Goal: Task Accomplishment & Management: Use online tool/utility

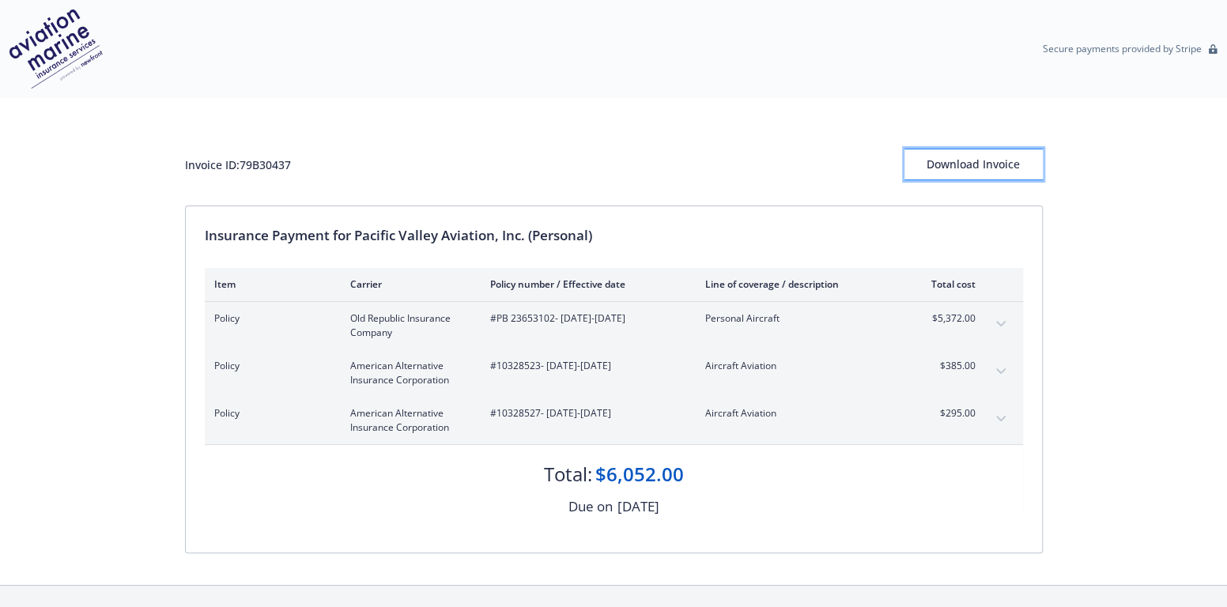
click at [940, 157] on div "Download Invoice" at bounding box center [974, 164] width 138 height 30
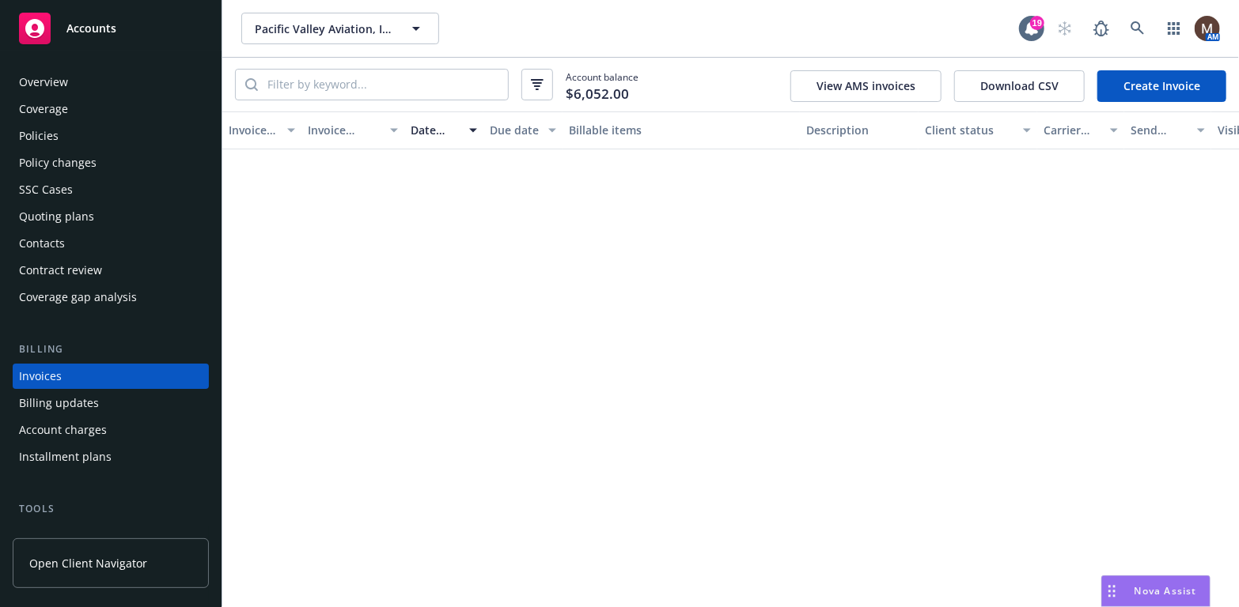
scroll to position [46, 0]
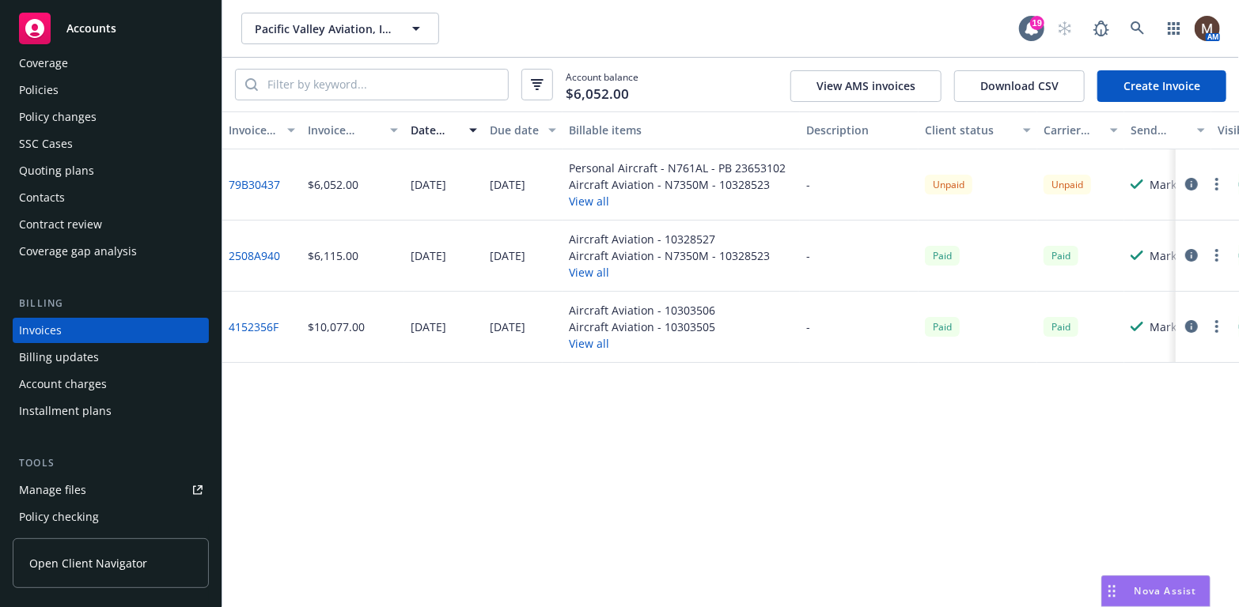
click at [1215, 182] on icon "button" at bounding box center [1216, 184] width 3 height 13
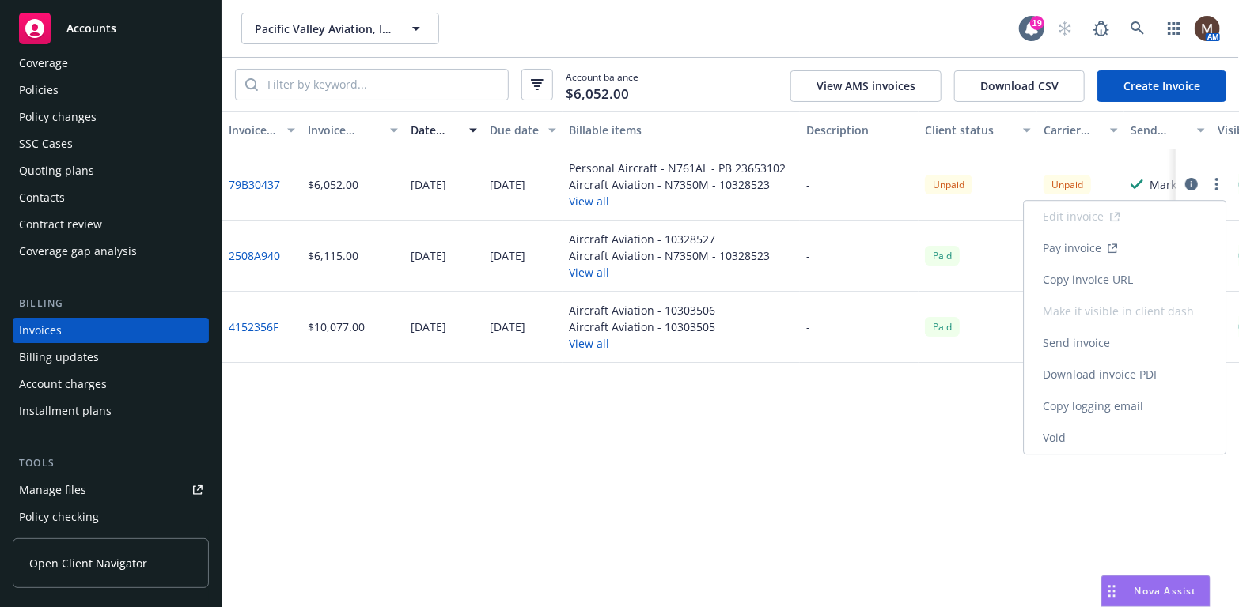
click at [1123, 275] on link "Copy invoice URL" at bounding box center [1124, 280] width 202 height 32
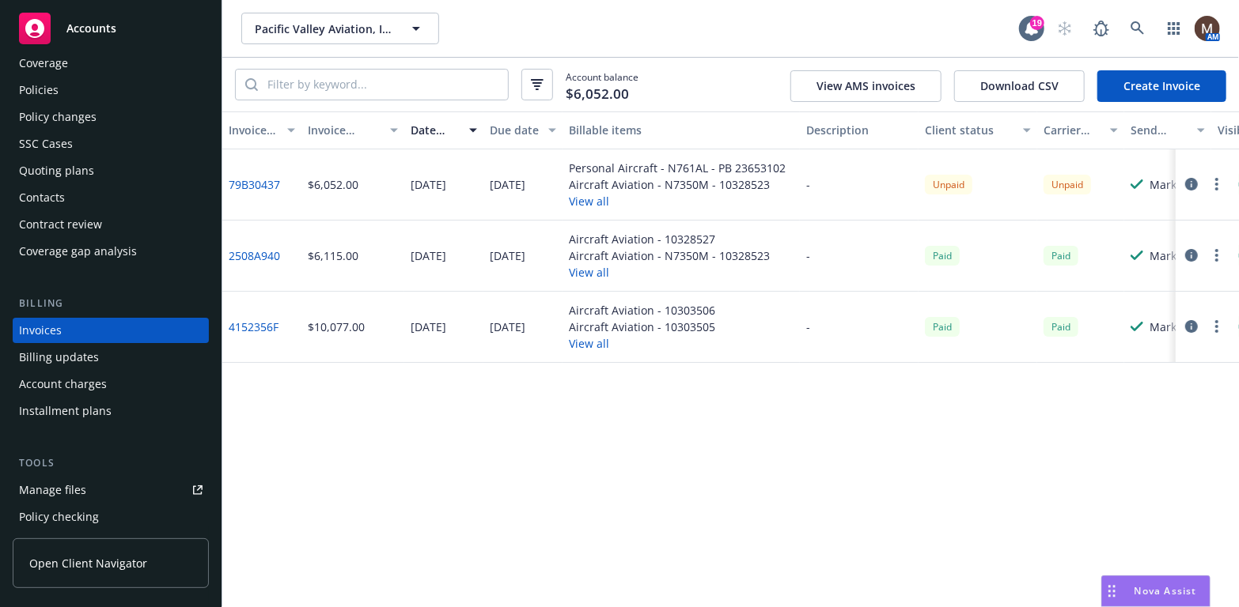
click at [58, 89] on div "Policies" at bounding box center [110, 90] width 183 height 25
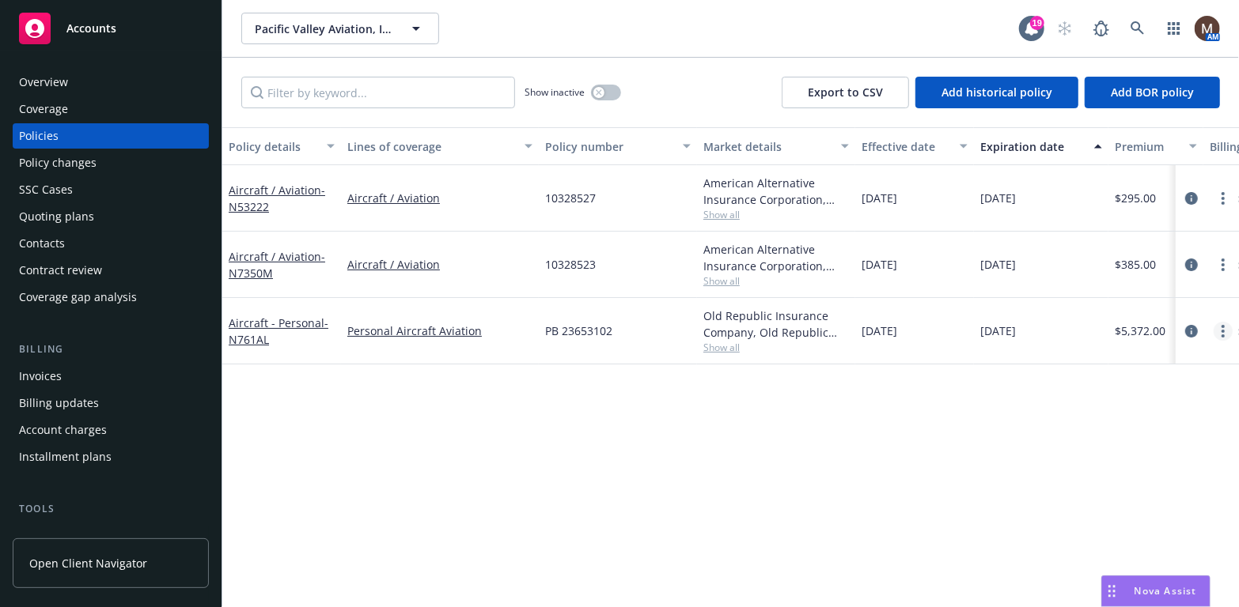
click at [1223, 327] on icon "more" at bounding box center [1222, 331] width 3 height 13
click at [350, 439] on div "Policy details Lines of coverage Policy number Market details Effective date Ex…" at bounding box center [730, 367] width 1016 height 480
click at [1219, 329] on link "more" at bounding box center [1222, 331] width 19 height 19
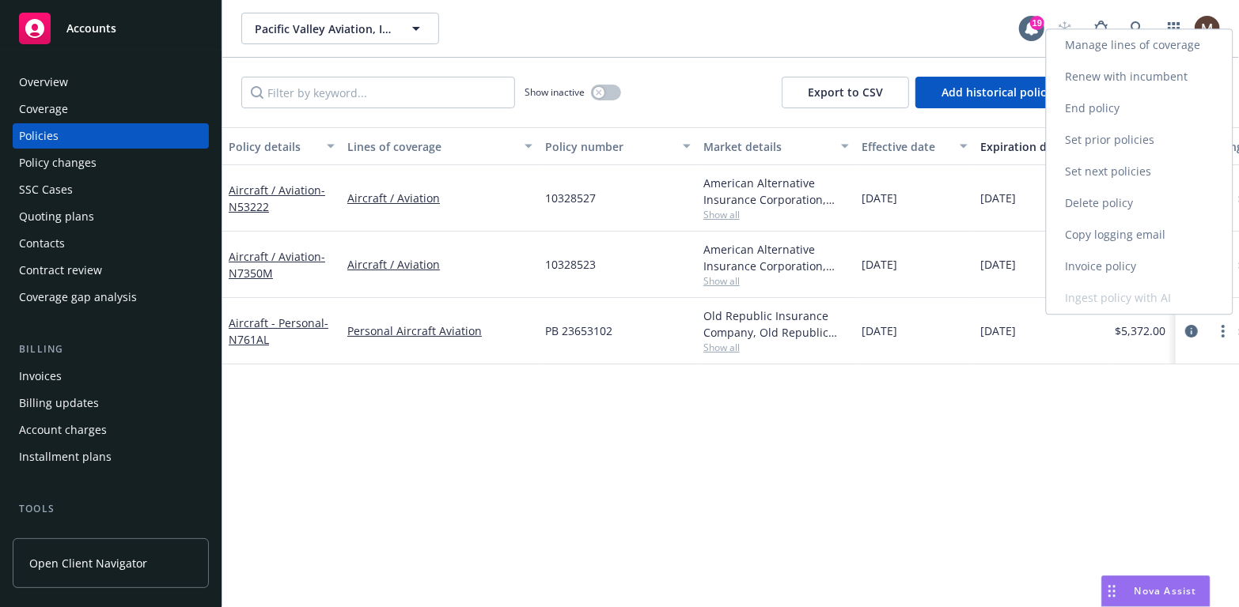
click at [1145, 232] on link "Copy logging email" at bounding box center [1139, 235] width 186 height 32
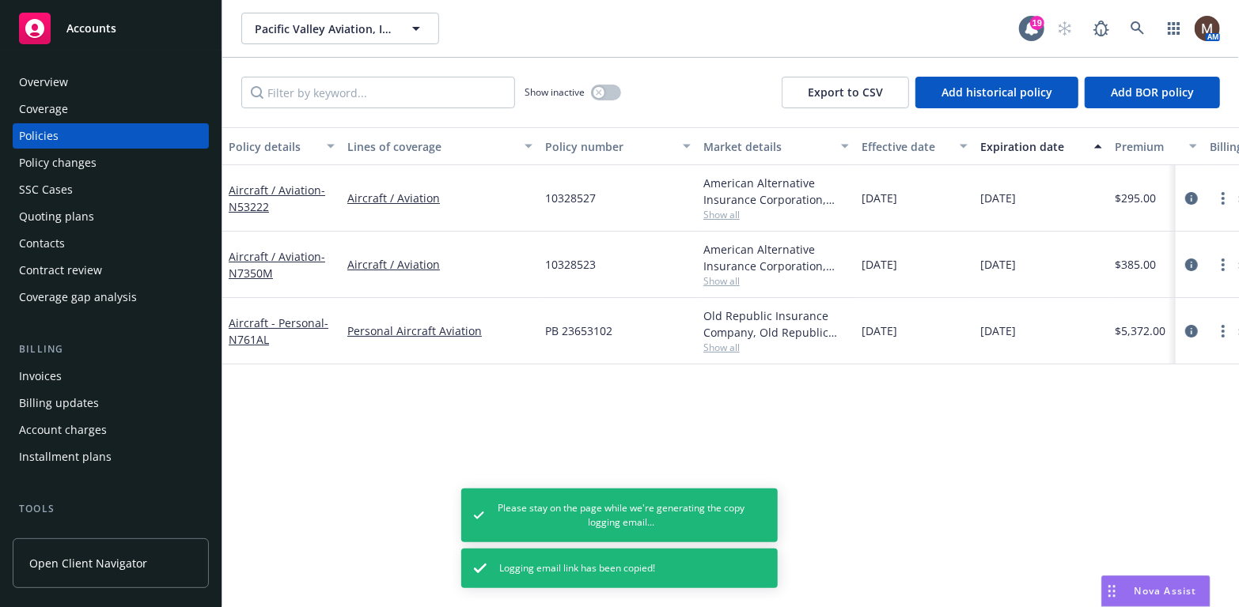
scroll to position [79, 0]
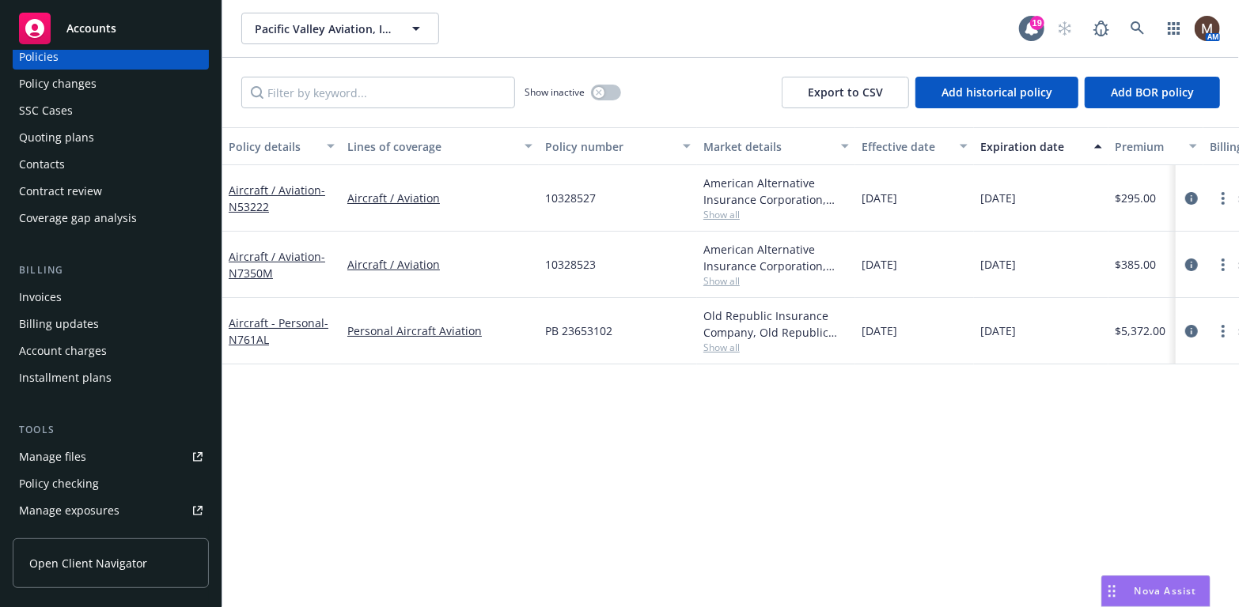
click at [107, 456] on link "Manage files" at bounding box center [111, 456] width 196 height 25
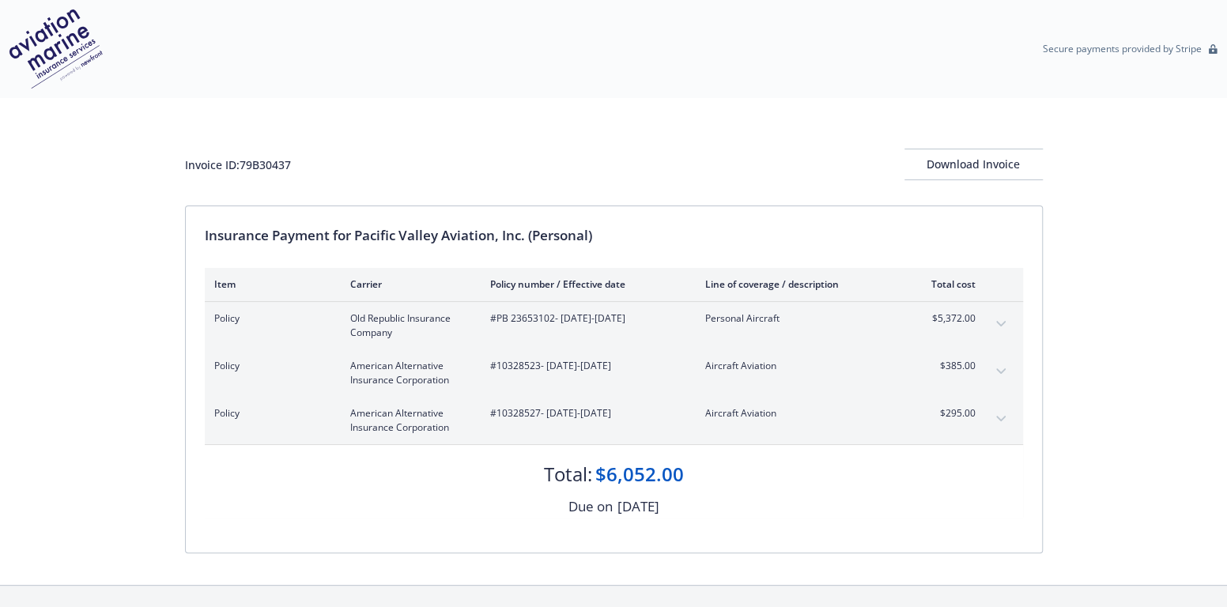
drag, startPoint x: 559, startPoint y: 94, endPoint x: 555, endPoint y: 60, distance: 34.2
click at [559, 94] on div "Secure payments provided by Stripe" at bounding box center [613, 49] width 1227 height 98
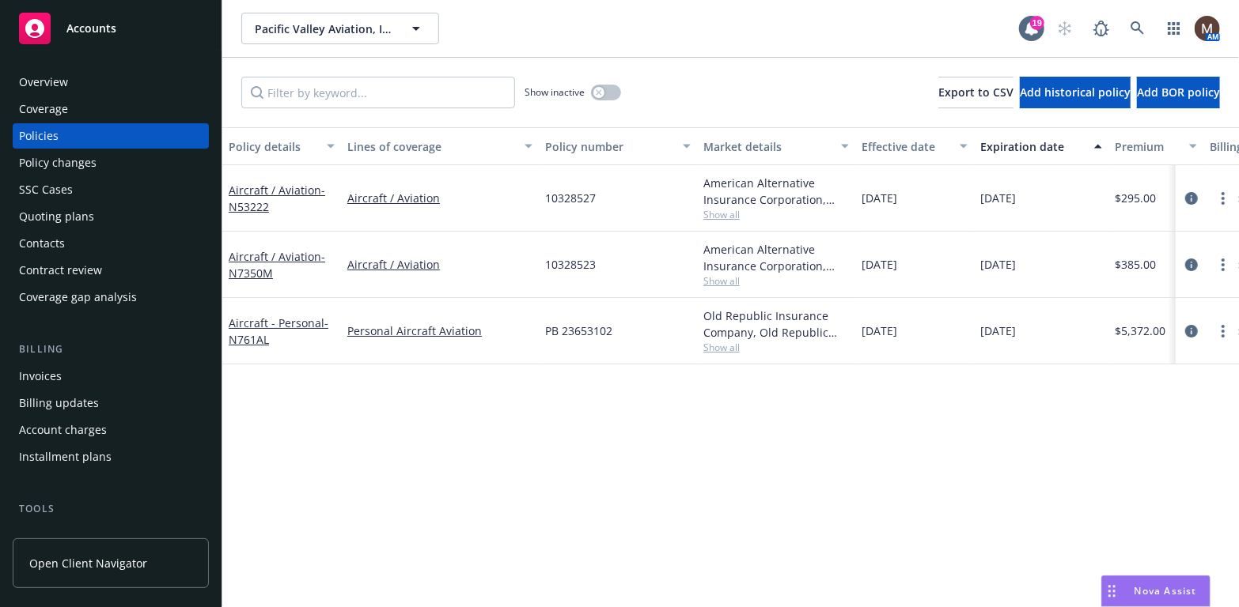
scroll to position [79, 0]
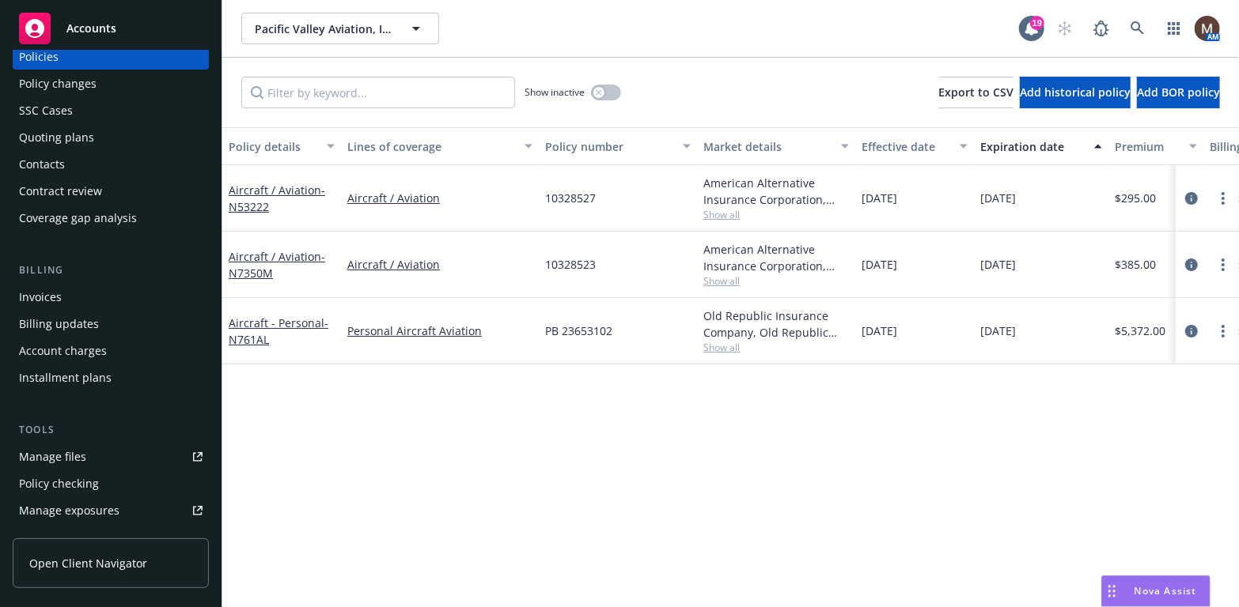
click at [119, 448] on link "Manage files" at bounding box center [111, 456] width 196 height 25
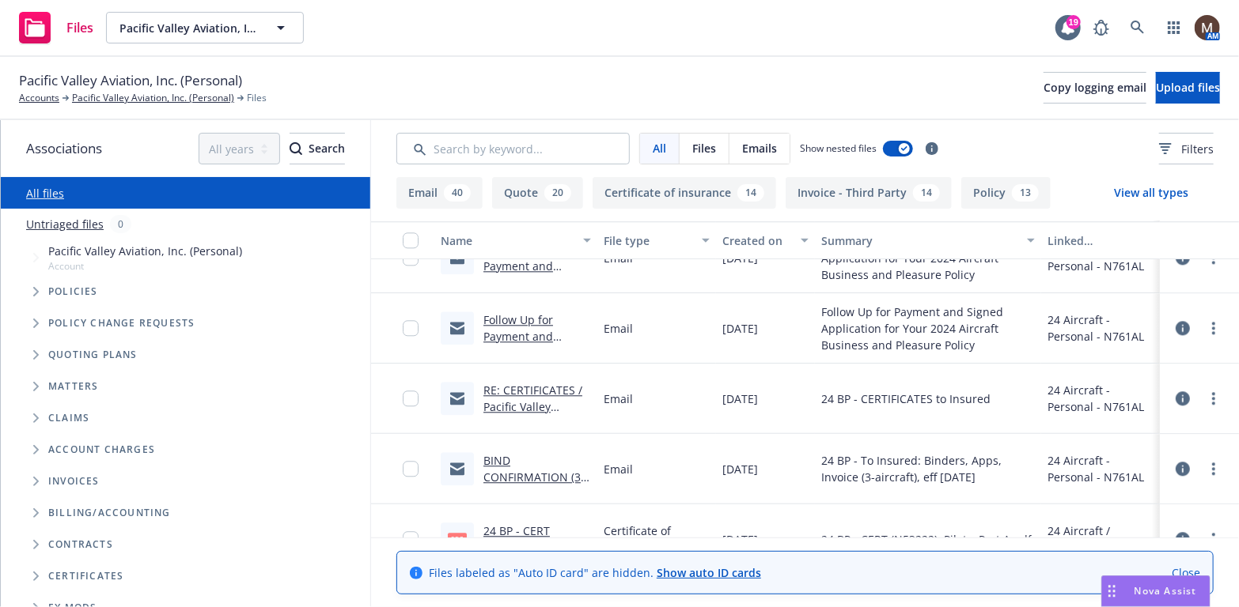
scroll to position [2056, 0]
click at [533, 387] on link "RE: CERTIFICATES / Pacific Valley Aviation, Inc / 09.11.2024" at bounding box center [532, 414] width 99 height 65
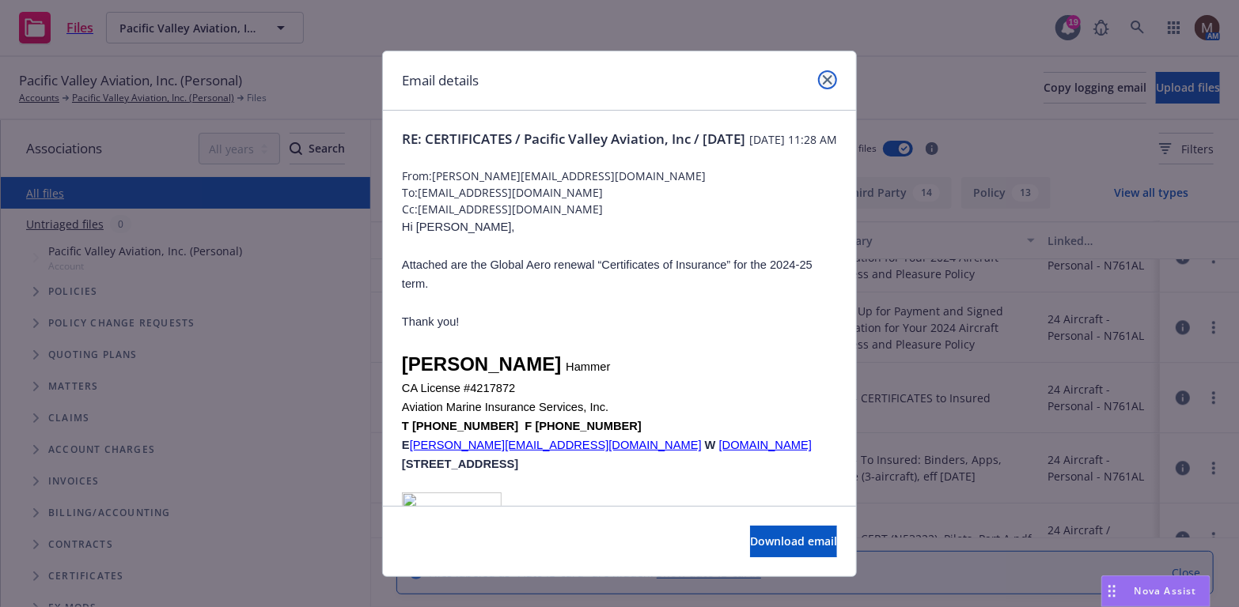
click at [823, 78] on icon "close" at bounding box center [827, 79] width 9 height 9
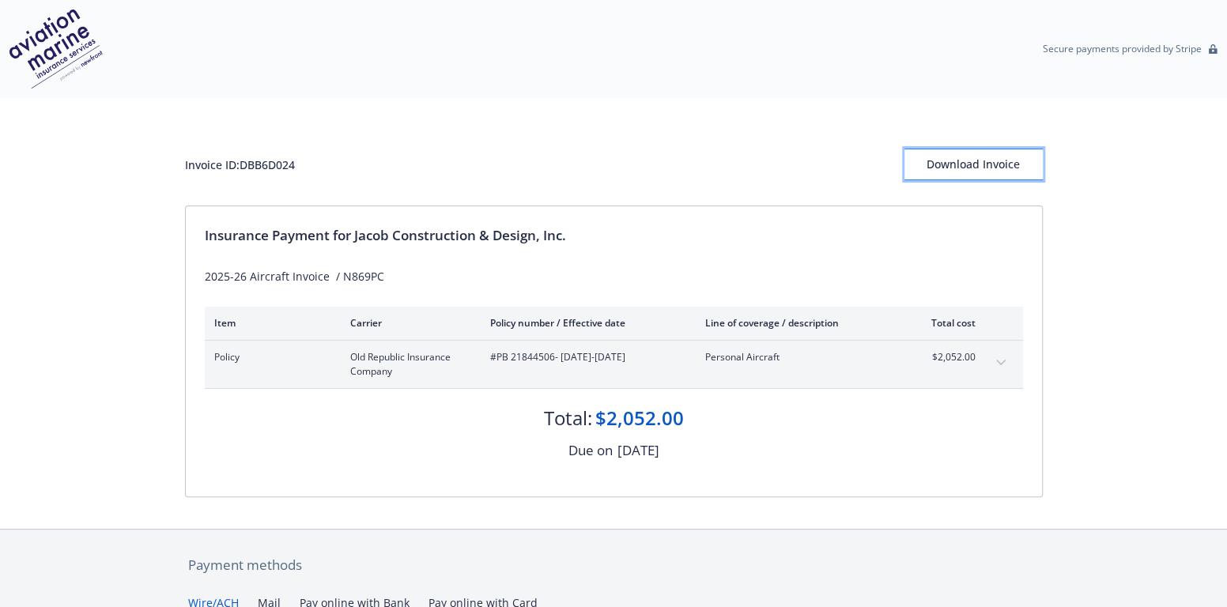
click at [985, 166] on div "Download Invoice" at bounding box center [974, 164] width 138 height 30
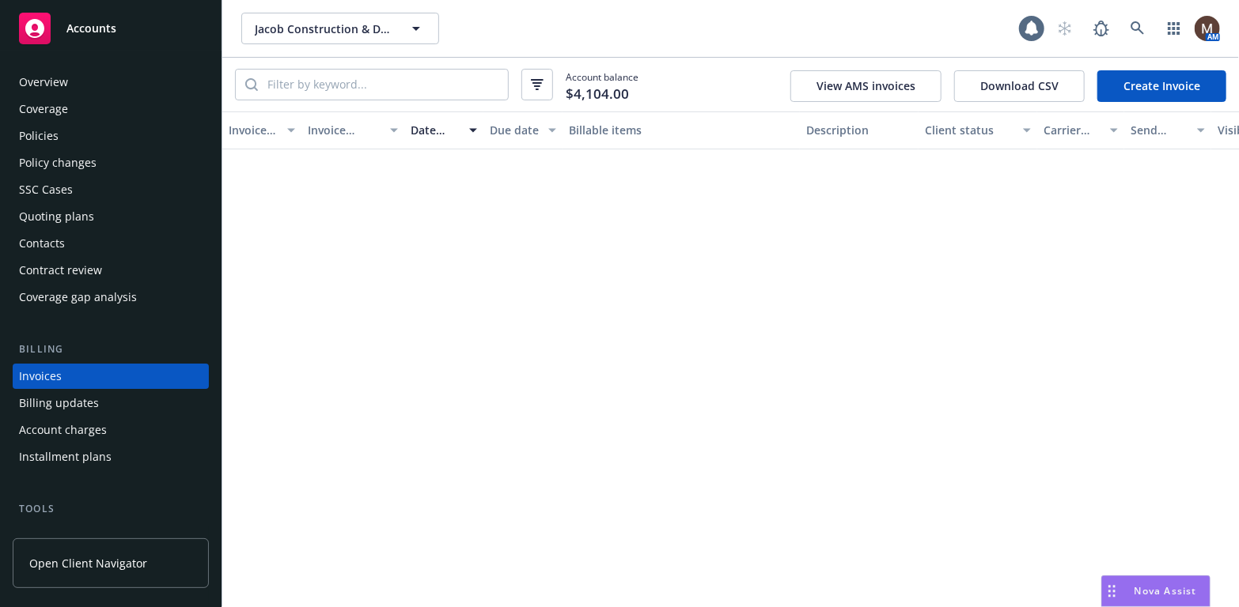
scroll to position [47, 0]
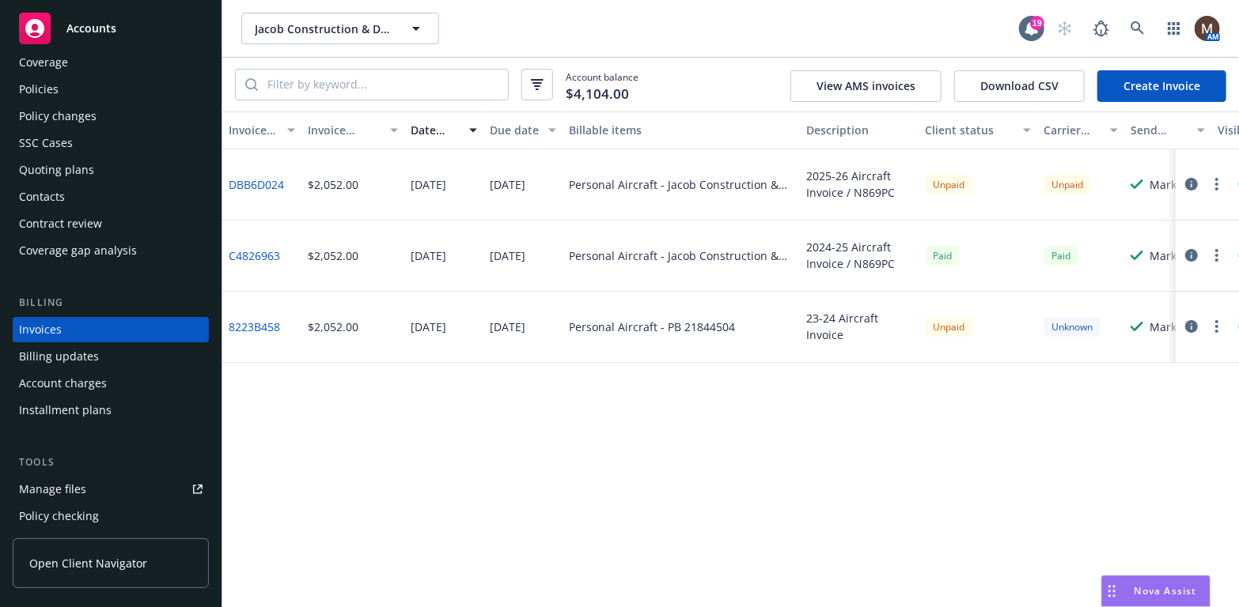
click at [51, 85] on div "Policies" at bounding box center [39, 89] width 40 height 25
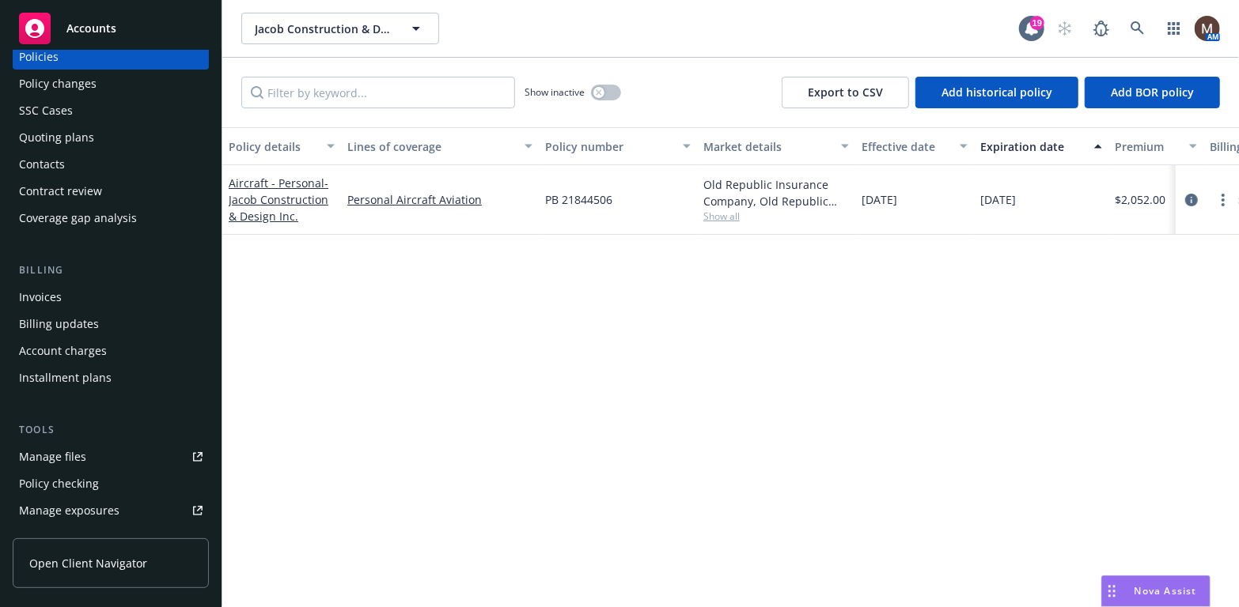
scroll to position [158, 0]
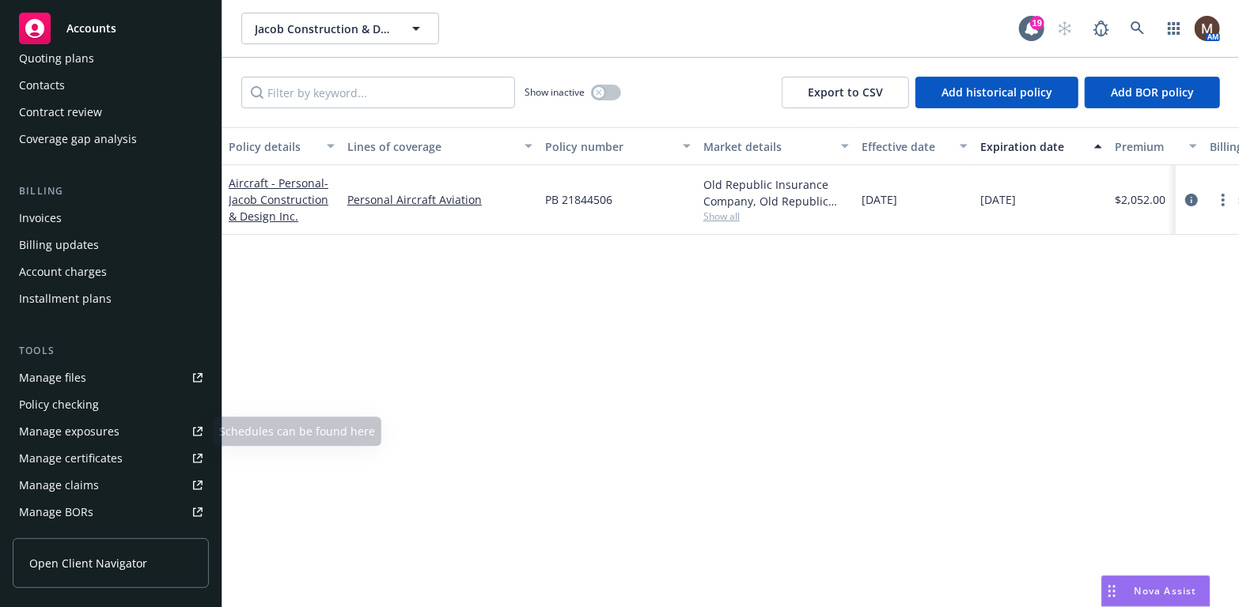
click at [83, 372] on div "Manage files" at bounding box center [52, 377] width 67 height 25
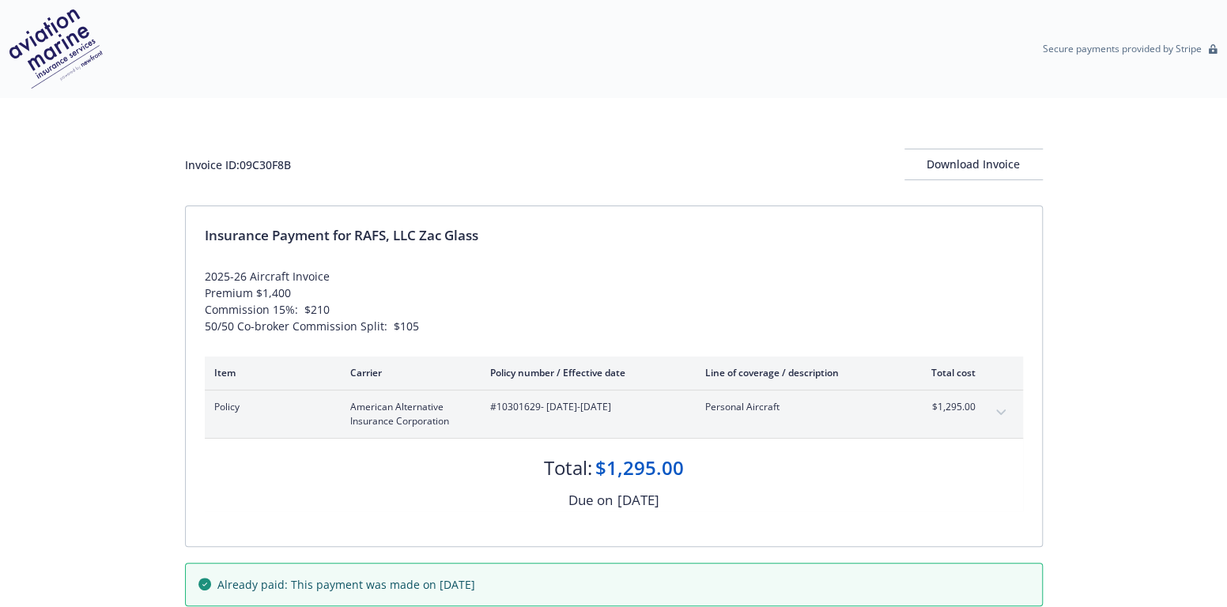
click at [1000, 410] on icon "expand content" at bounding box center [1001, 413] width 9 height 6
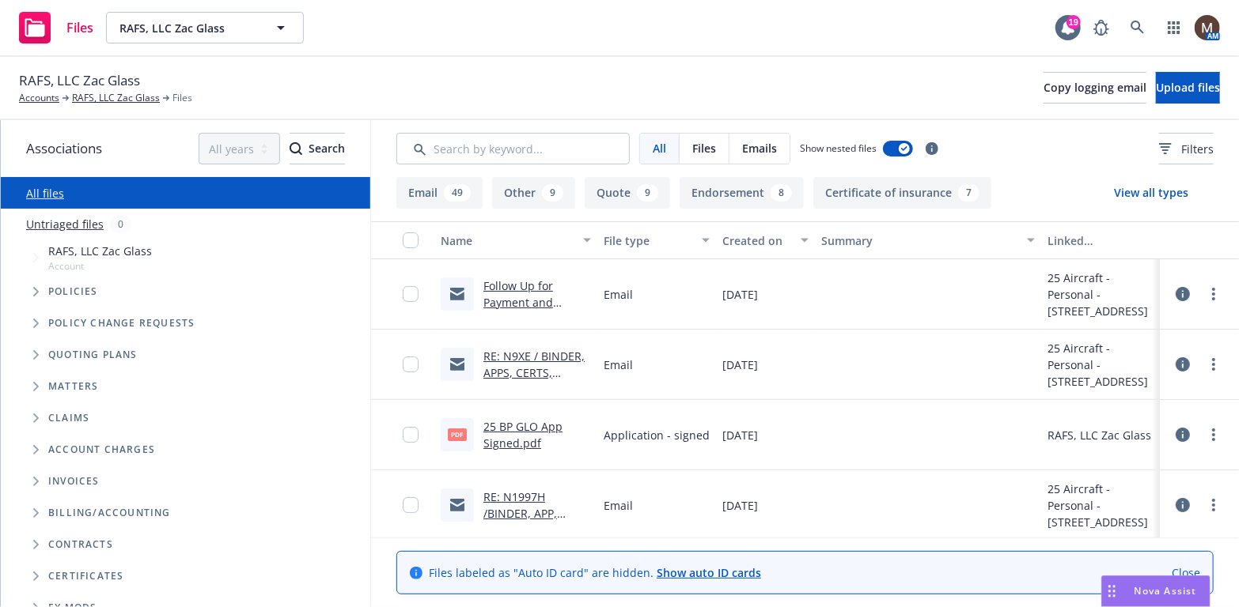
click at [532, 423] on link "25 BP GLO App Signed.pdf" at bounding box center [522, 435] width 79 height 32
click at [1204, 433] on link "more" at bounding box center [1213, 434] width 19 height 19
click at [1113, 494] on link "Download" at bounding box center [1131, 499] width 157 height 32
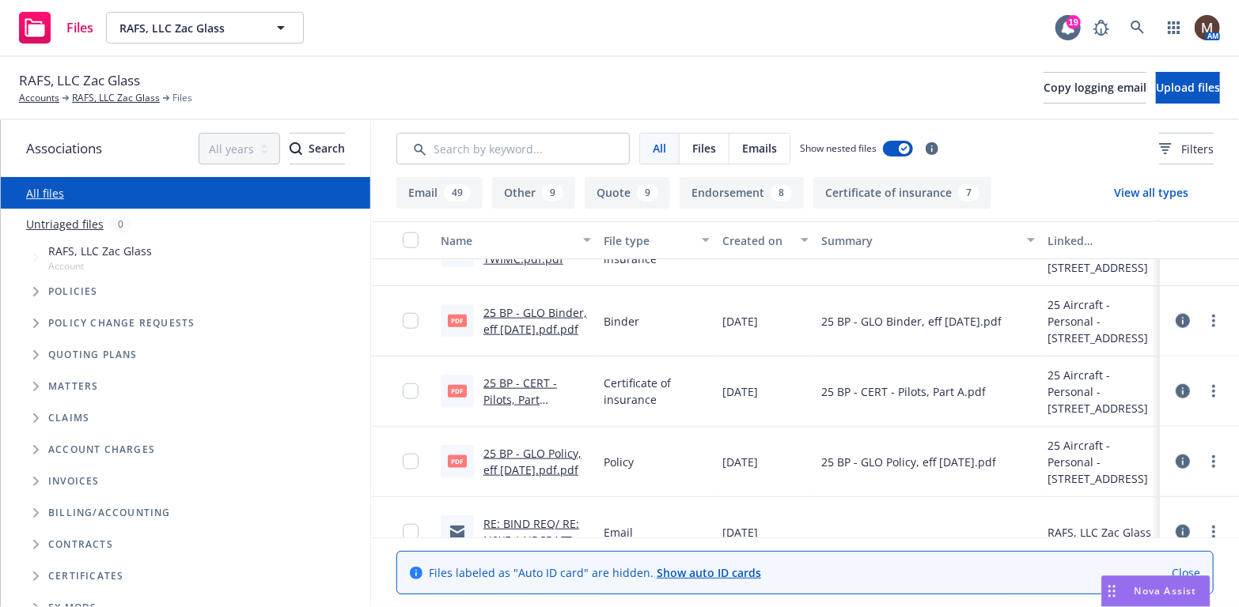
scroll to position [1028, 0]
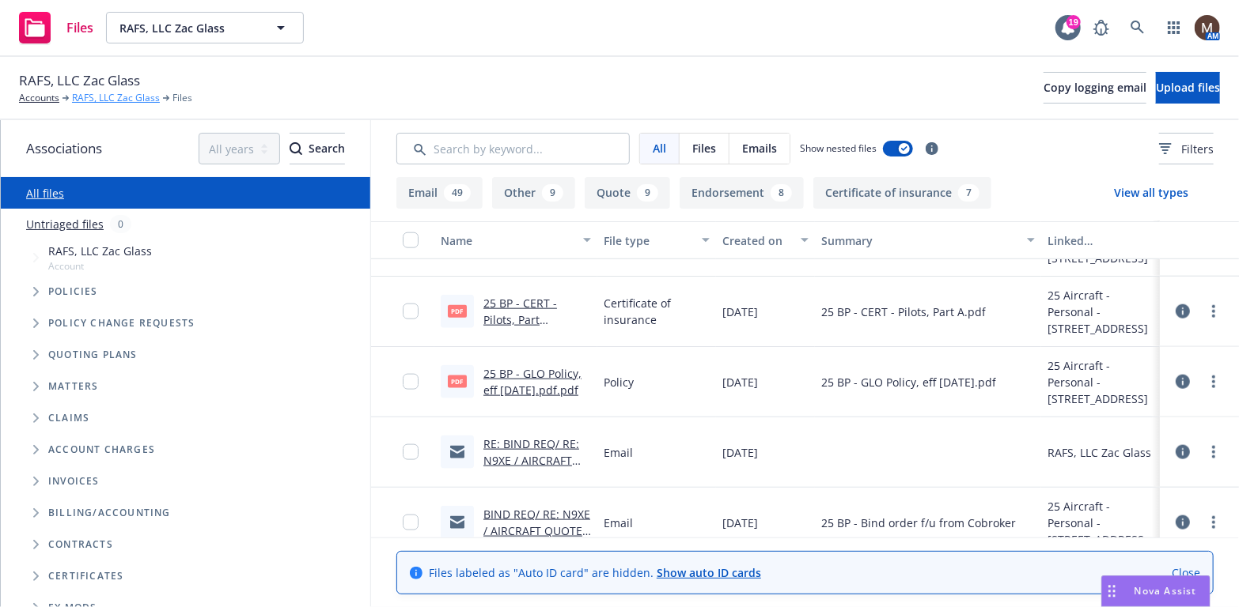
drag, startPoint x: 95, startPoint y: 96, endPoint x: 106, endPoint y: 96, distance: 11.1
click at [95, 96] on link "RAFS, LLC Zac Glass" at bounding box center [116, 98] width 88 height 14
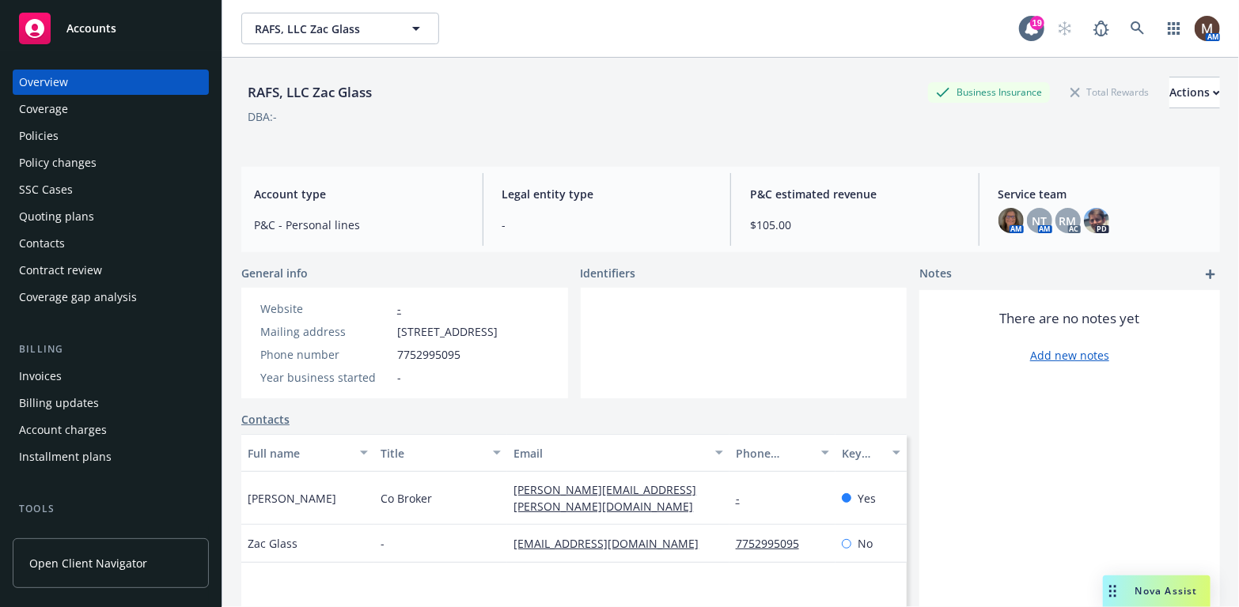
click at [73, 375] on div "Invoices" at bounding box center [110, 376] width 183 height 25
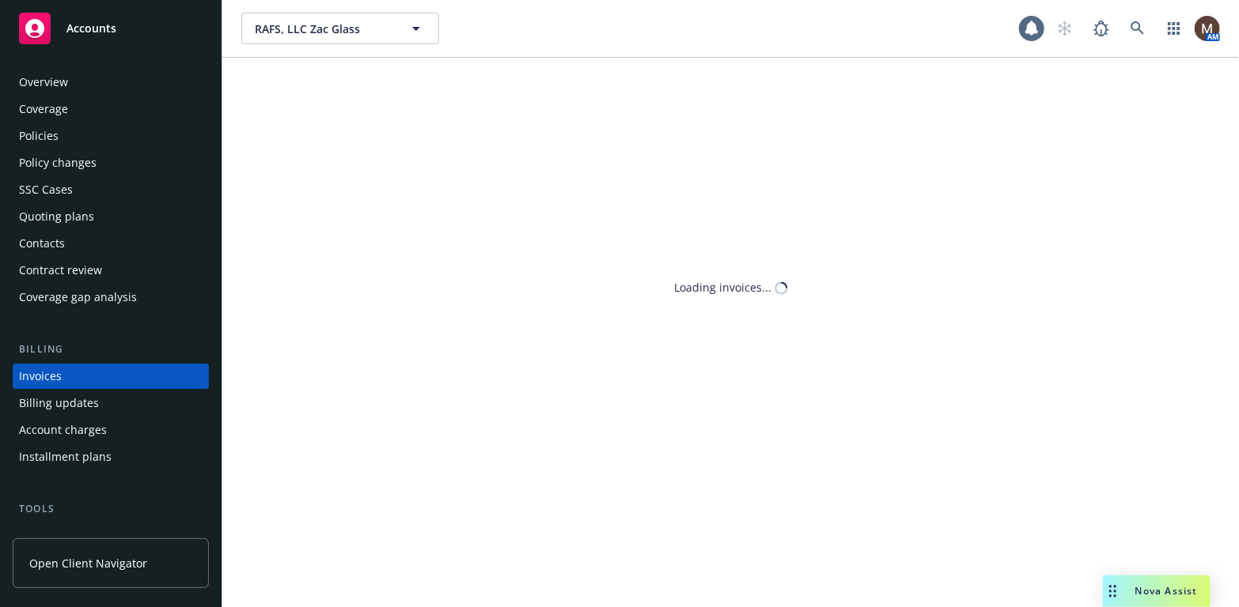
scroll to position [47, 0]
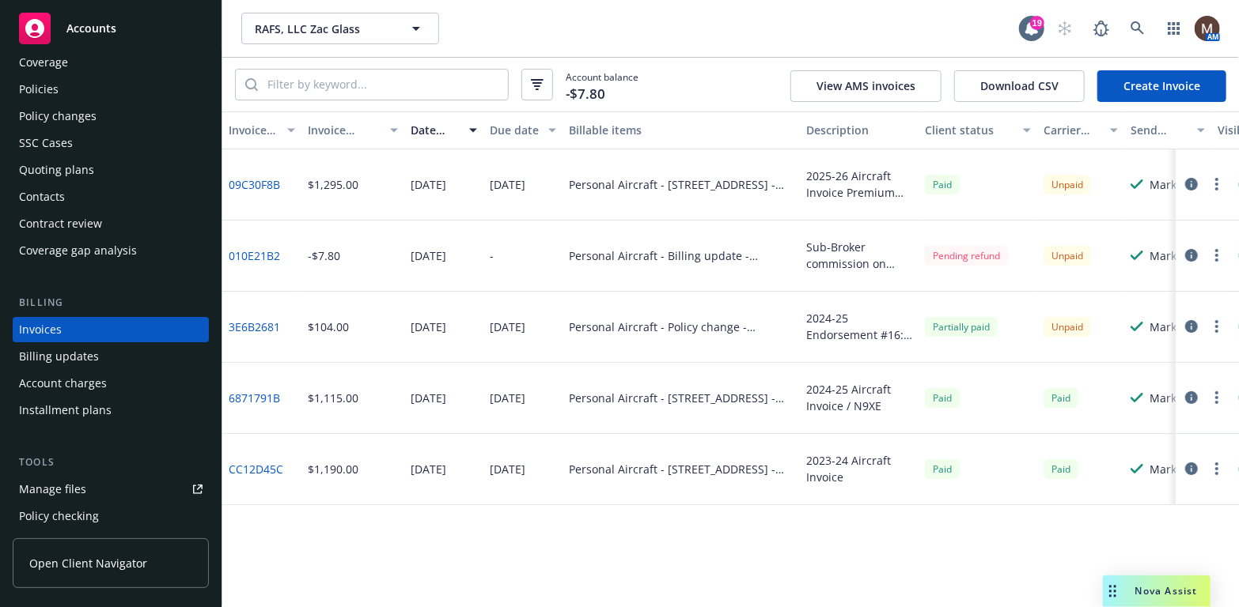
click at [275, 182] on link "09C30F8B" at bounding box center [254, 184] width 51 height 17
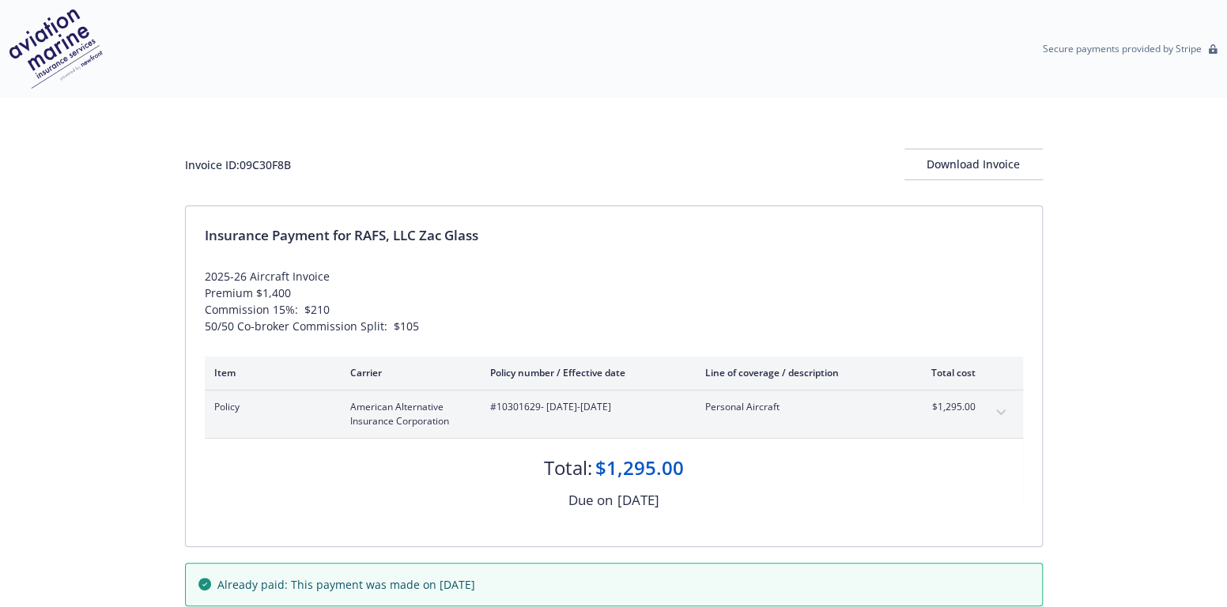
click at [1000, 410] on icon "expand content" at bounding box center [1001, 413] width 9 height 6
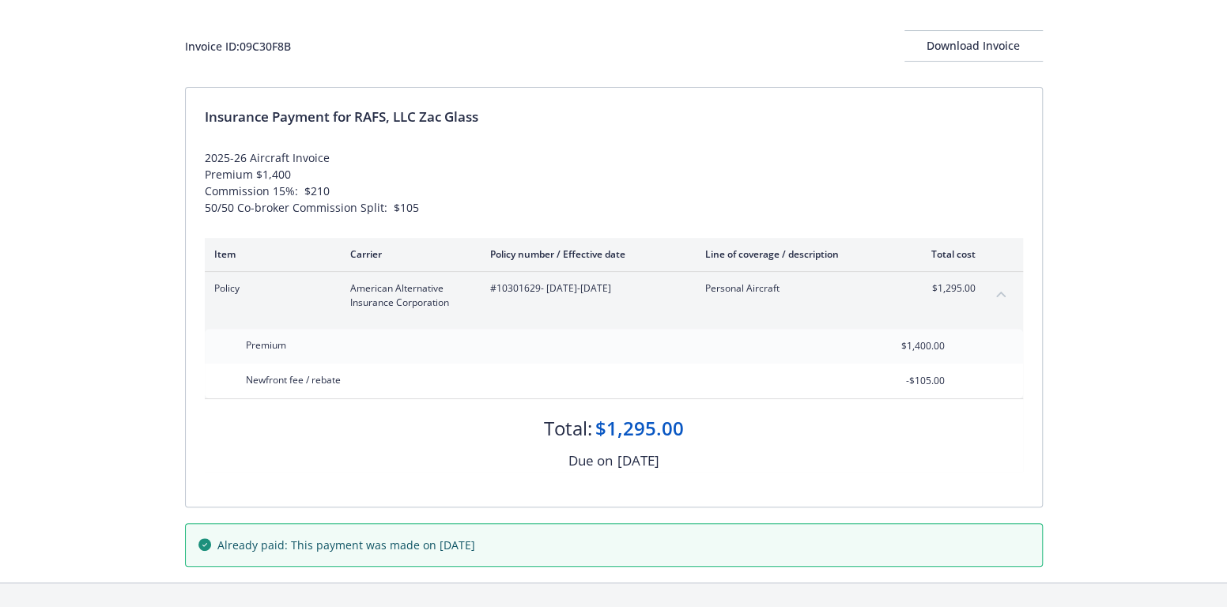
scroll to position [161, 0]
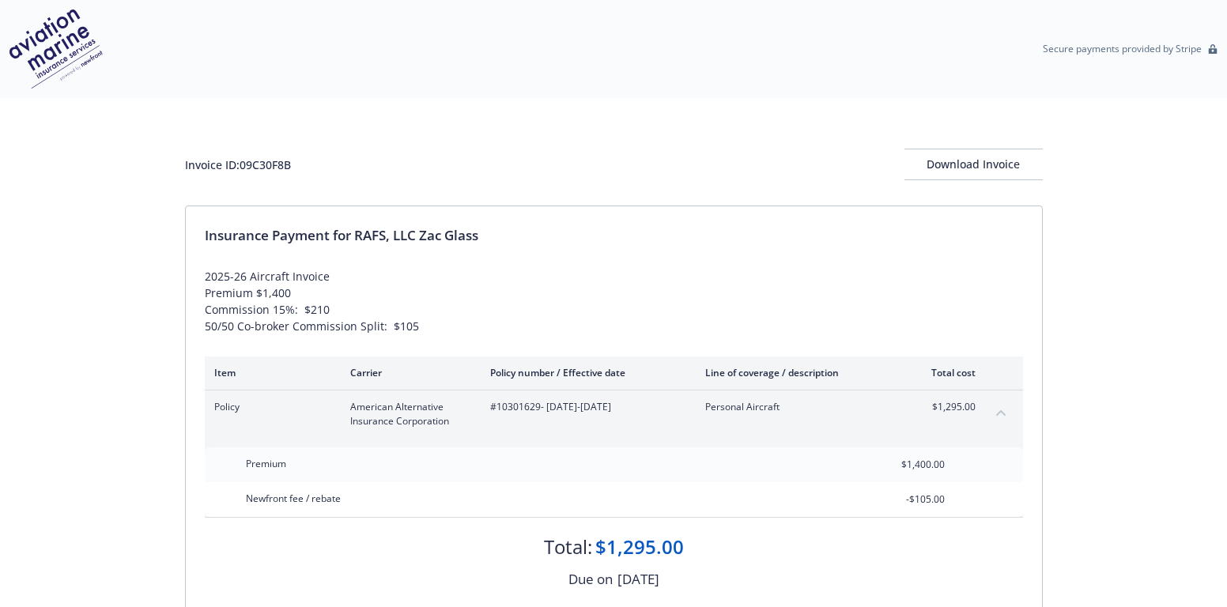
scroll to position [161, 0]
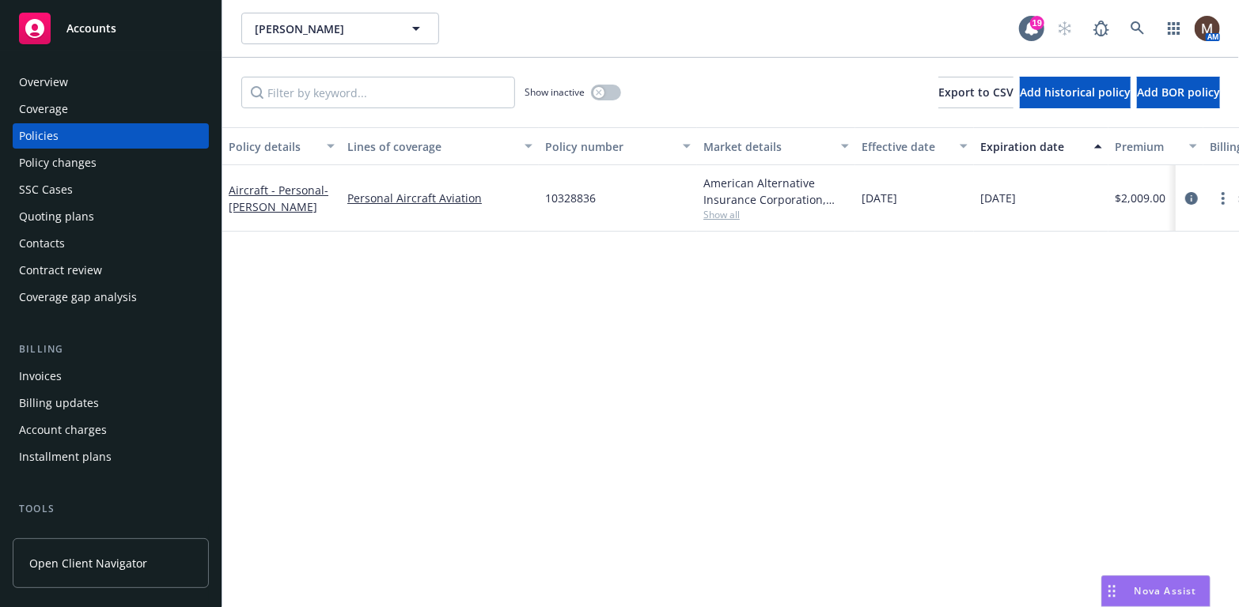
scroll to position [79, 0]
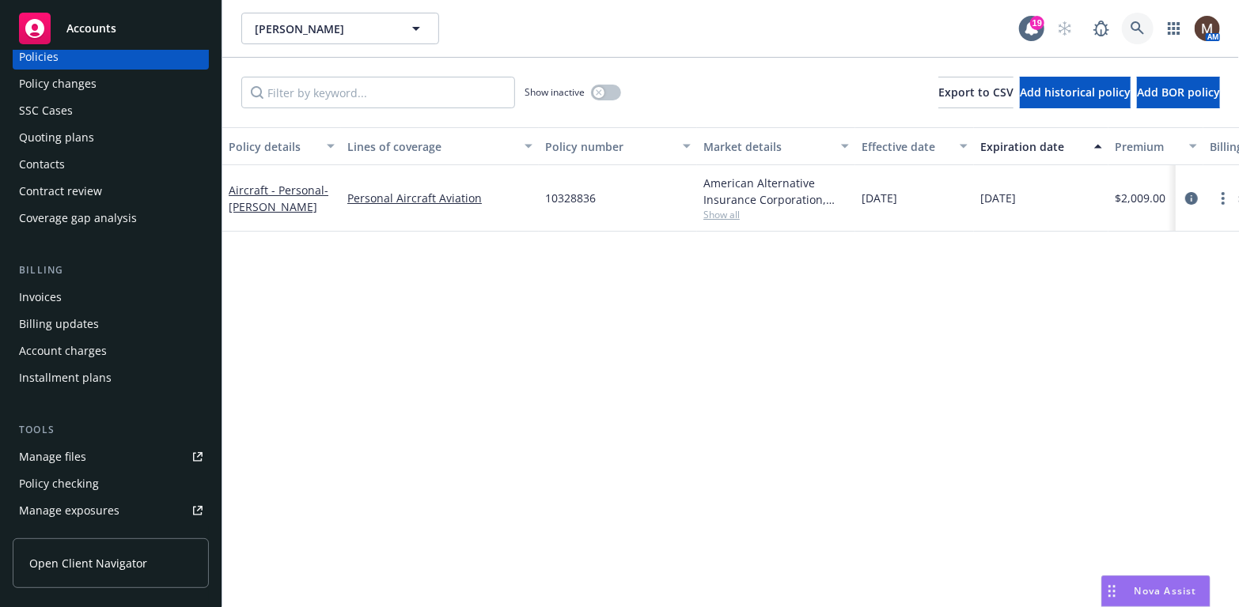
click at [1131, 20] on link at bounding box center [1137, 29] width 32 height 32
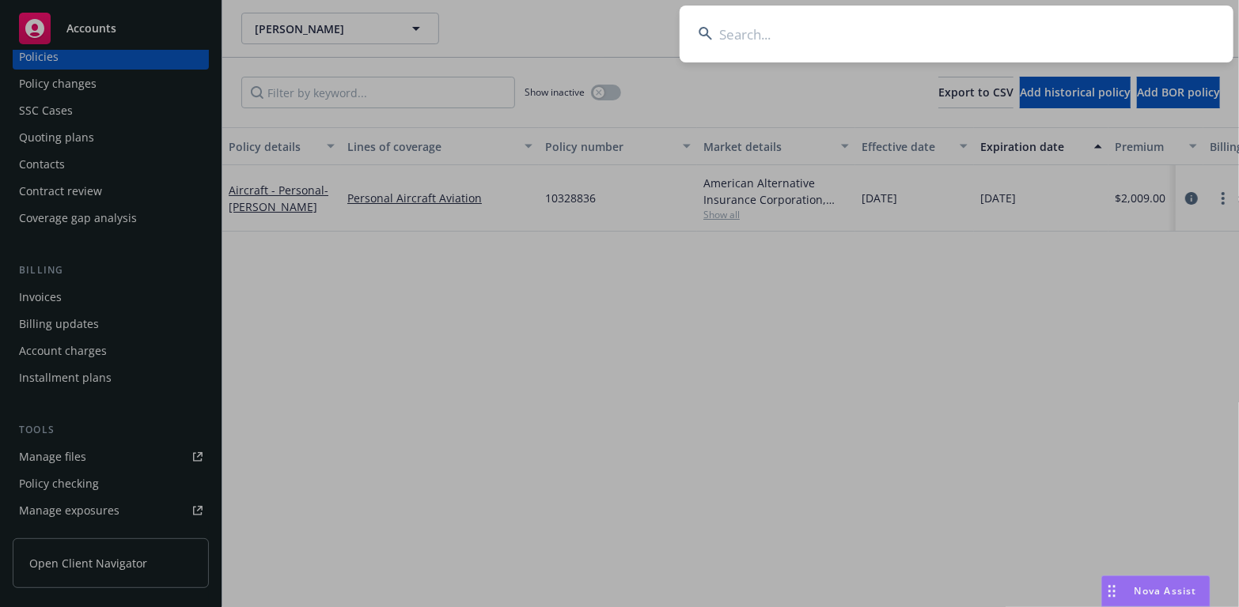
click at [727, 32] on input at bounding box center [956, 34] width 554 height 57
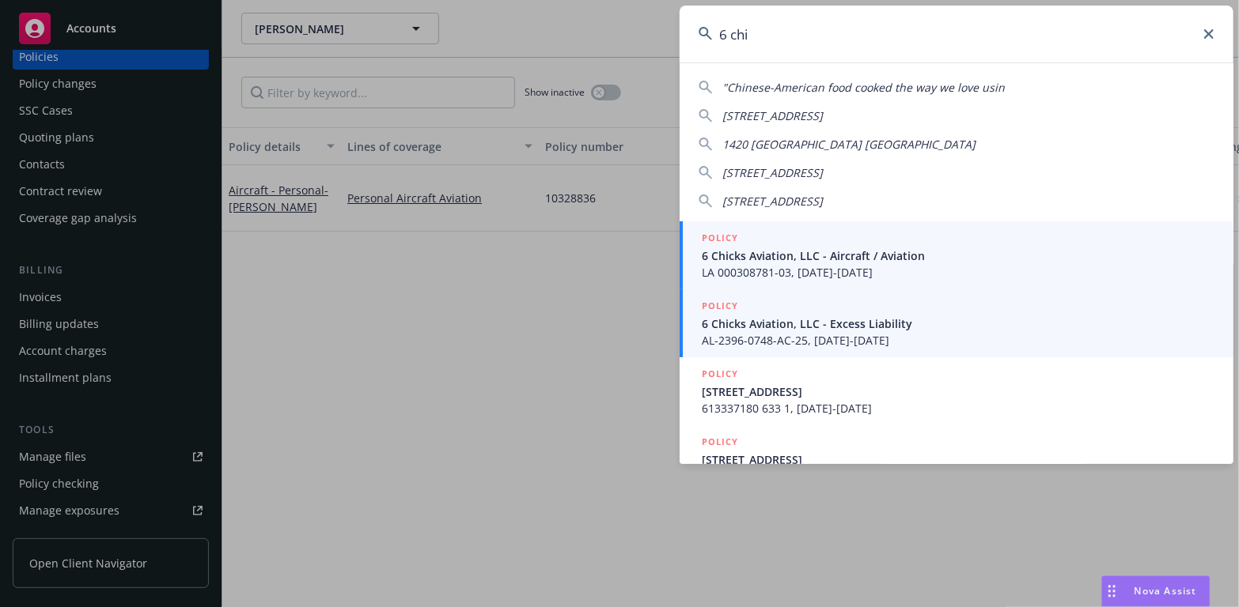
type input "6 chi"
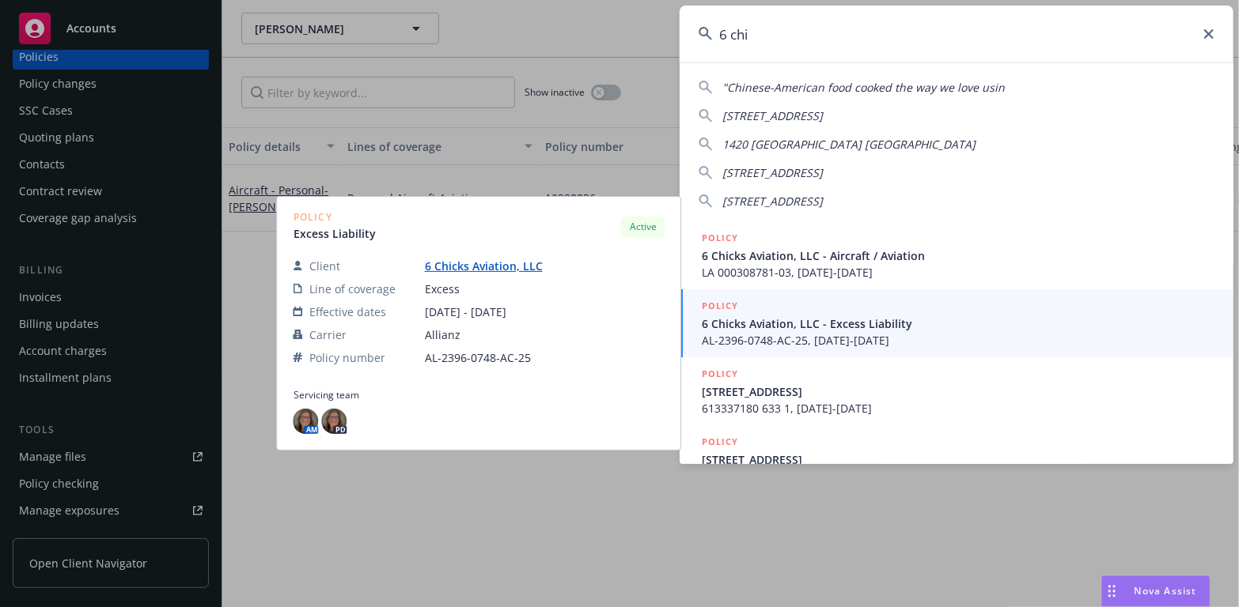
click at [761, 257] on span "6 Chicks Aviation, LLC - Aircraft / Aviation" at bounding box center [958, 256] width 512 height 17
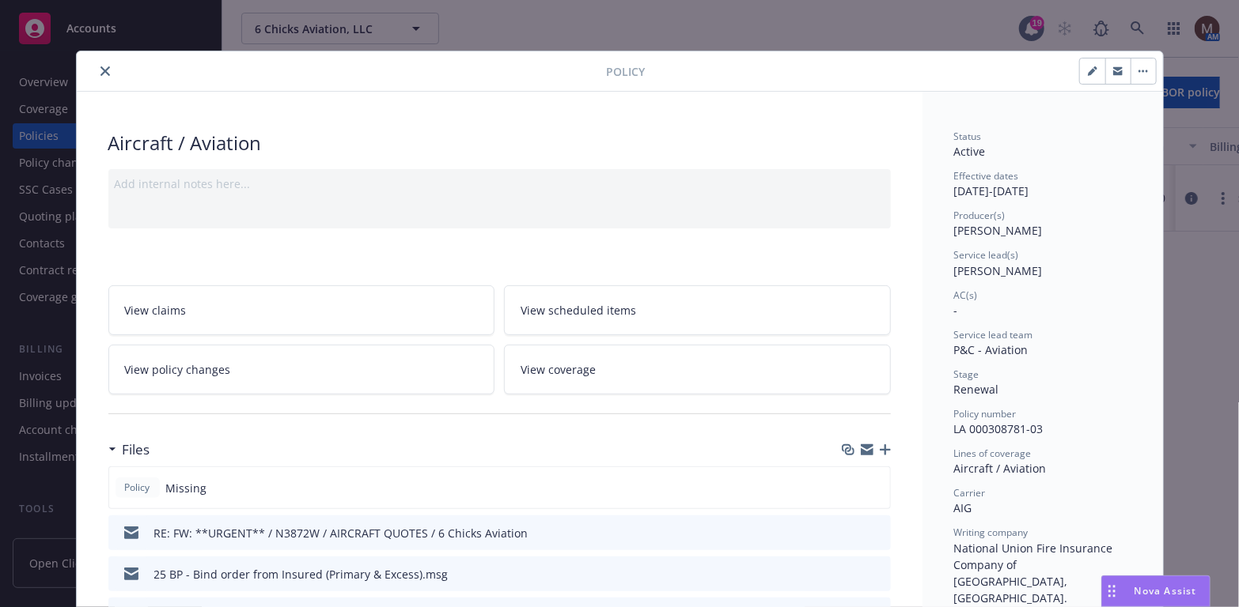
click at [100, 68] on icon "close" at bounding box center [104, 70] width 9 height 9
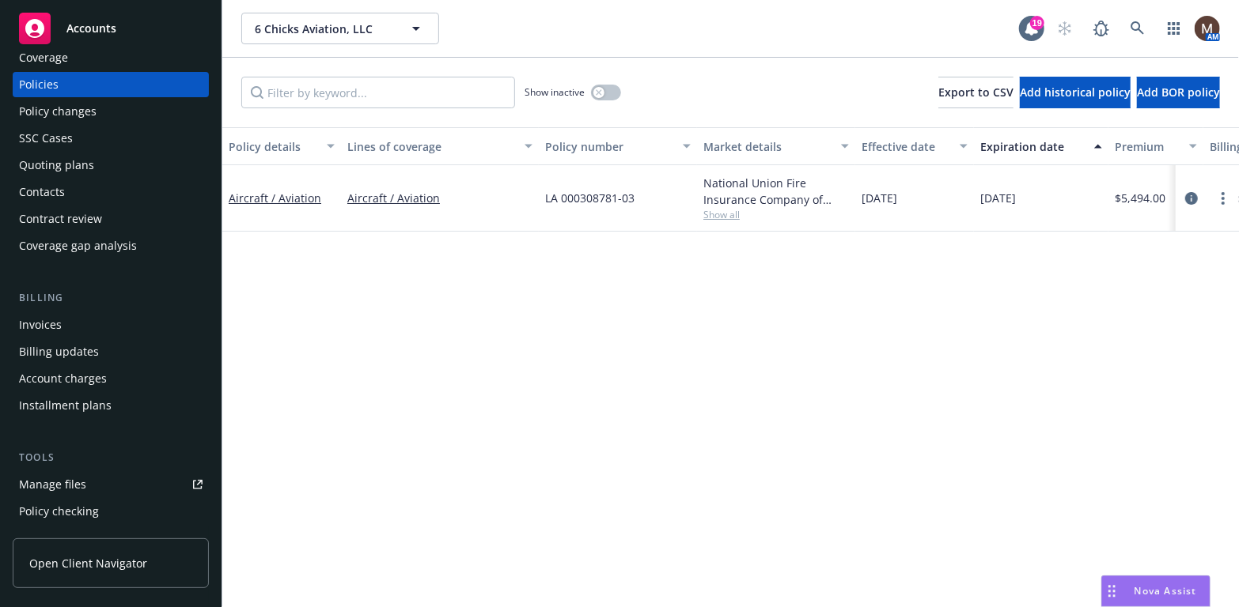
scroll to position [79, 0]
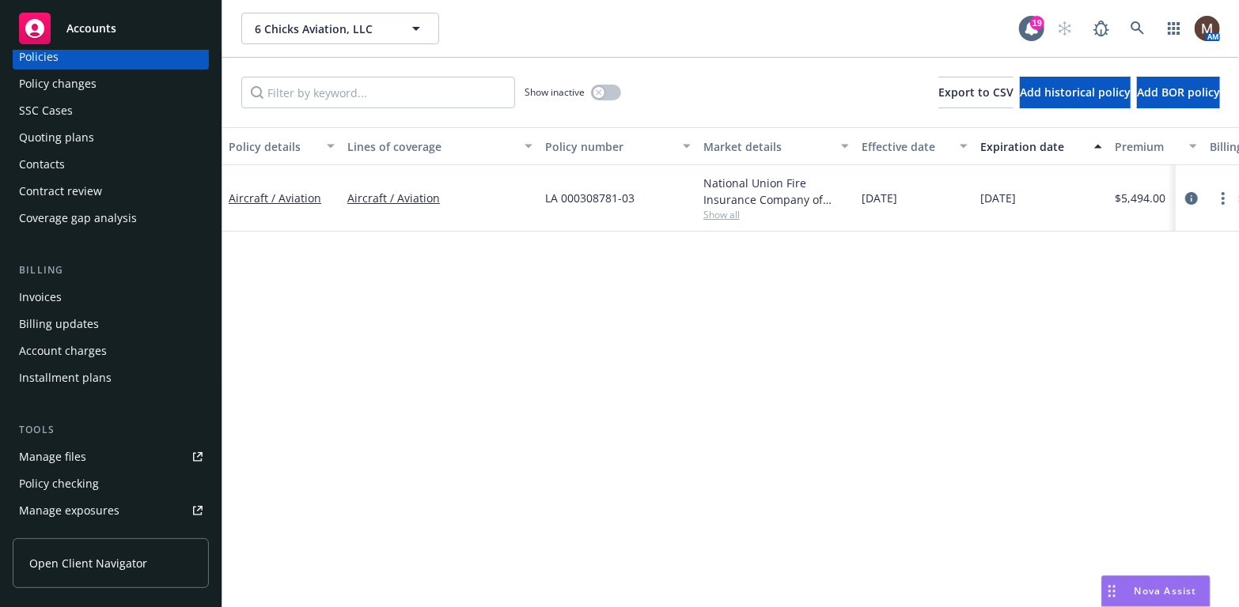
click at [86, 451] on link "Manage files" at bounding box center [111, 456] width 196 height 25
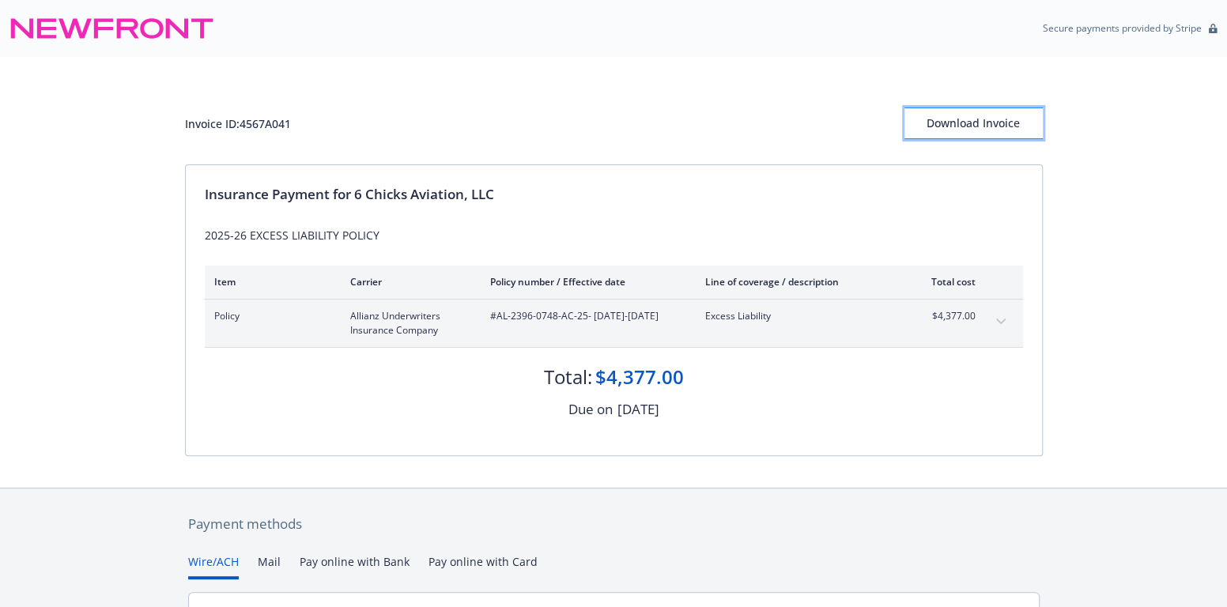
click at [947, 121] on div "Download Invoice" at bounding box center [974, 123] width 138 height 30
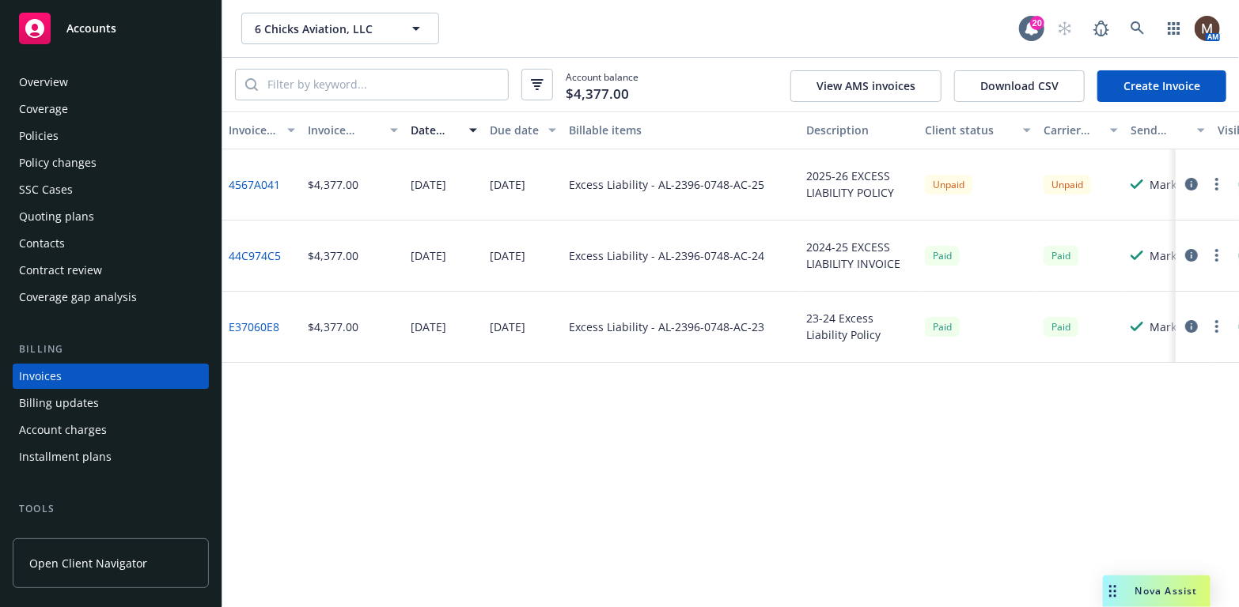
scroll to position [46, 0]
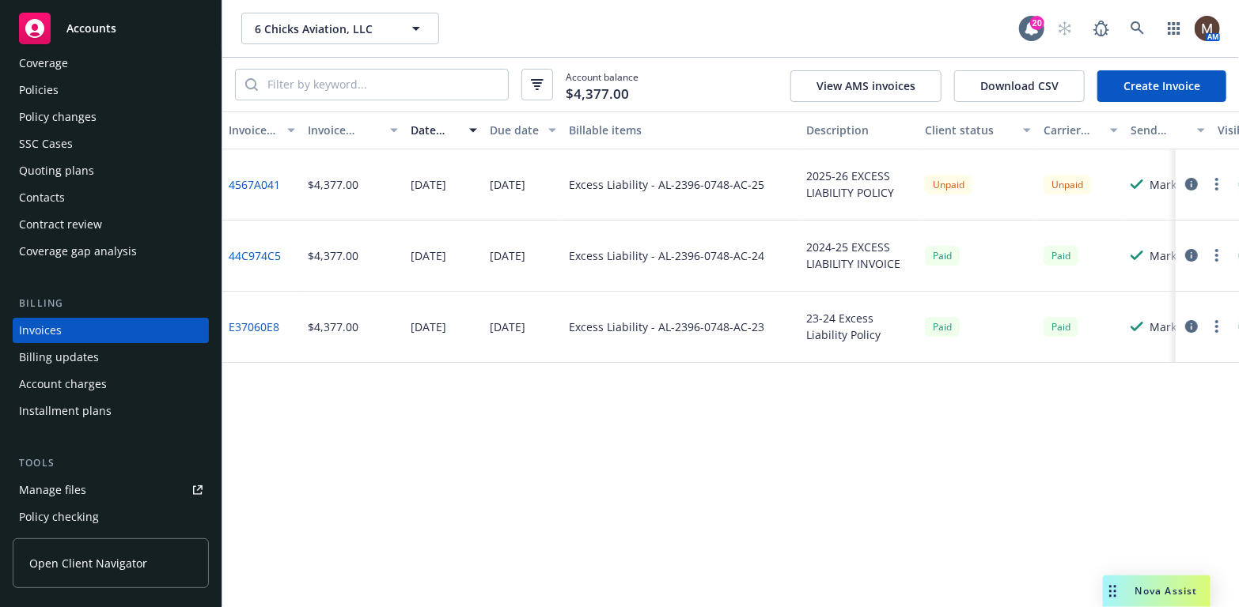
click at [66, 189] on div "Contacts" at bounding box center [110, 197] width 183 height 25
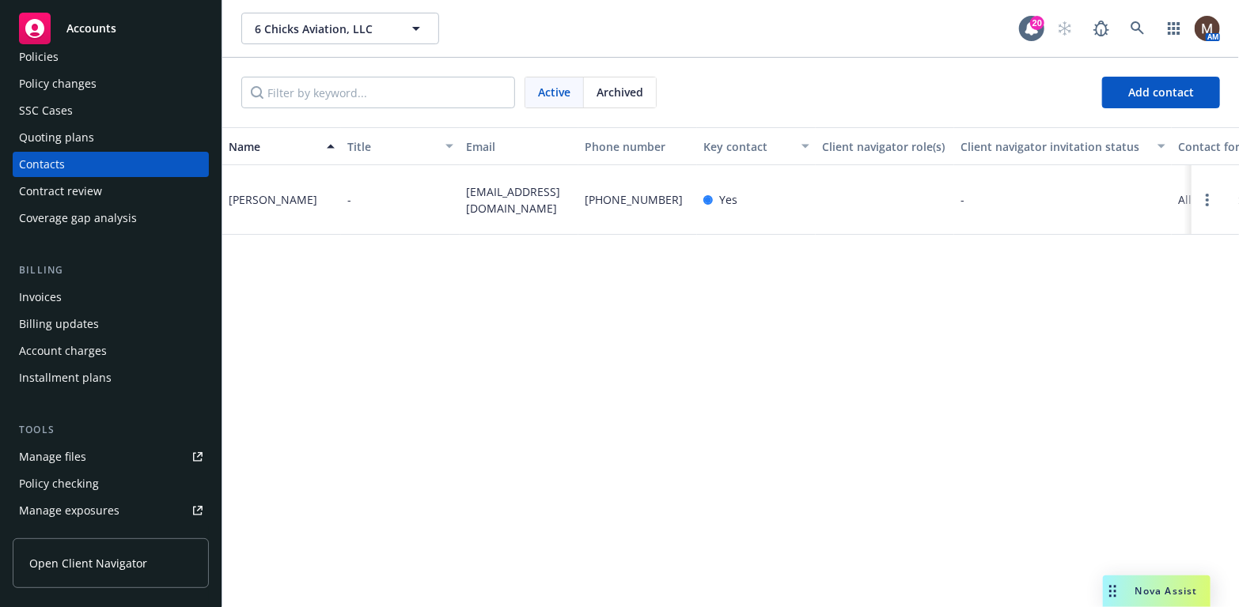
scroll to position [158, 0]
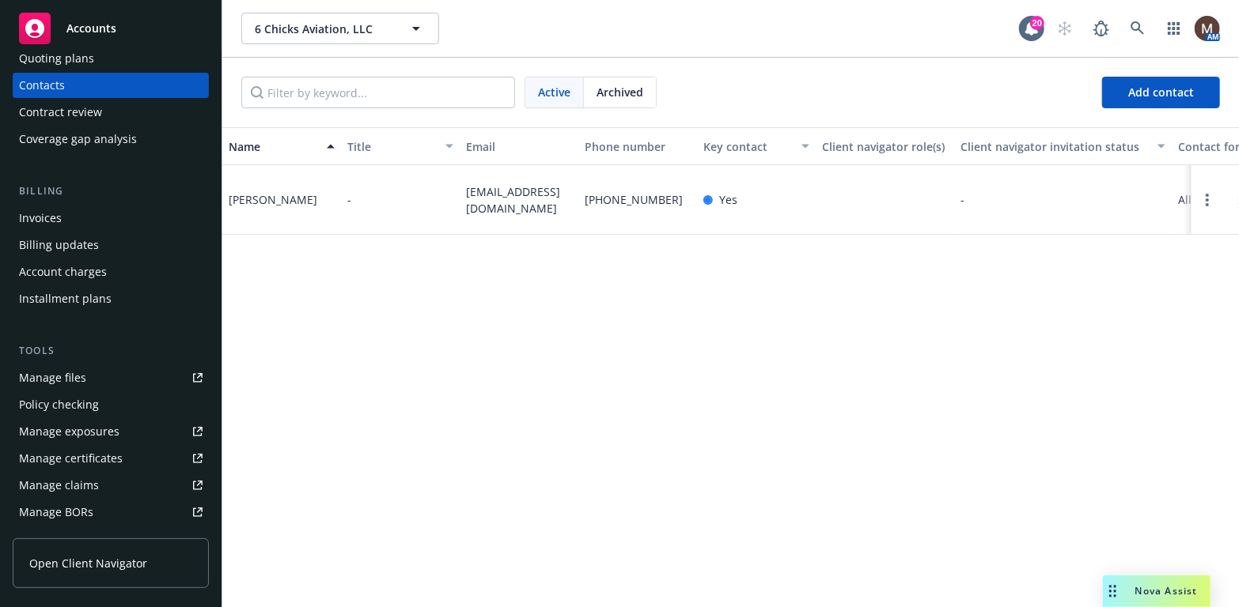
click at [89, 374] on link "Manage files" at bounding box center [111, 377] width 196 height 25
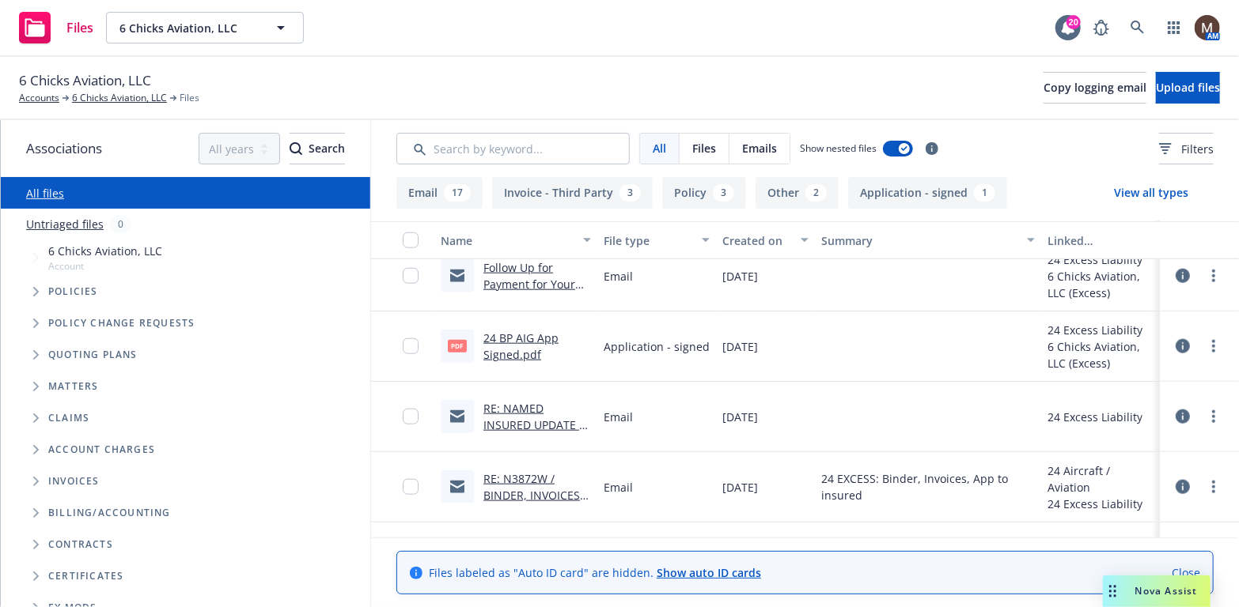
scroll to position [949, 0]
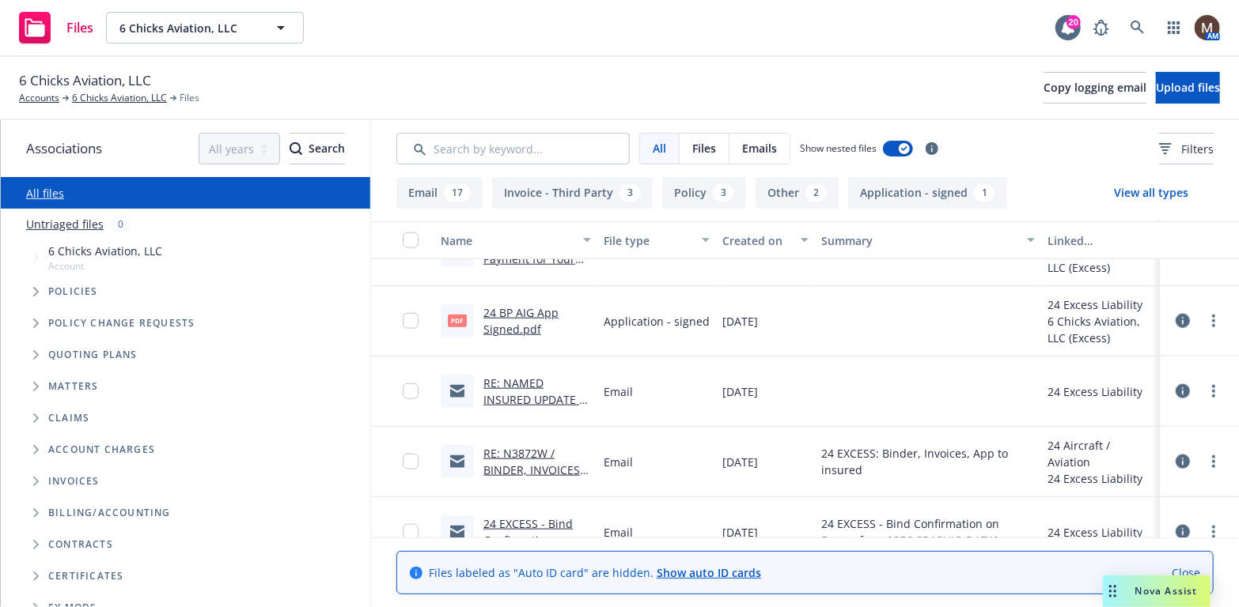
click at [524, 456] on link "RE: N3872W / BINDER, INVOICES, APP / TVJ Sons Aviation" at bounding box center [533, 478] width 100 height 65
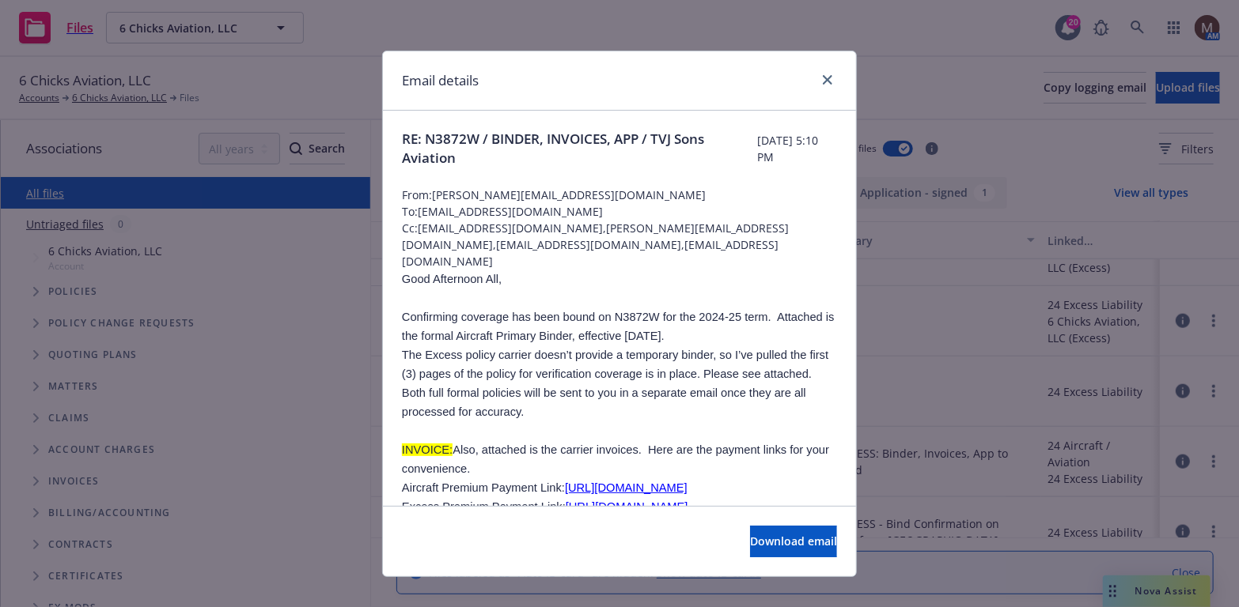
click at [527, 441] on p at bounding box center [619, 431] width 435 height 19
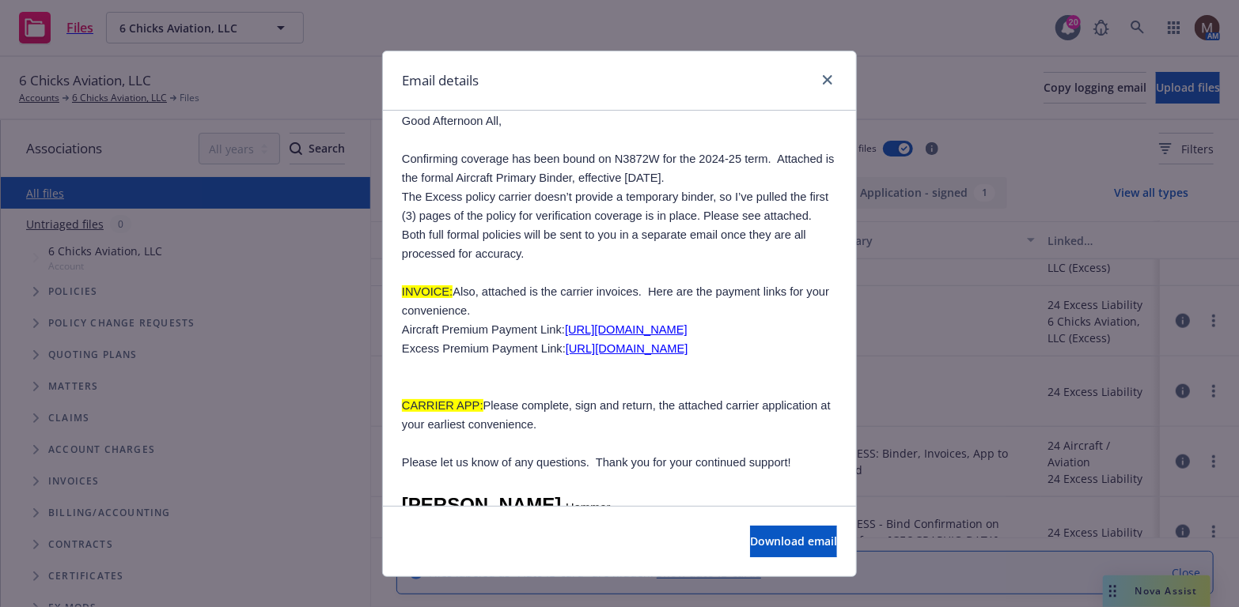
scroll to position [0, 0]
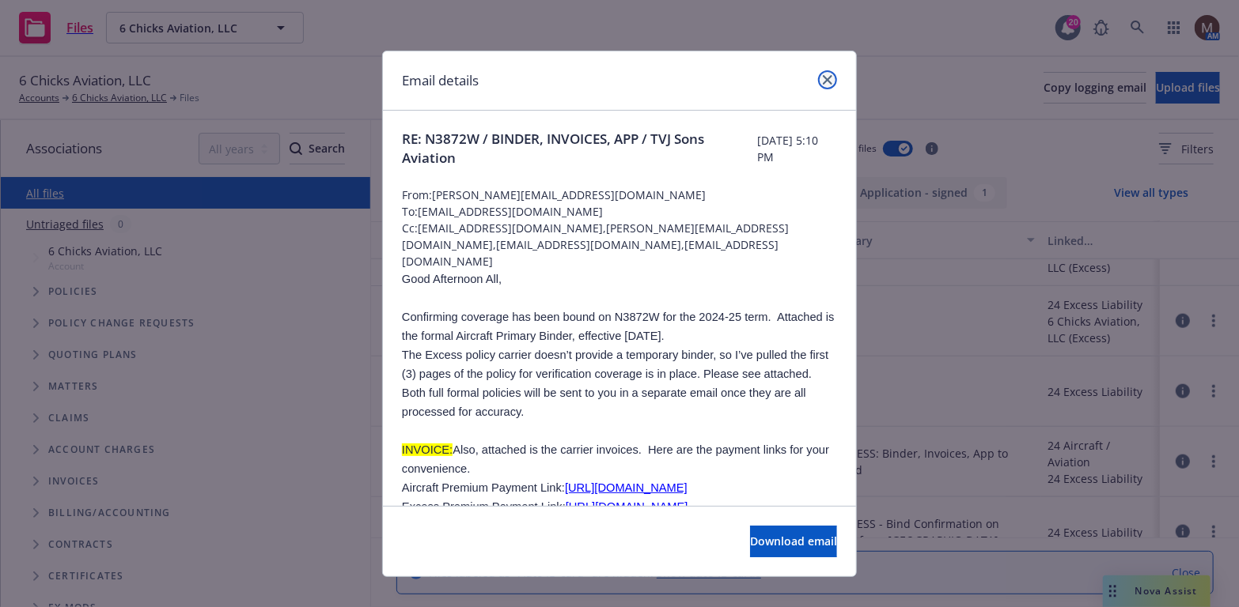
click at [823, 76] on icon "close" at bounding box center [827, 79] width 9 height 9
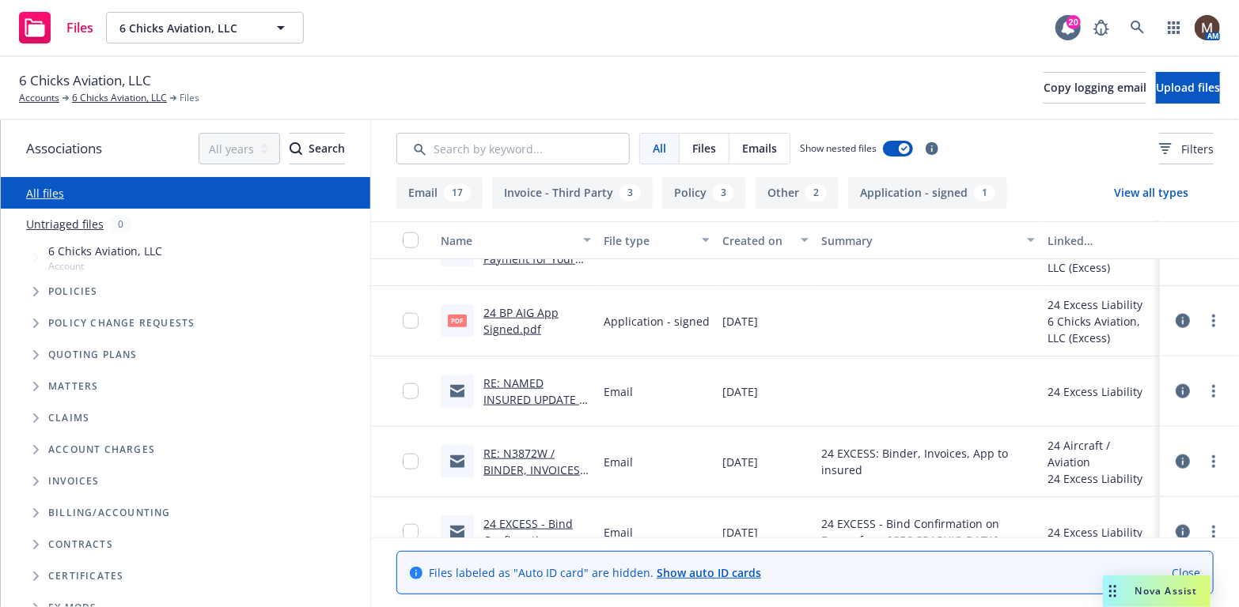
click at [518, 314] on link "24 BP AIG App Signed.pdf" at bounding box center [520, 321] width 75 height 32
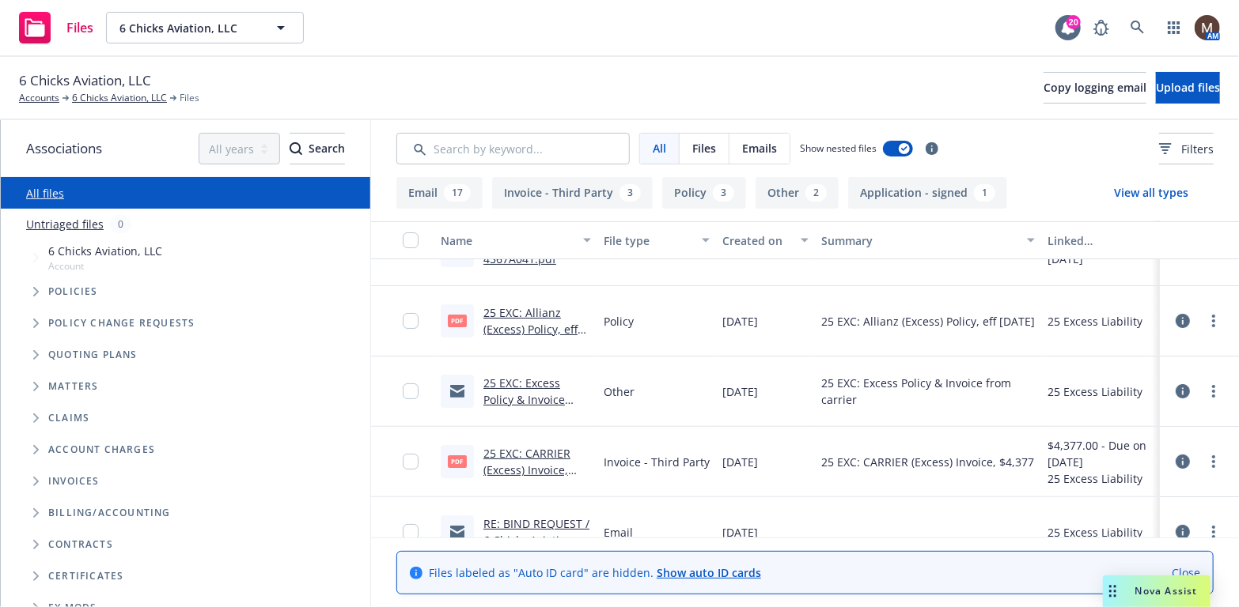
scroll to position [79, 0]
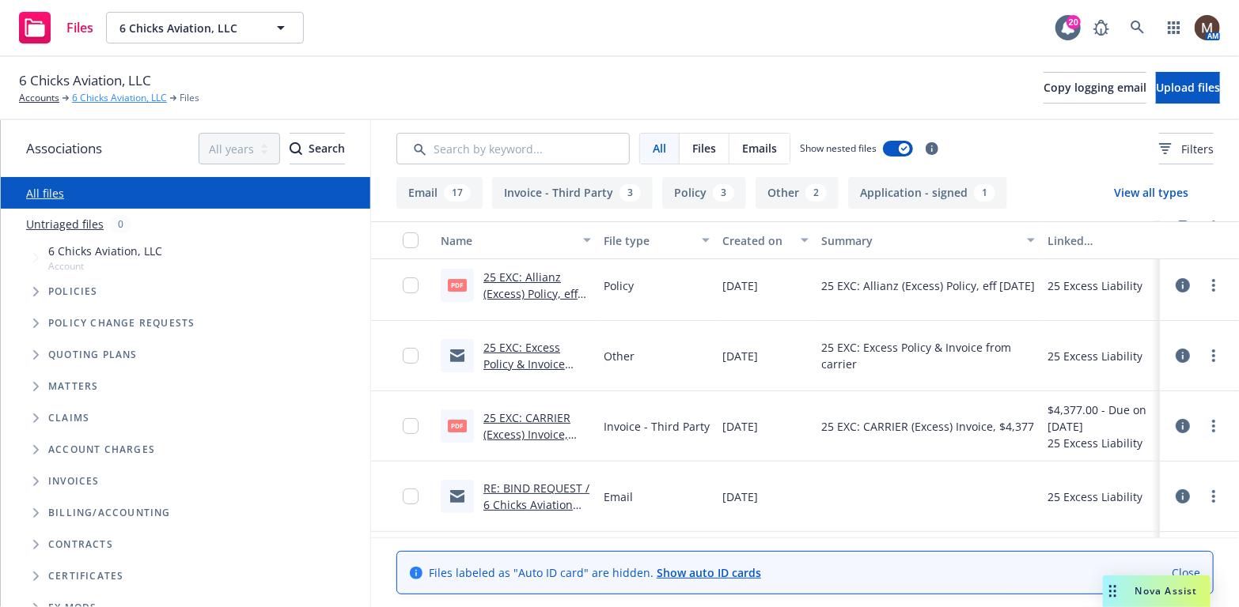
click at [138, 92] on link "6 Chicks Aviation, LLC" at bounding box center [119, 98] width 95 height 14
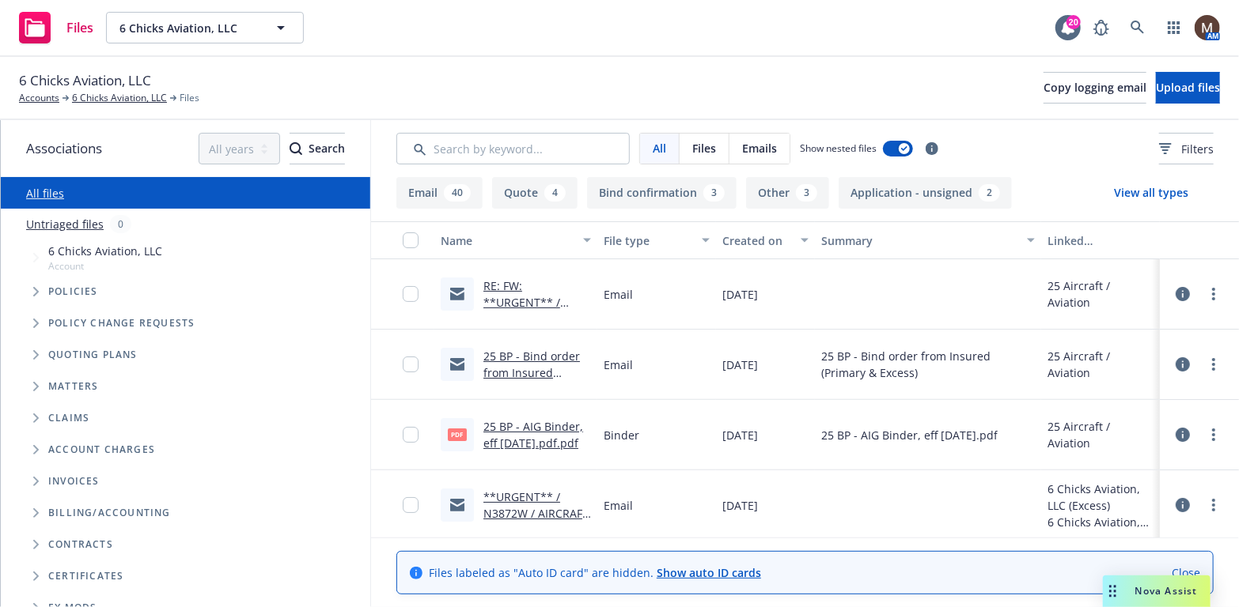
click at [540, 422] on link "25 BP - AIG Binder, eff [DATE].pdf.pdf" at bounding box center [533, 435] width 100 height 32
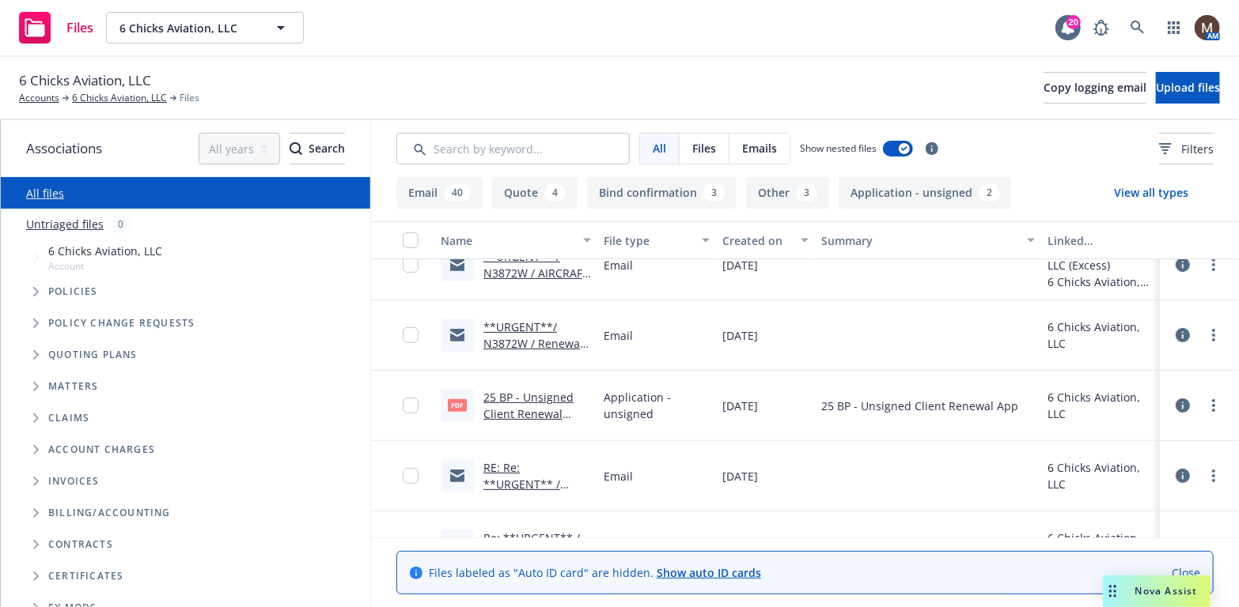
scroll to position [237, 0]
click at [534, 395] on link "25 BP - Unsigned Client Renewal App.pdf" at bounding box center [528, 415] width 90 height 48
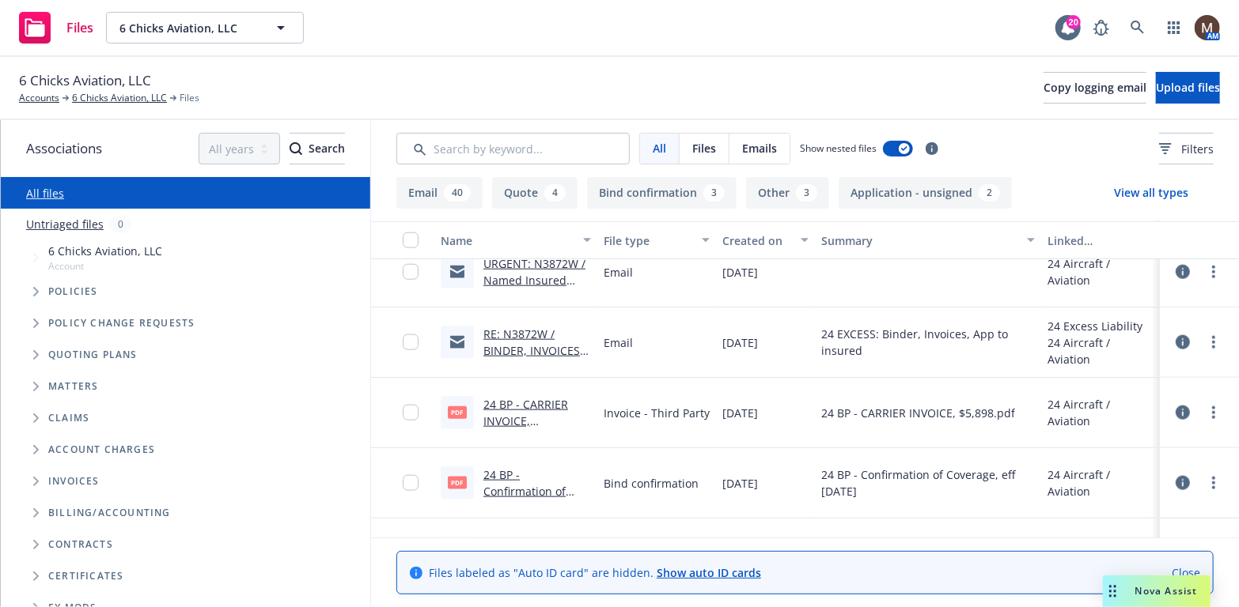
scroll to position [870, 0]
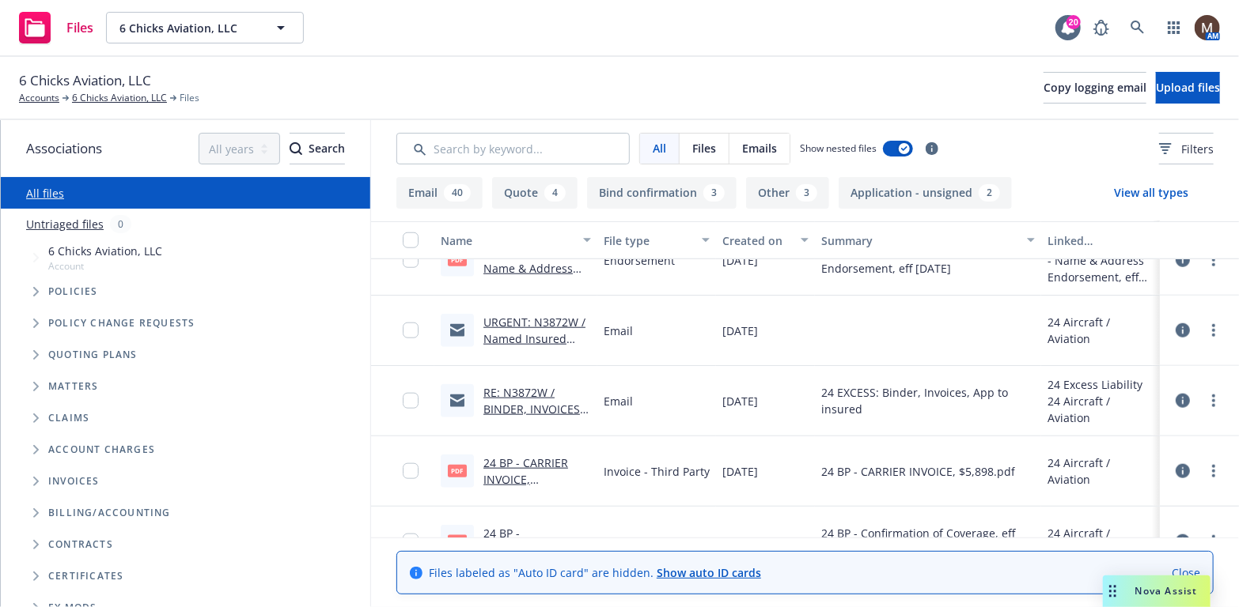
click at [520, 403] on link "RE: N3872W / BINDER, INVOICES, APP / TVJ Sons Aviation" at bounding box center [533, 417] width 100 height 65
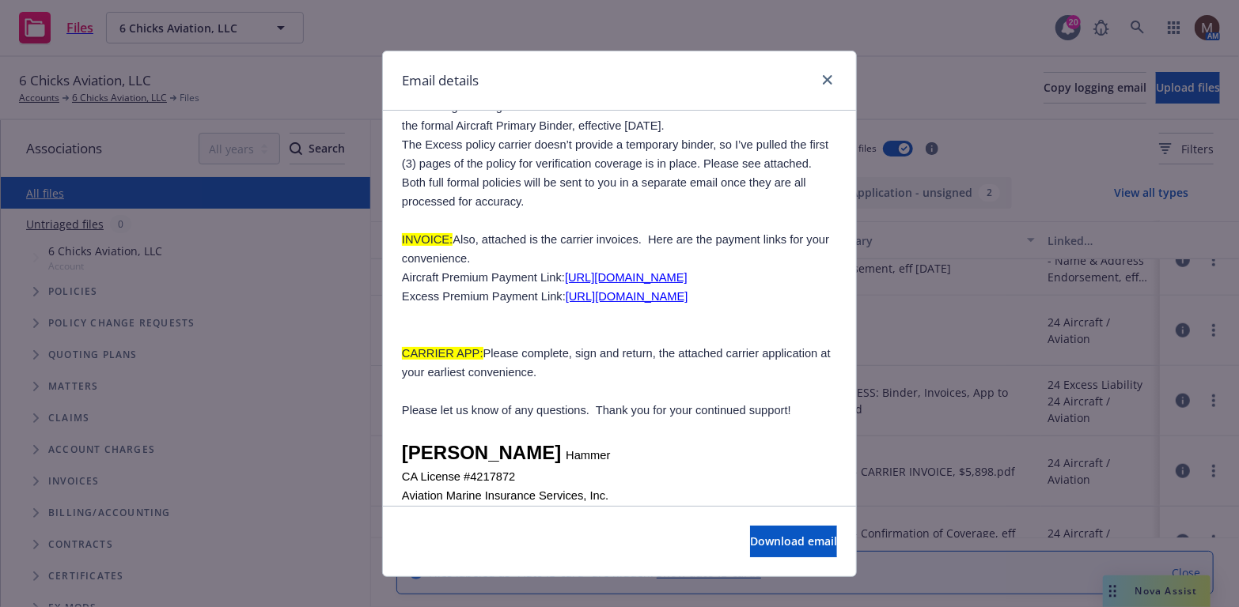
scroll to position [237, 0]
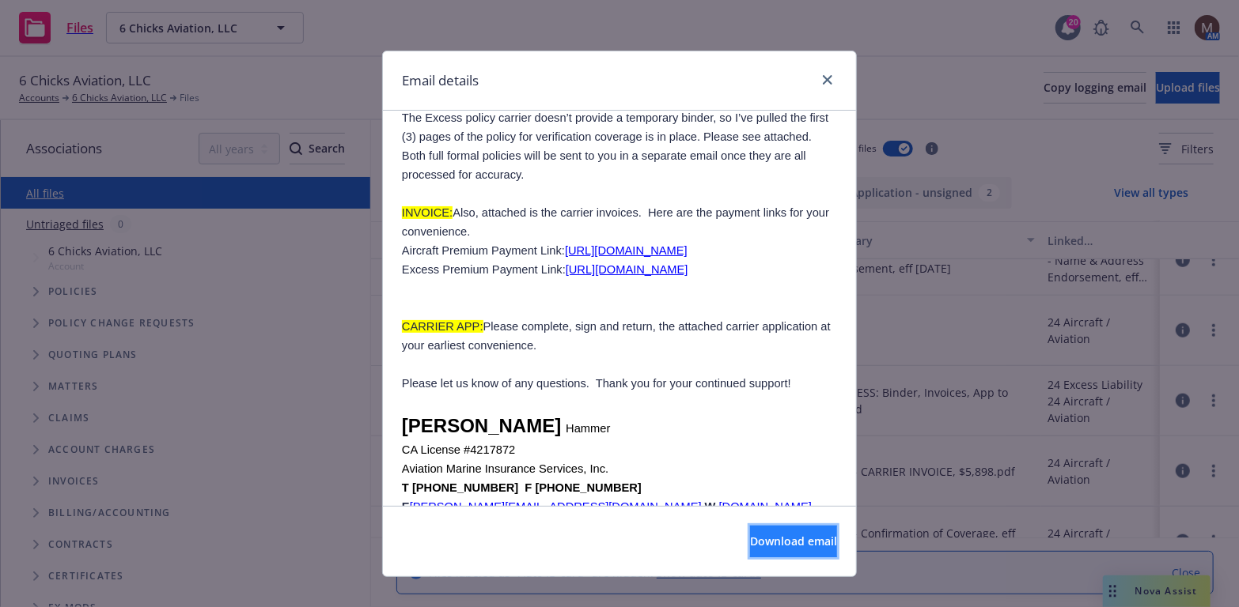
click at [756, 534] on span "Download email" at bounding box center [793, 541] width 87 height 15
drag, startPoint x: 819, startPoint y: 80, endPoint x: 698, endPoint y: 478, distance: 415.6
click at [823, 80] on icon "close" at bounding box center [827, 79] width 9 height 9
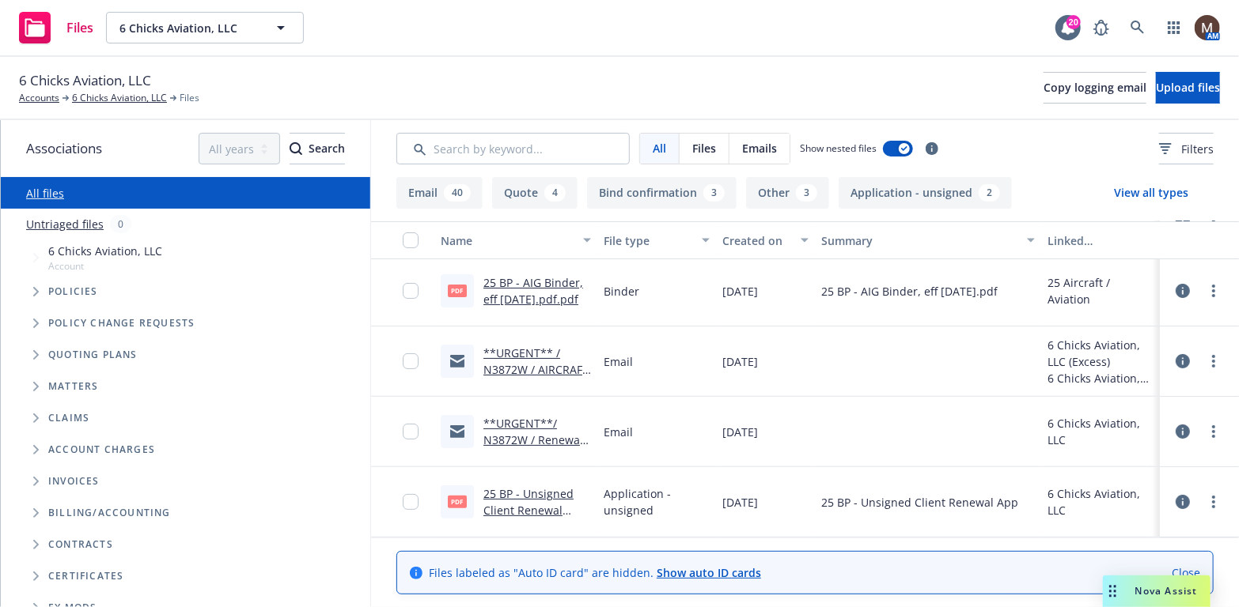
scroll to position [158, 0]
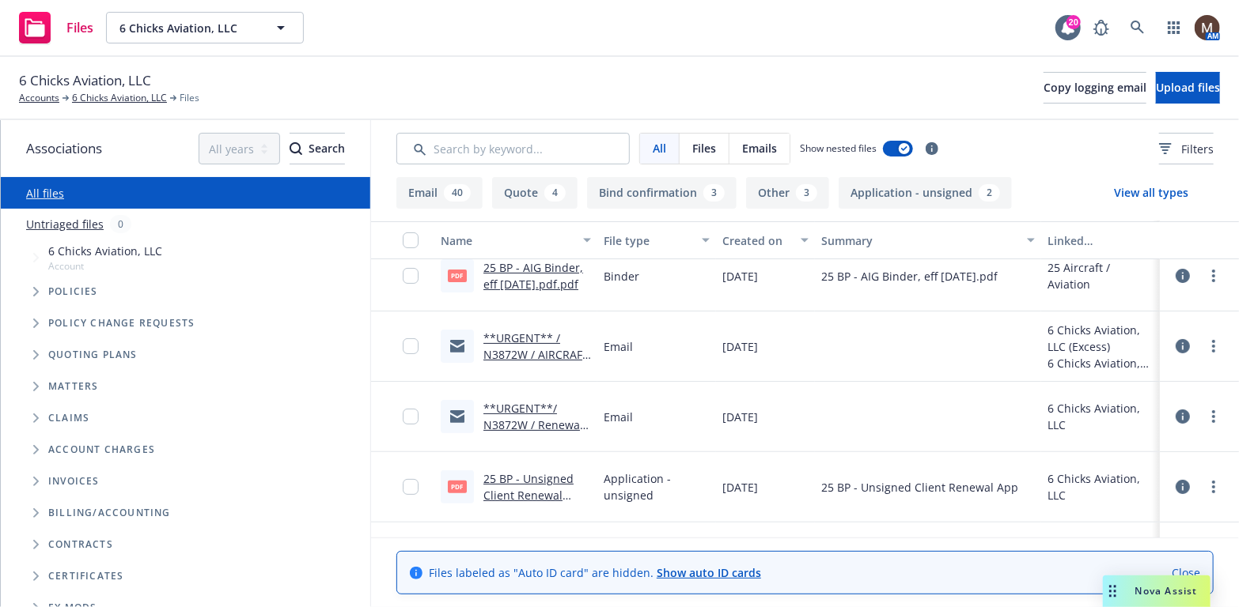
click at [535, 426] on link "**URGENT**/ N3872W / Renewal Quote Request / 6 Chicks Aviation, LLC" at bounding box center [535, 433] width 104 height 65
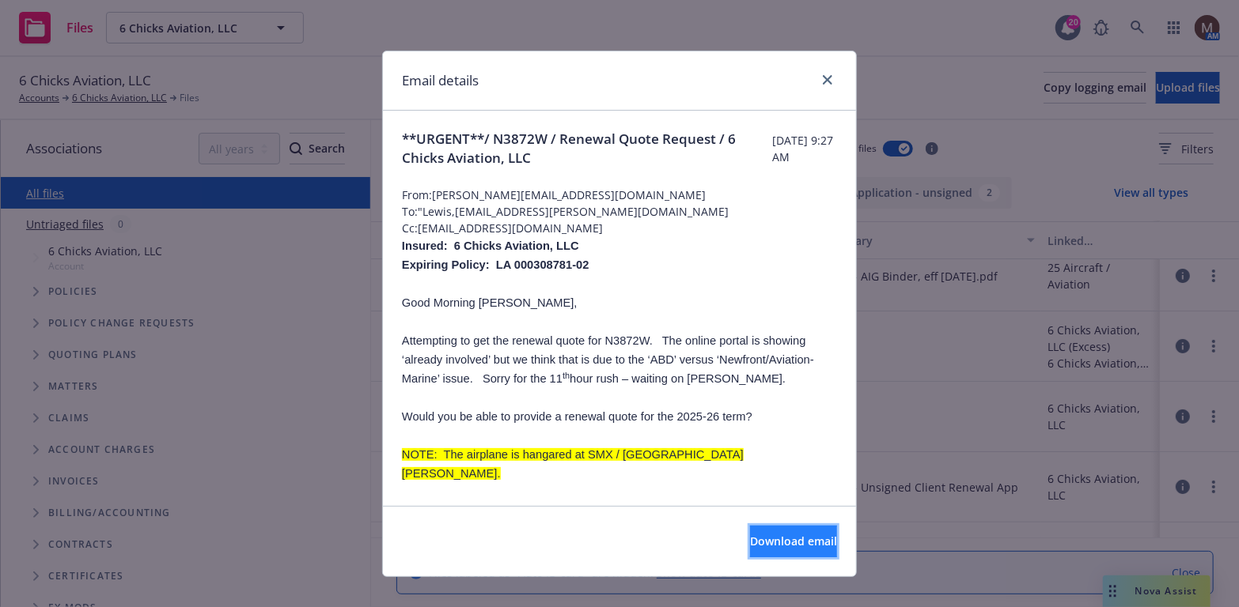
click at [774, 534] on span "Download email" at bounding box center [793, 541] width 87 height 15
drag, startPoint x: 819, startPoint y: 72, endPoint x: 811, endPoint y: 100, distance: 29.8
click at [819, 72] on link "close" at bounding box center [827, 79] width 19 height 19
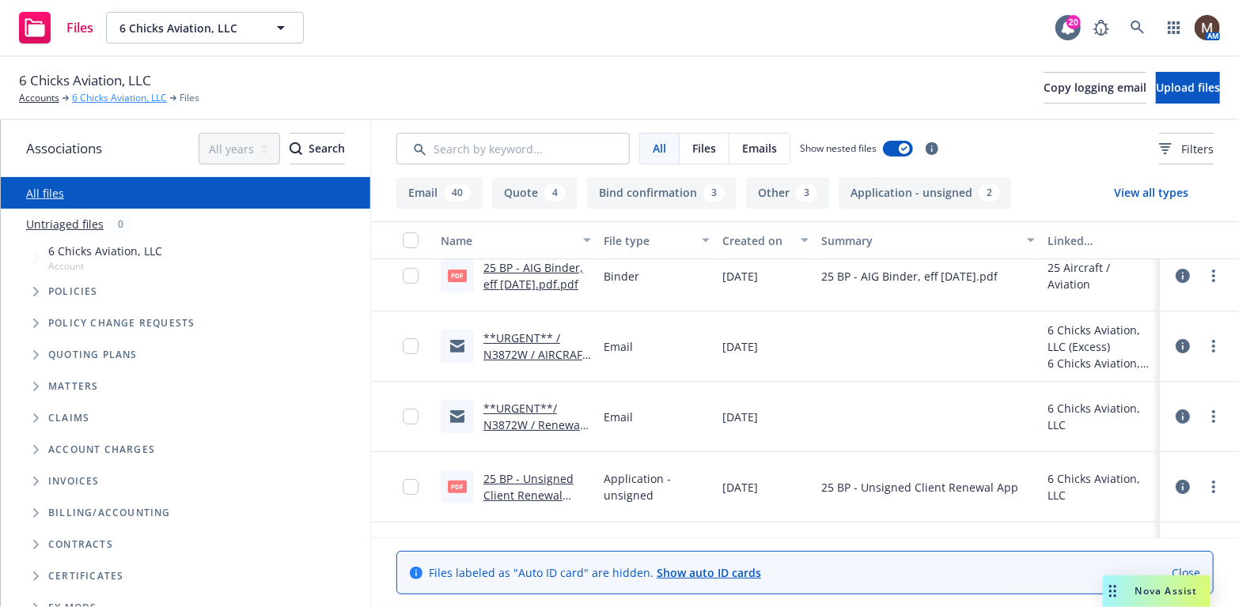
click at [130, 96] on link "6 Chicks Aviation, LLC" at bounding box center [119, 98] width 95 height 14
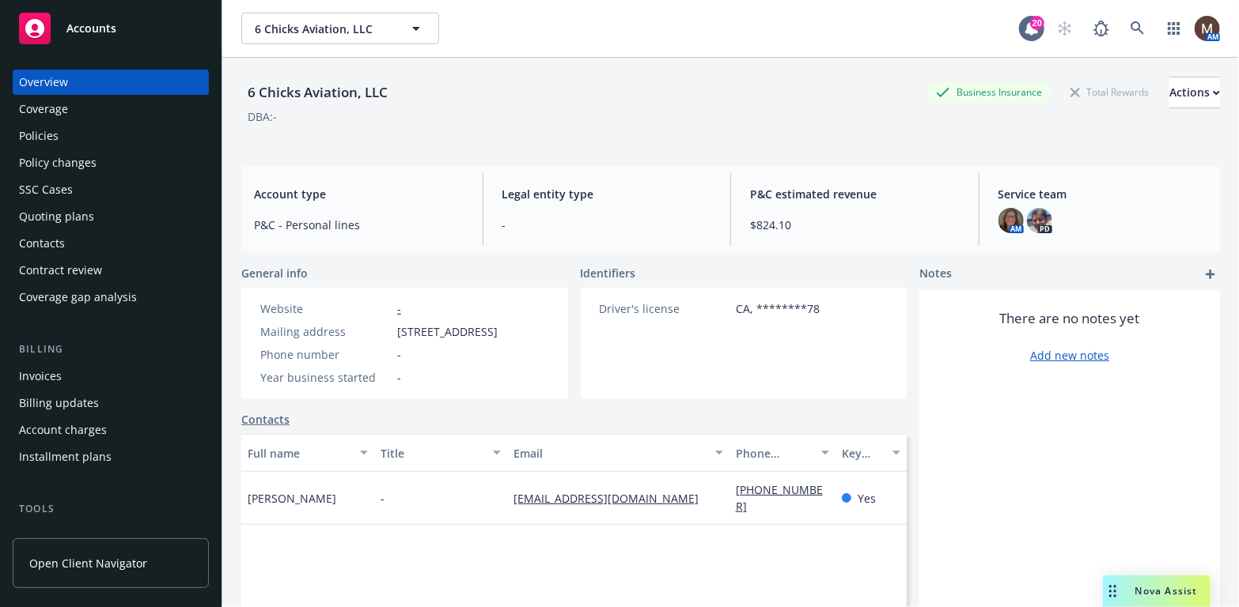
click at [70, 136] on div "Policies" at bounding box center [110, 135] width 183 height 25
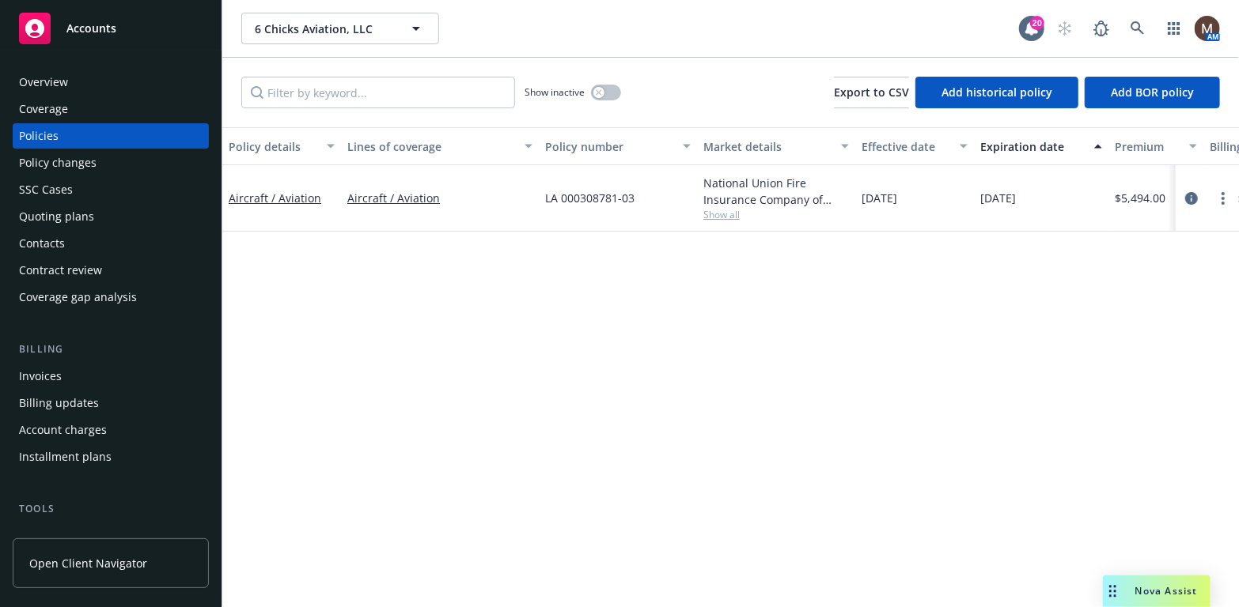
scroll to position [79, 0]
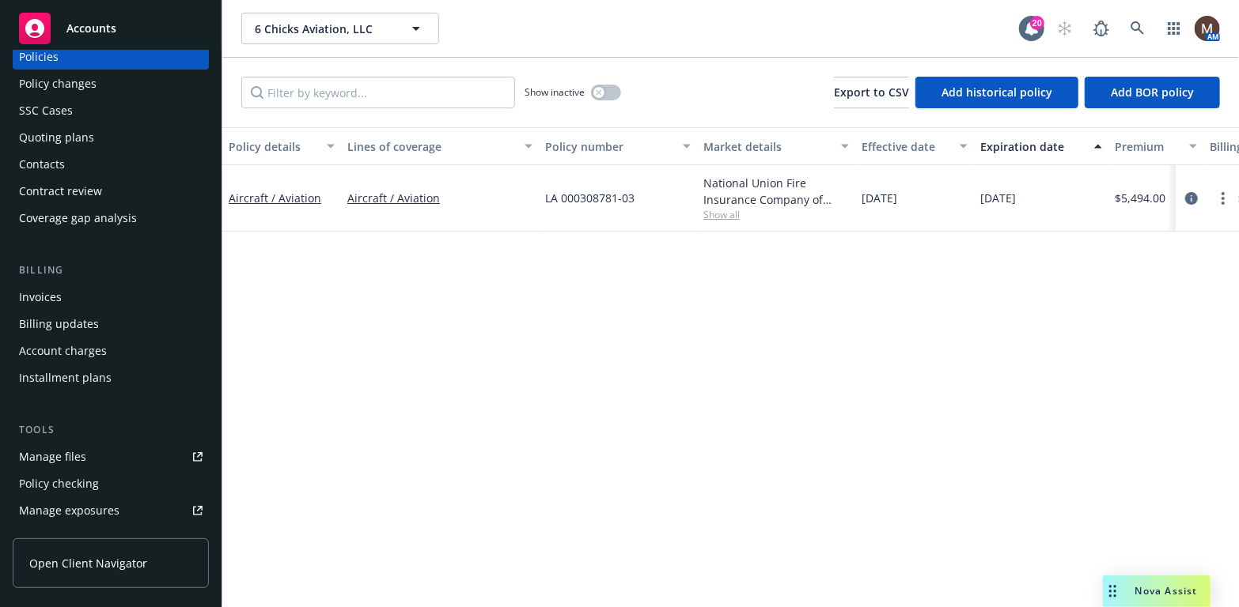
click at [79, 458] on div "Manage files" at bounding box center [52, 456] width 67 height 25
click at [1136, 24] on icon at bounding box center [1137, 28] width 14 height 14
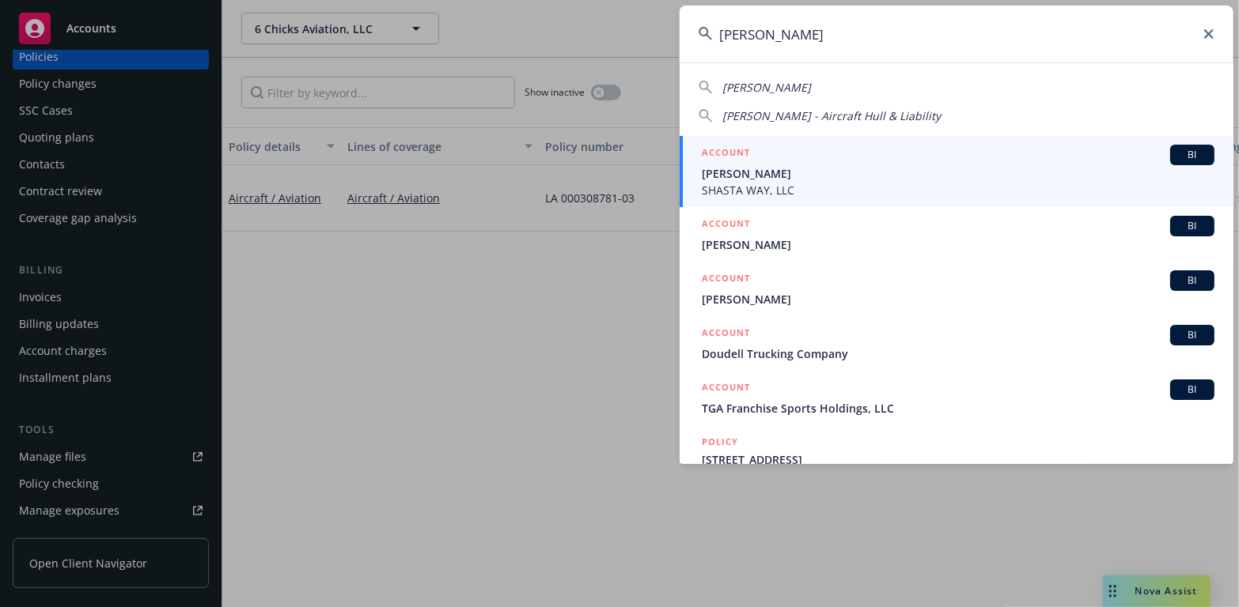
type input "tom donnell"
drag, startPoint x: 753, startPoint y: 171, endPoint x: 679, endPoint y: 197, distance: 78.8
click at [752, 171] on span "Tom Donnelly" at bounding box center [958, 173] width 512 height 17
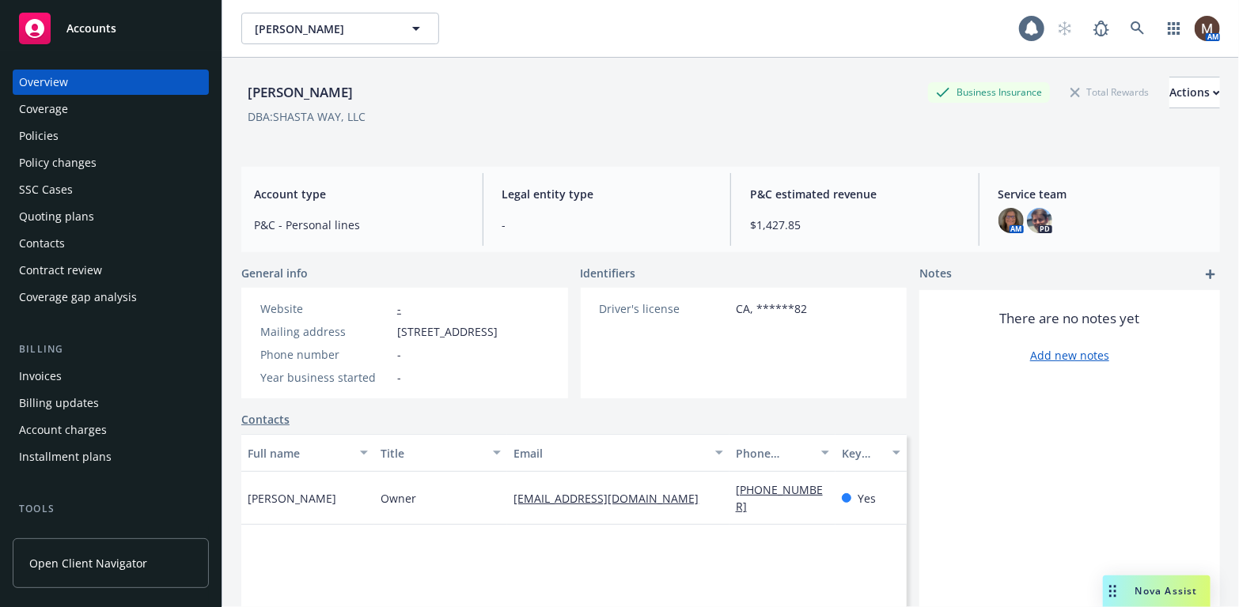
click at [53, 130] on div "Policies" at bounding box center [39, 135] width 40 height 25
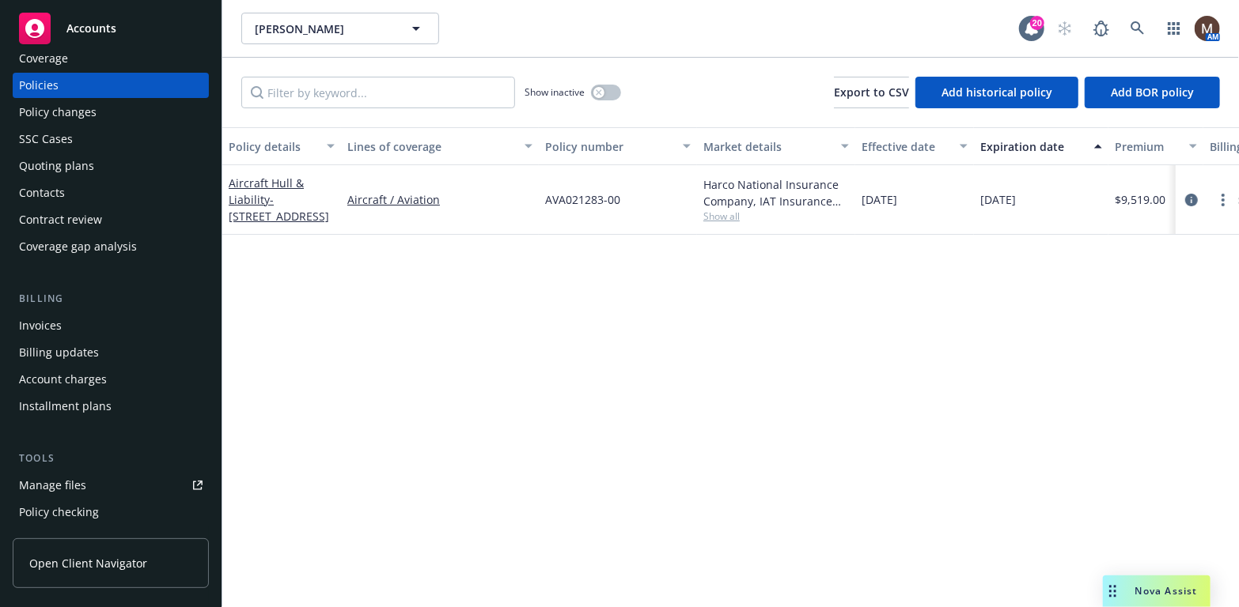
scroll to position [79, 0]
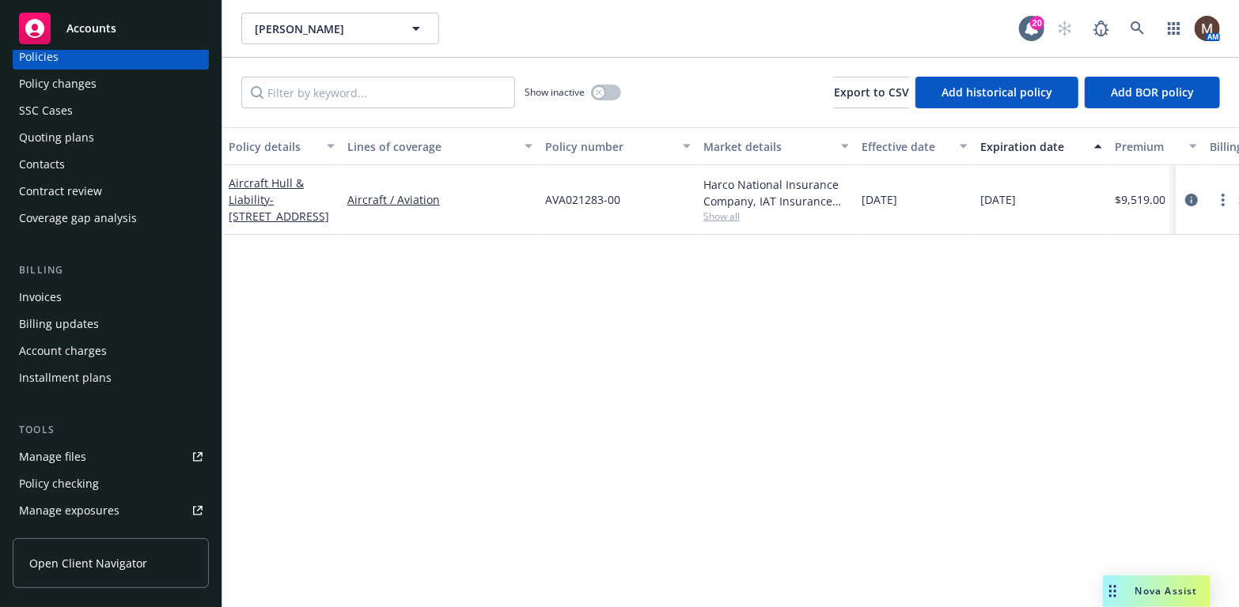
click at [62, 453] on div "Manage files" at bounding box center [52, 456] width 67 height 25
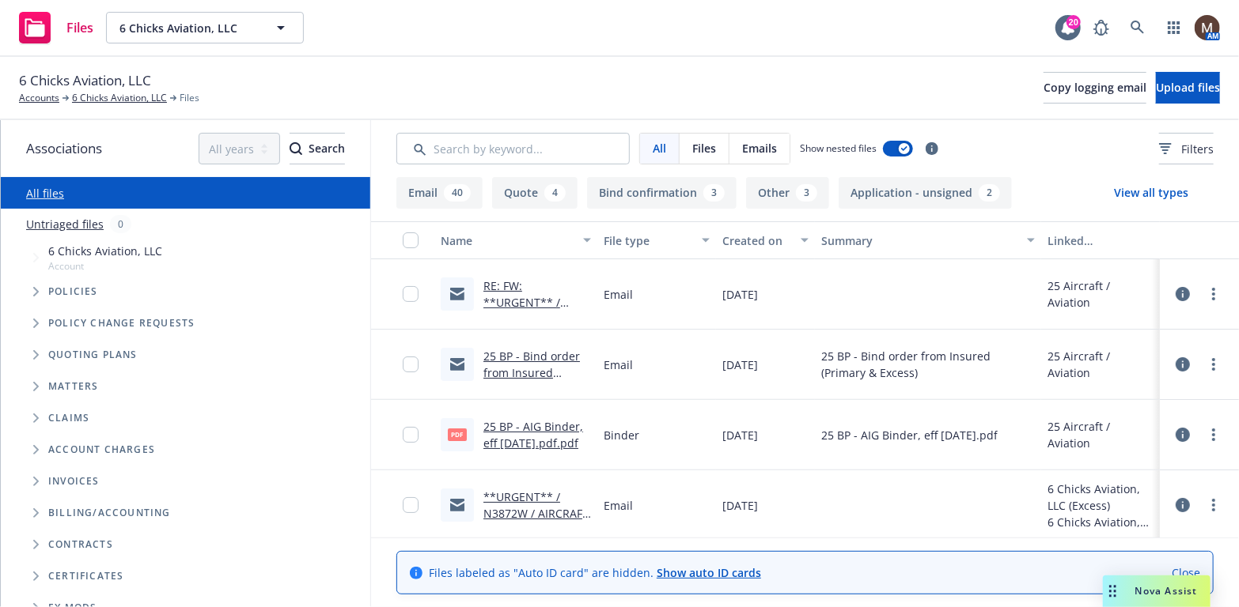
click at [518, 354] on link "25 BP - Bind order from Insured (Primary & Excess).msg" at bounding box center [531, 381] width 96 height 65
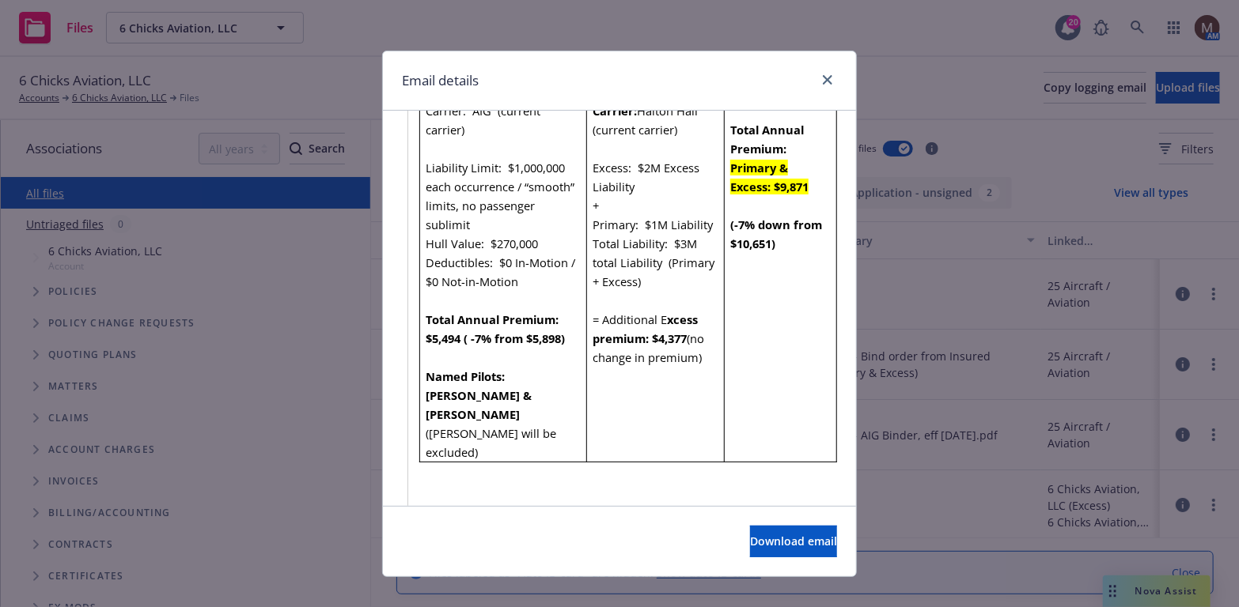
scroll to position [1028, 0]
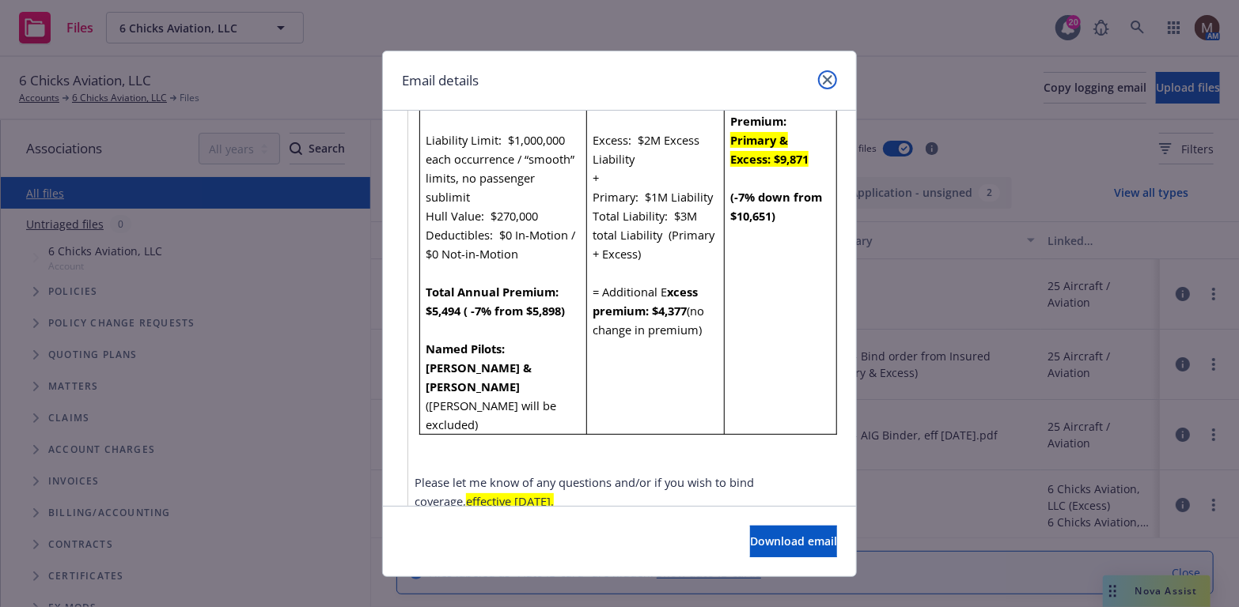
drag, startPoint x: 820, startPoint y: 78, endPoint x: 821, endPoint y: 94, distance: 16.6
click at [823, 78] on icon "close" at bounding box center [827, 79] width 9 height 9
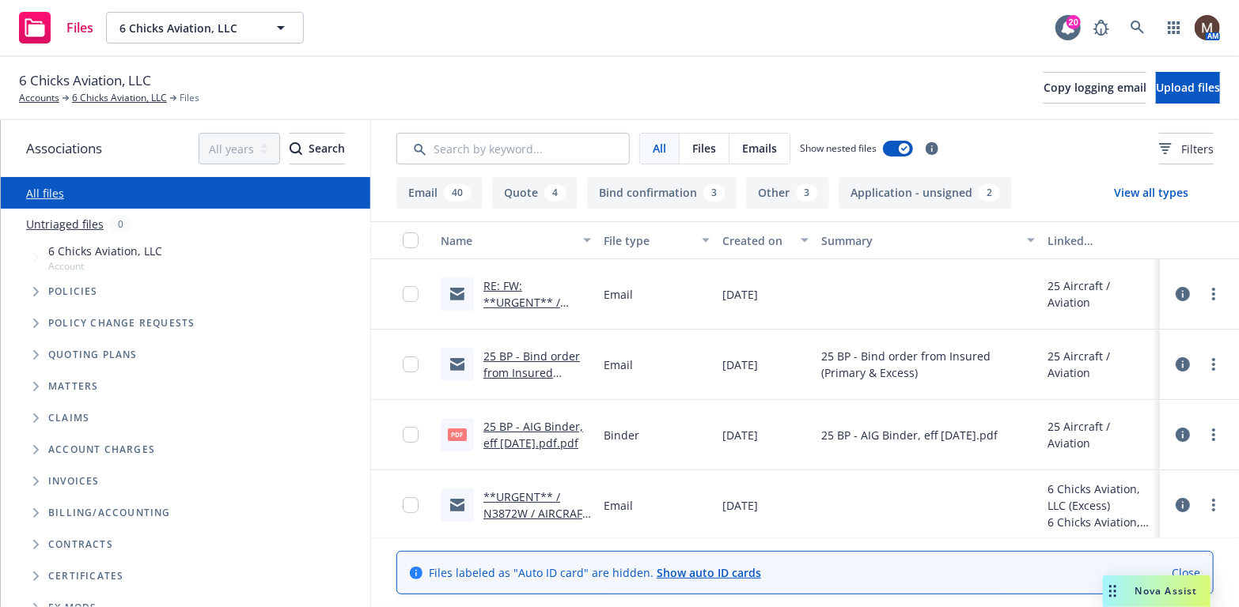
click at [536, 423] on link "25 BP - AIG Binder, eff [DATE].pdf.pdf" at bounding box center [533, 435] width 100 height 32
click at [535, 351] on link "25 BP - Bind order from Insured (Primary & Excess).msg" at bounding box center [531, 381] width 96 height 65
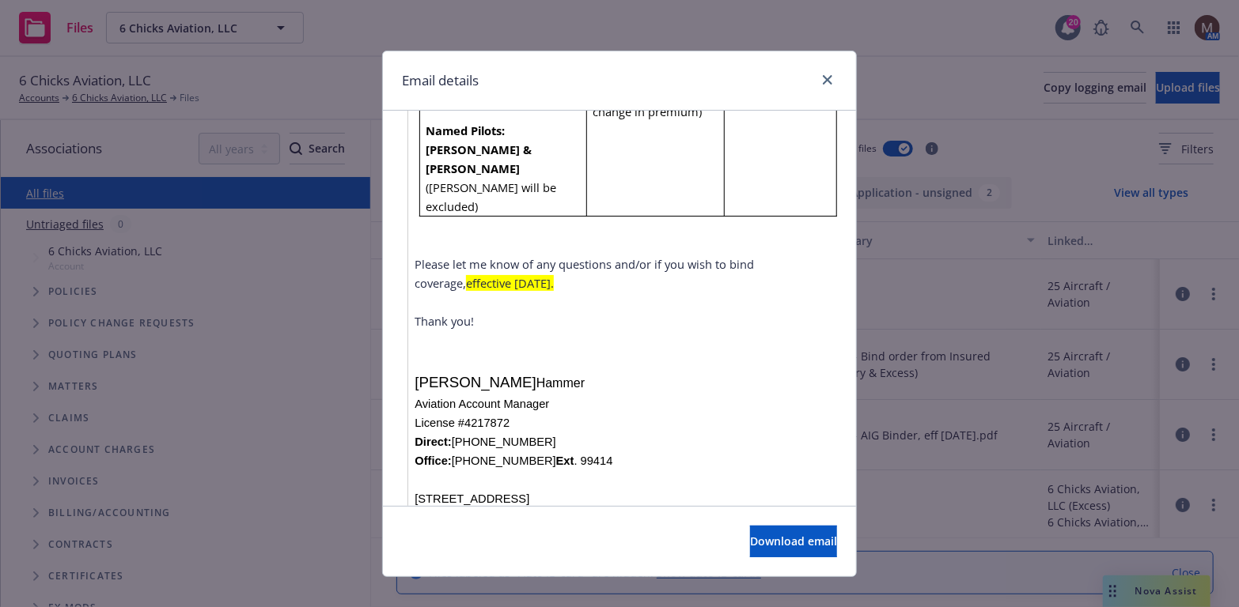
scroll to position [1265, 0]
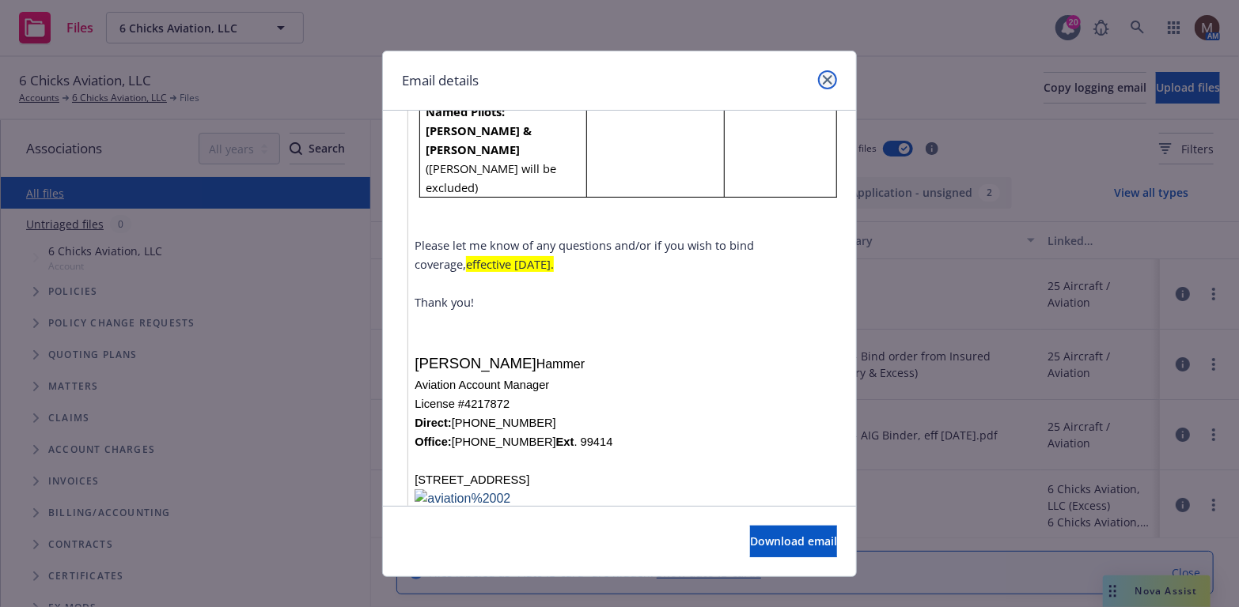
click at [819, 73] on link "close" at bounding box center [827, 79] width 19 height 19
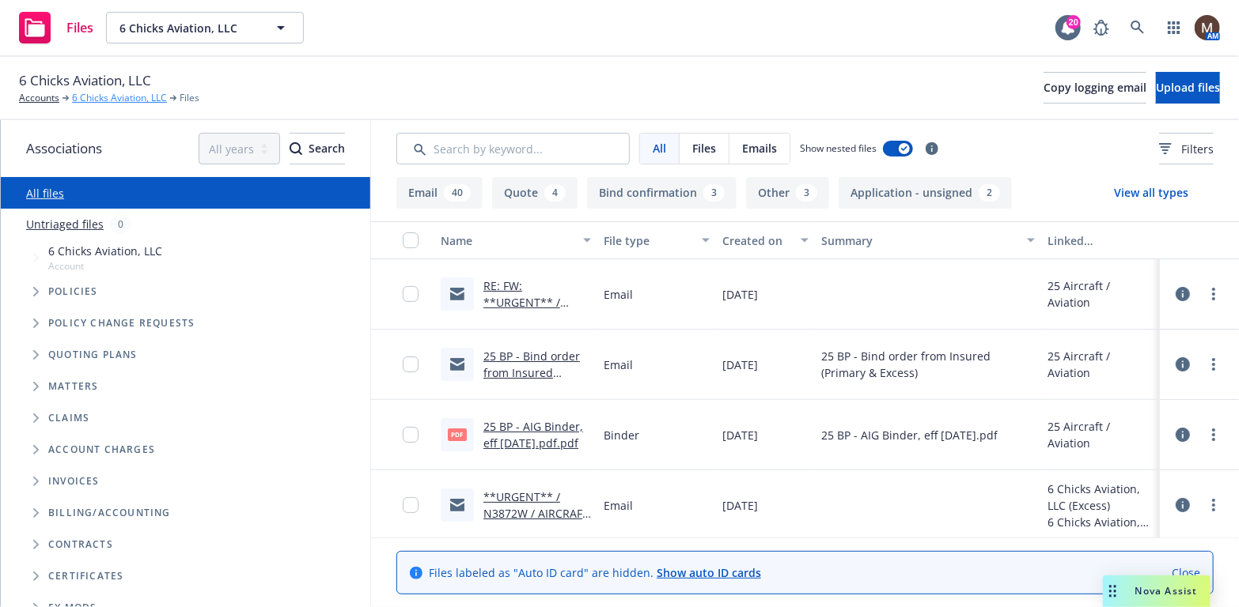
click at [119, 92] on link "6 Chicks Aviation, LLC" at bounding box center [119, 98] width 95 height 14
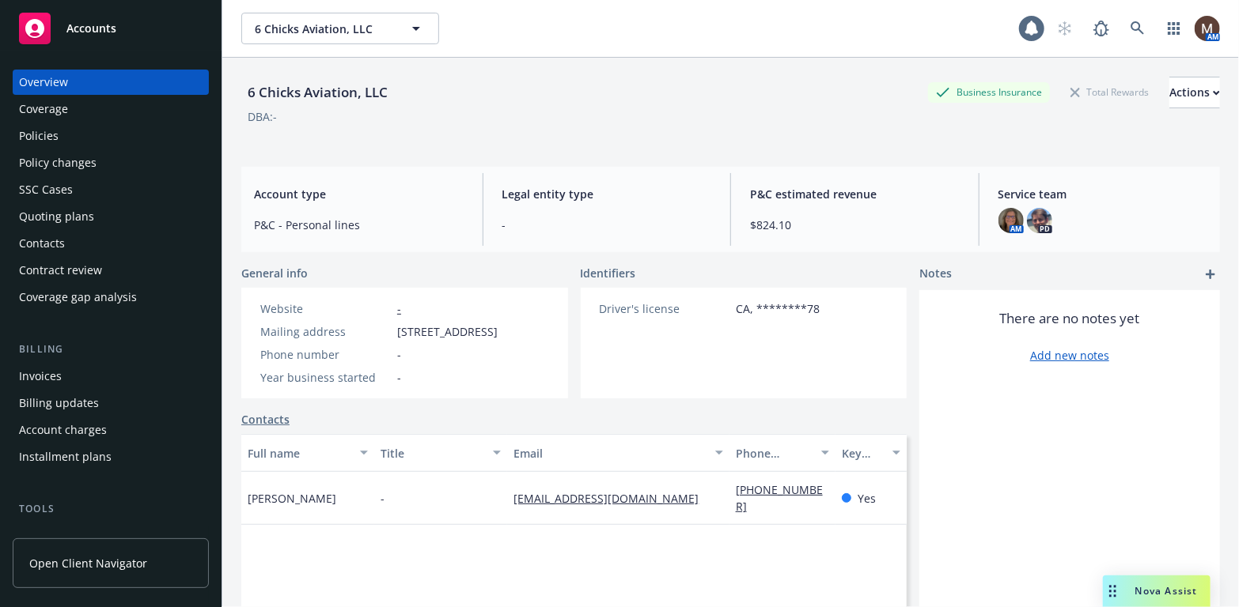
click at [59, 238] on div "Contacts" at bounding box center [42, 243] width 46 height 25
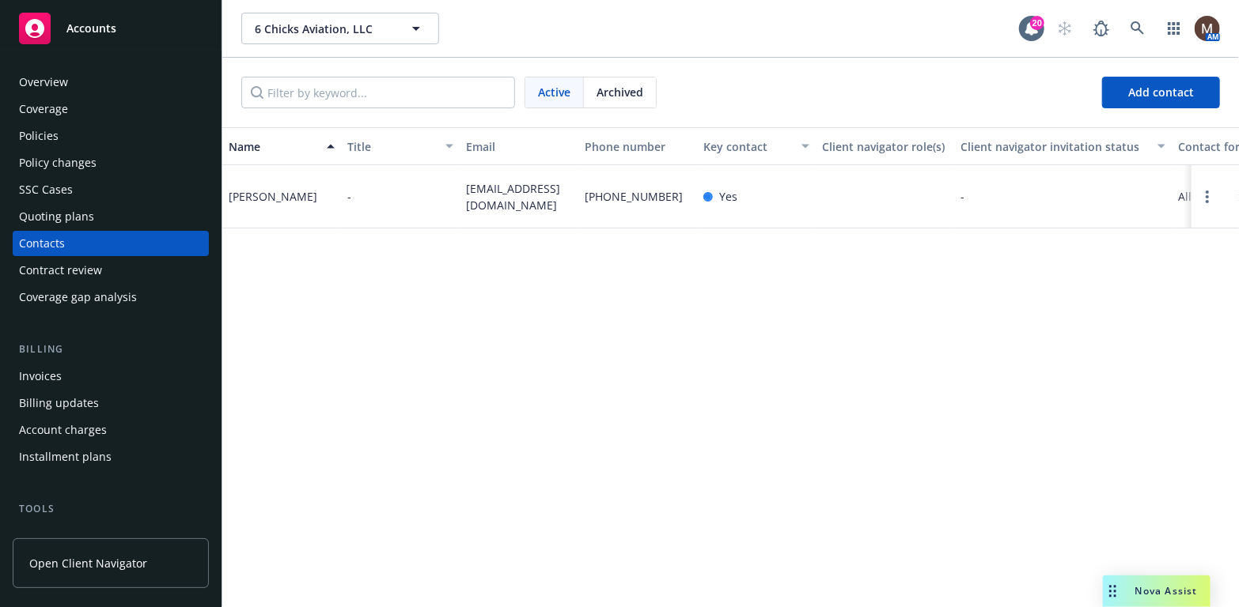
click at [50, 135] on div "Policies" at bounding box center [39, 135] width 40 height 25
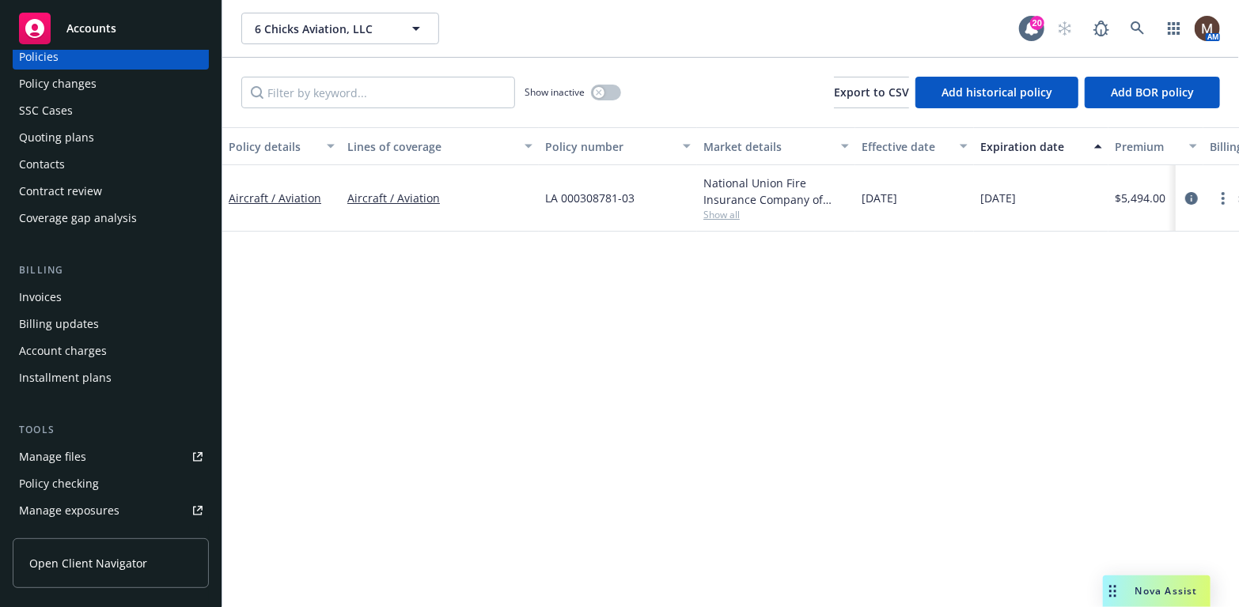
scroll to position [158, 0]
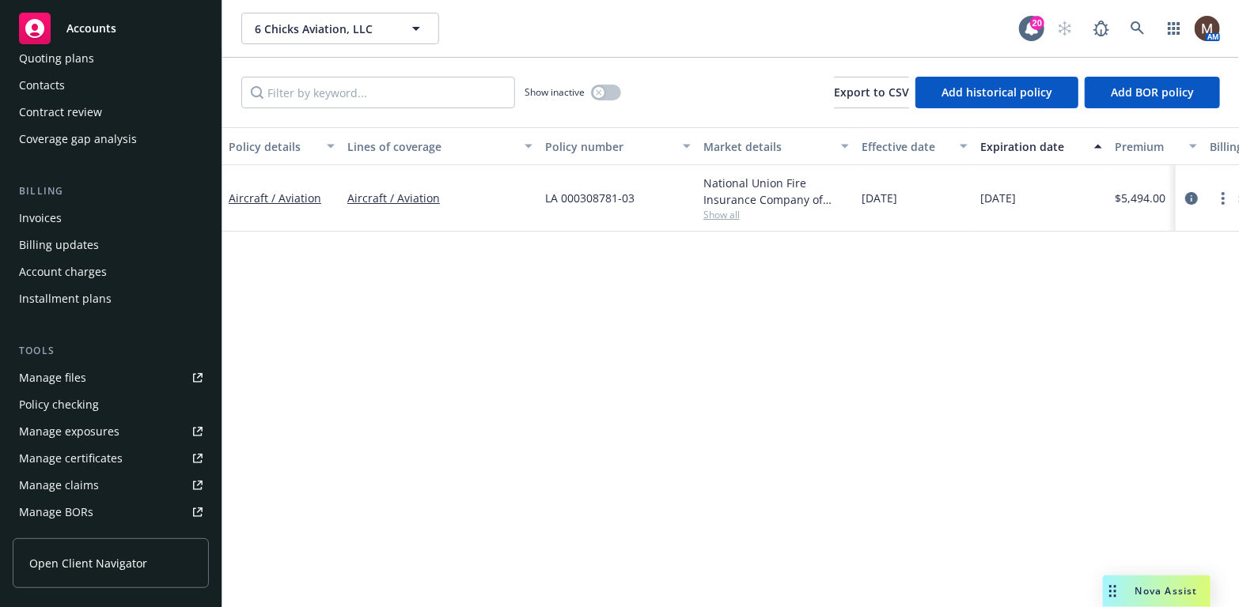
click at [89, 373] on link "Manage files" at bounding box center [111, 377] width 196 height 25
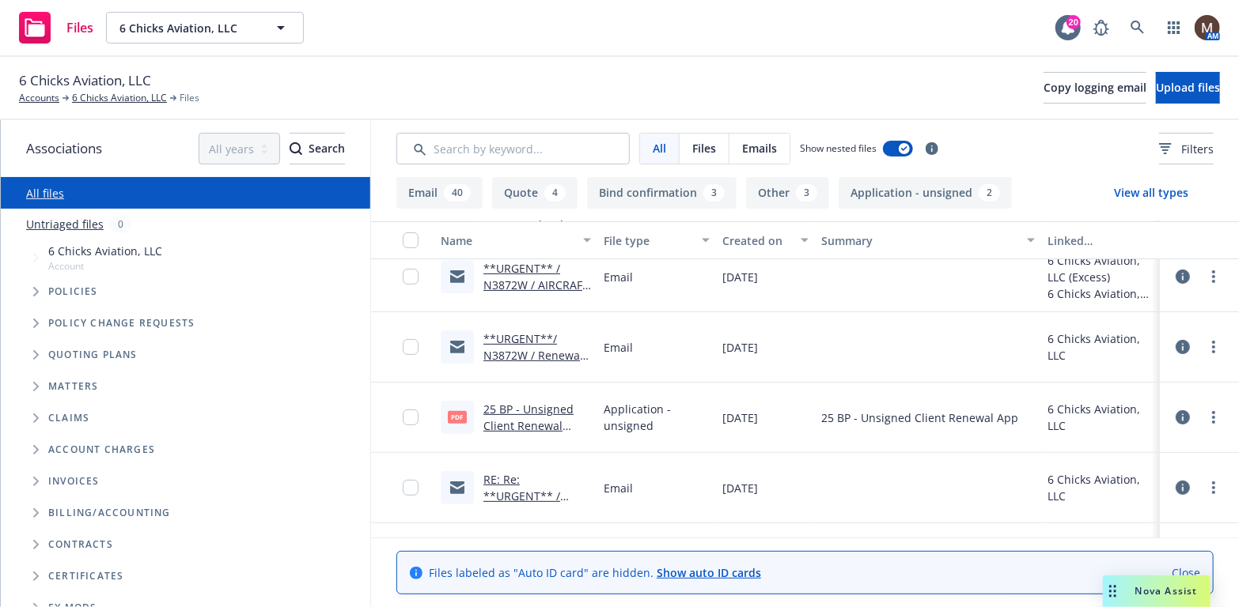
scroll to position [237, 0]
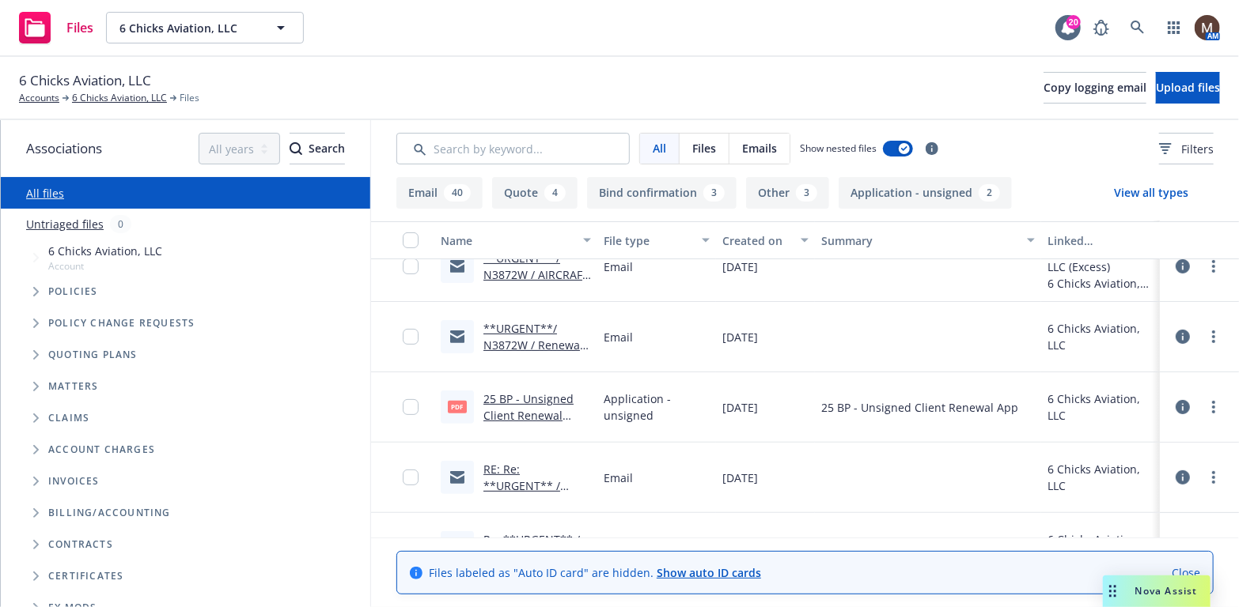
click at [542, 486] on link "RE: Re: **URGENT** / N3872W / Quotes Request / 6 Chicks Aviation, LLC / 09.05.2…" at bounding box center [531, 511] width 97 height 98
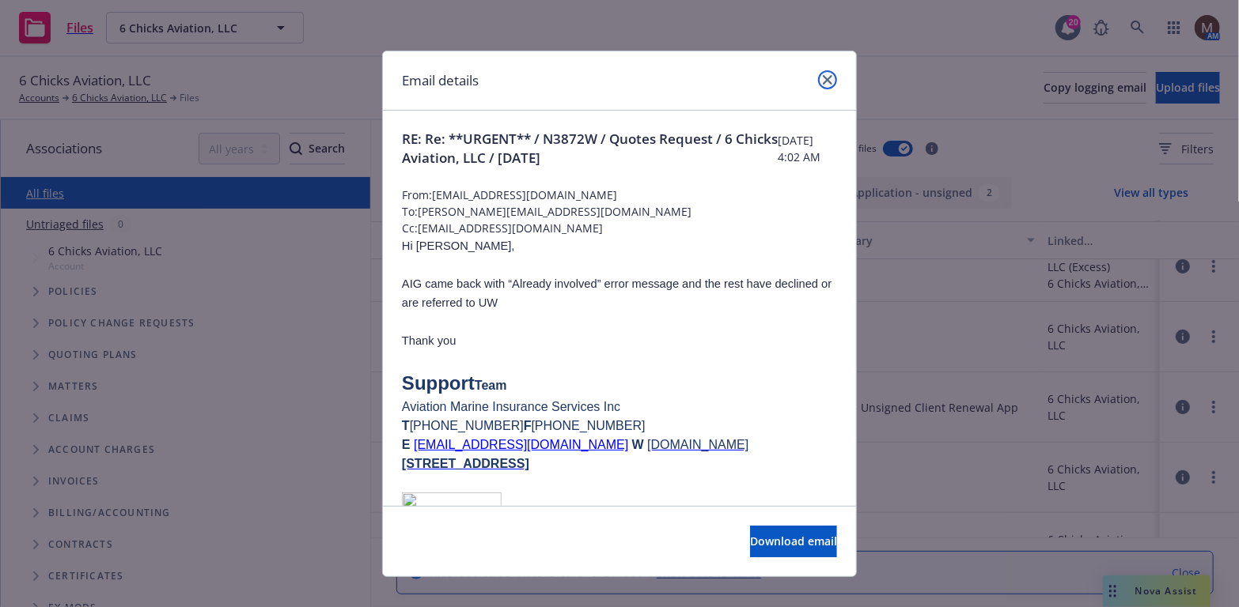
click at [823, 75] on icon "close" at bounding box center [827, 79] width 9 height 9
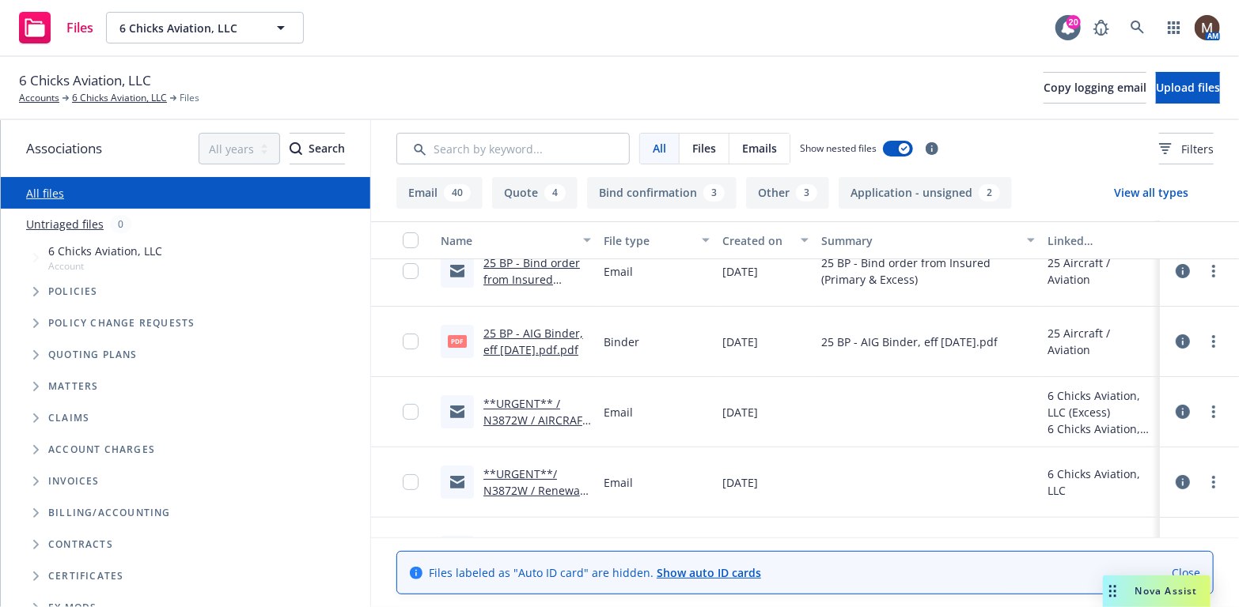
scroll to position [79, 0]
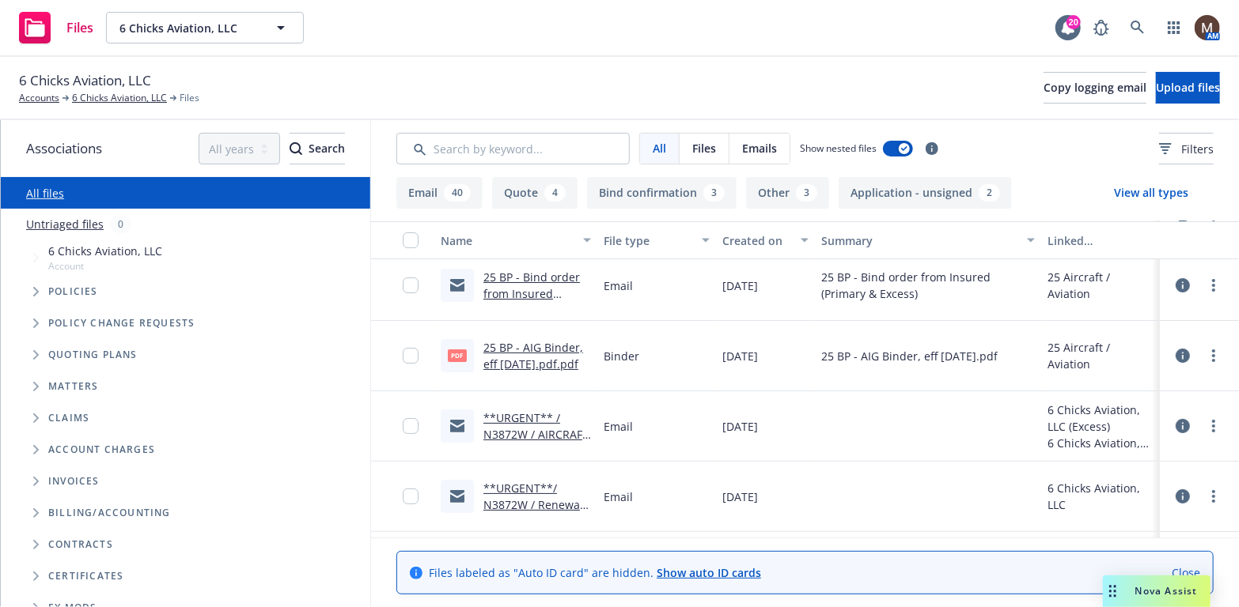
click at [554, 429] on link "**URGENT** / N3872W / AIRCRAFT QUOTES / 6 Chicks Aviation" at bounding box center [535, 442] width 105 height 65
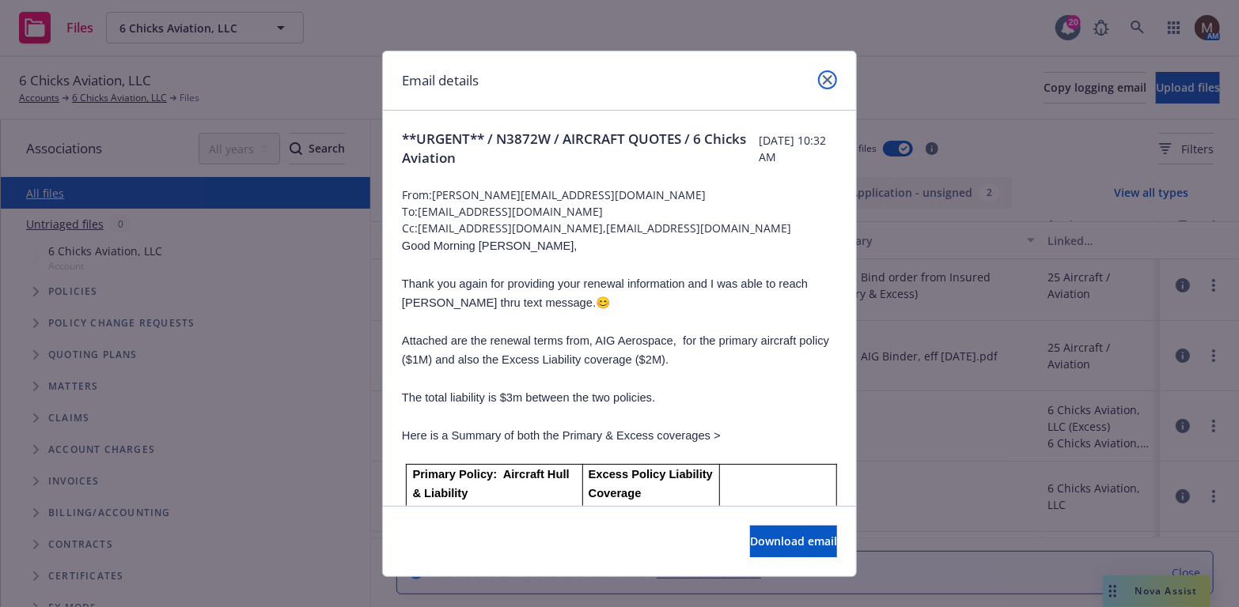
click at [823, 75] on icon "close" at bounding box center [827, 79] width 9 height 9
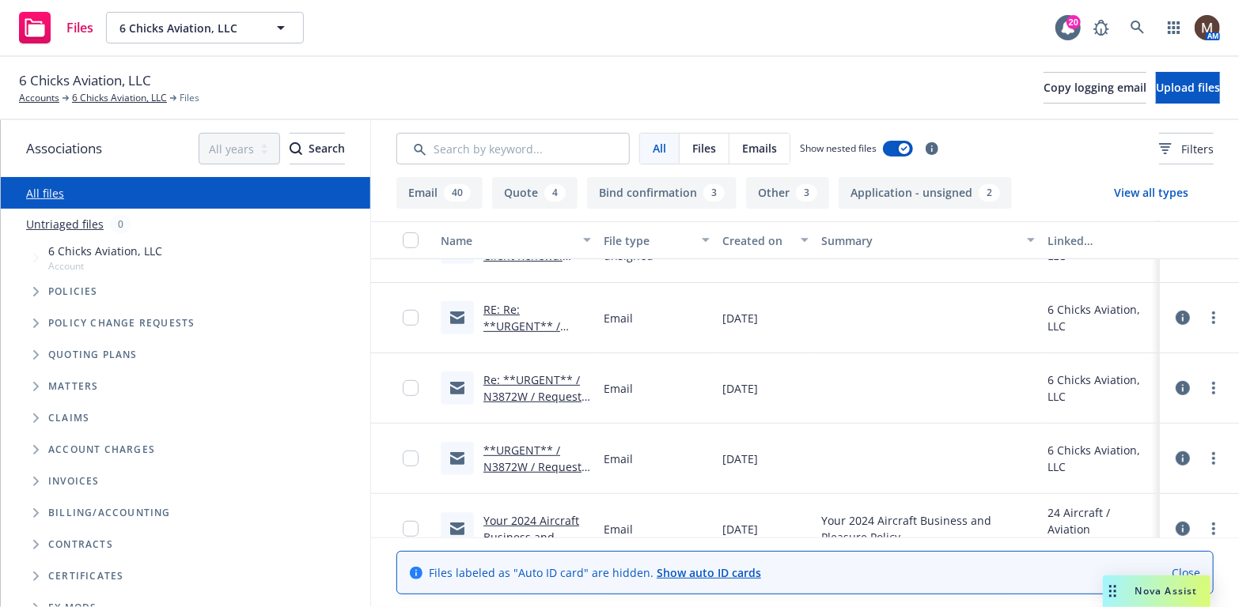
scroll to position [316, 0]
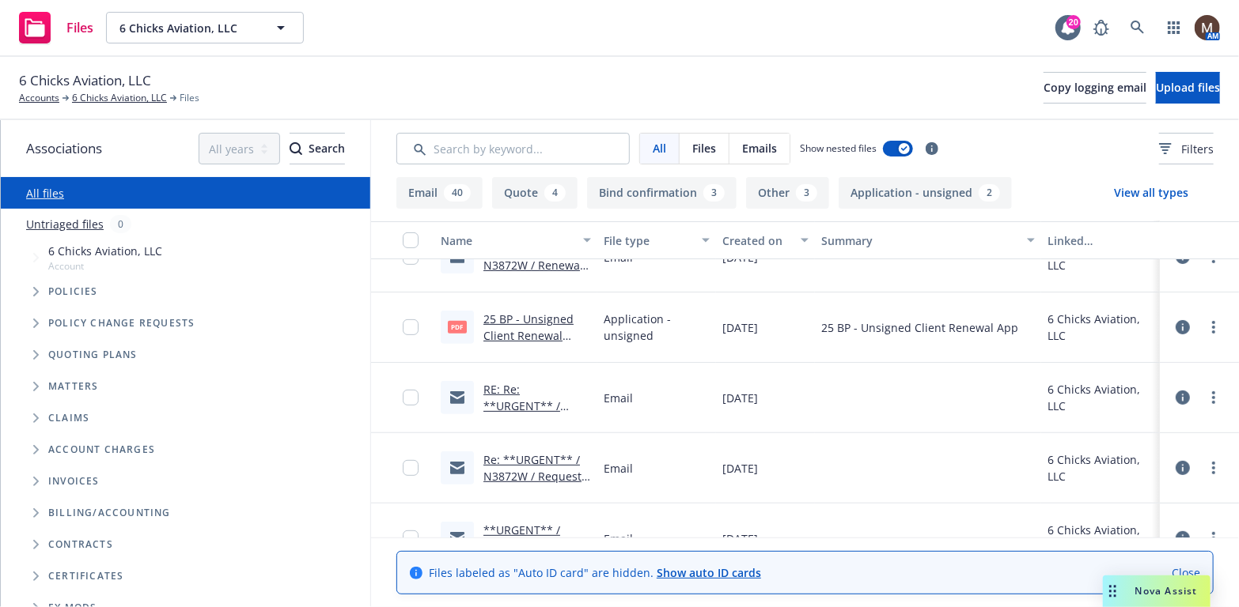
click at [534, 401] on link "RE: Re: **URGENT** / N3872W / Quotes Request / 6 Chicks Aviation, LLC / 09.05.2…" at bounding box center [531, 431] width 97 height 98
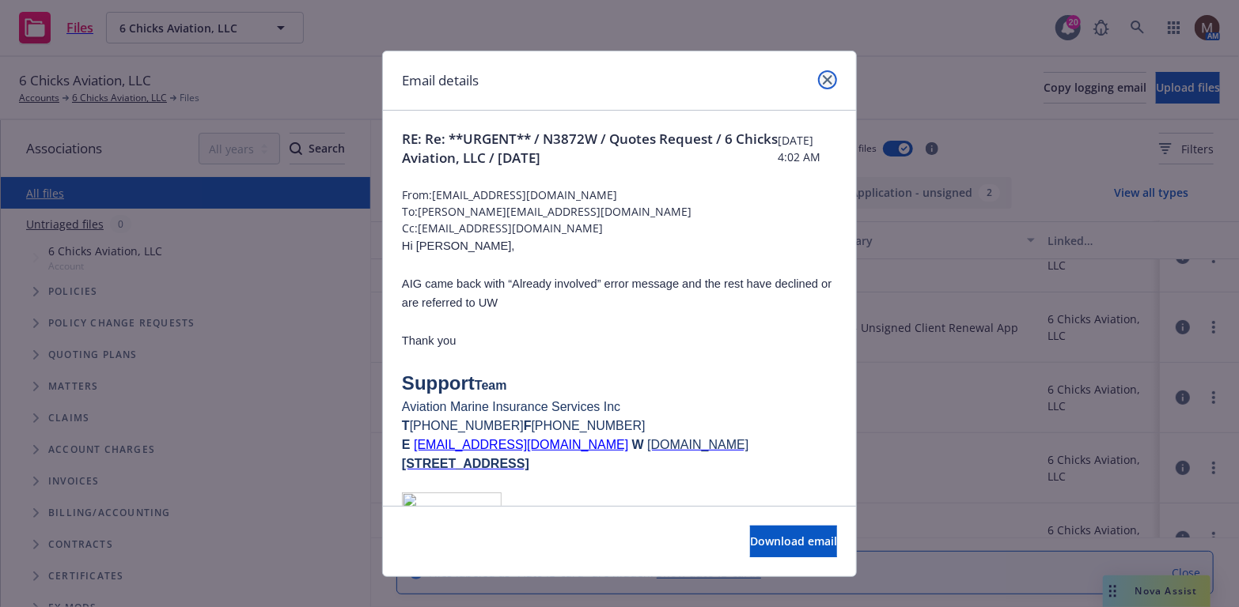
click at [824, 77] on icon "close" at bounding box center [827, 79] width 9 height 9
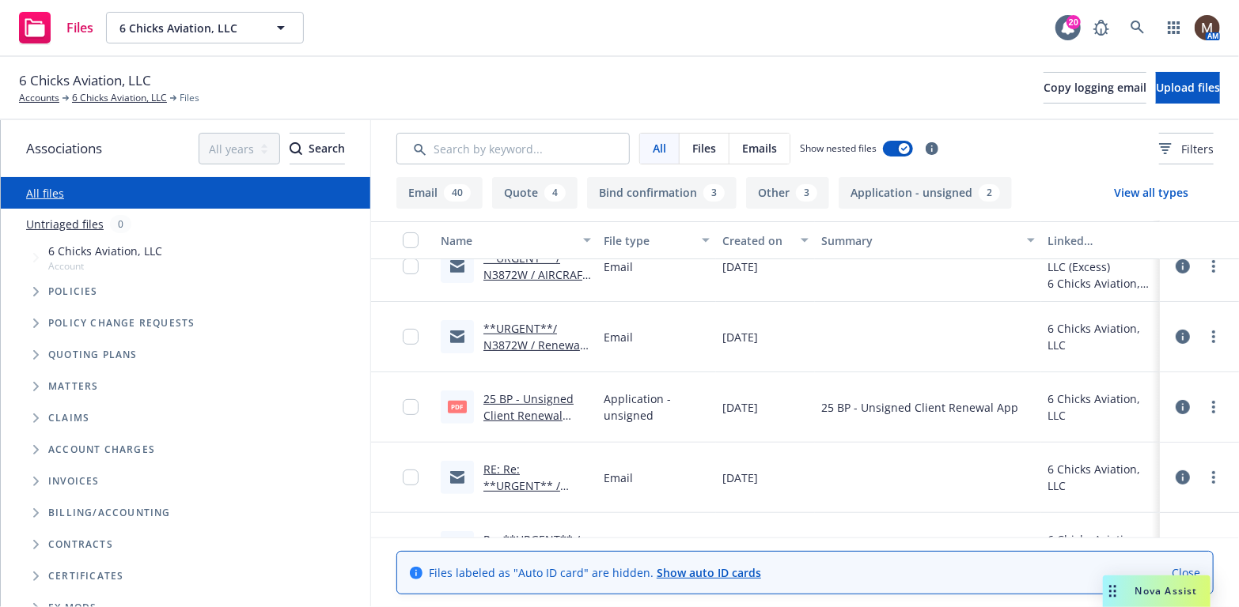
scroll to position [158, 0]
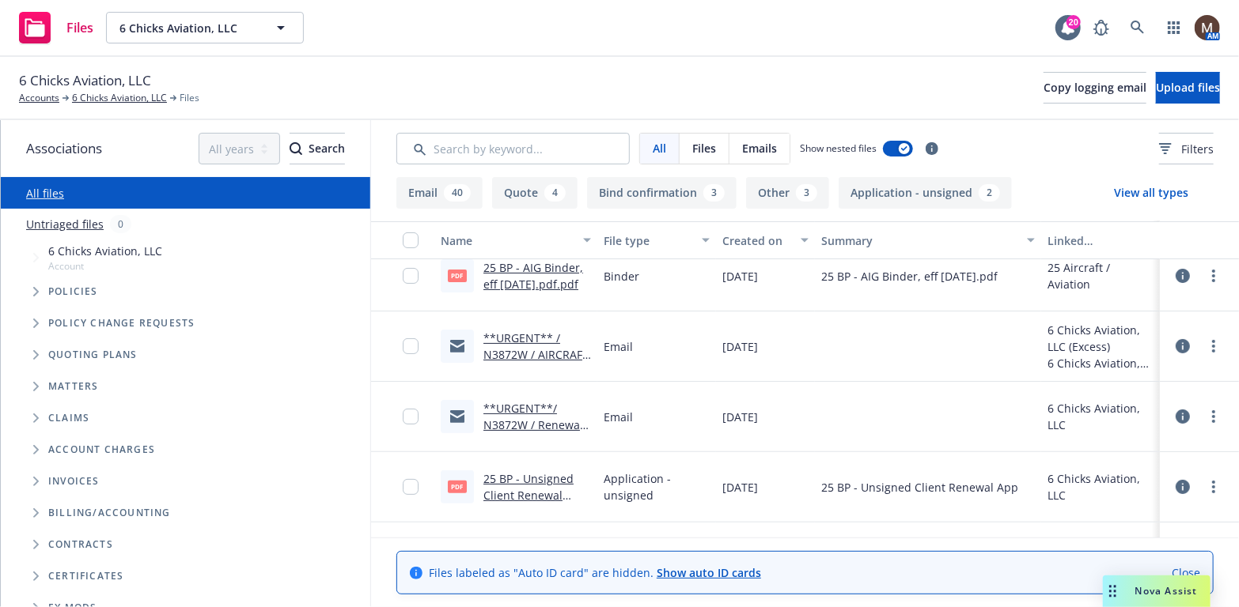
click at [538, 423] on link "**URGENT**/ N3872W / Renewal Quote Request / 6 Chicks Aviation, LLC" at bounding box center [535, 433] width 104 height 65
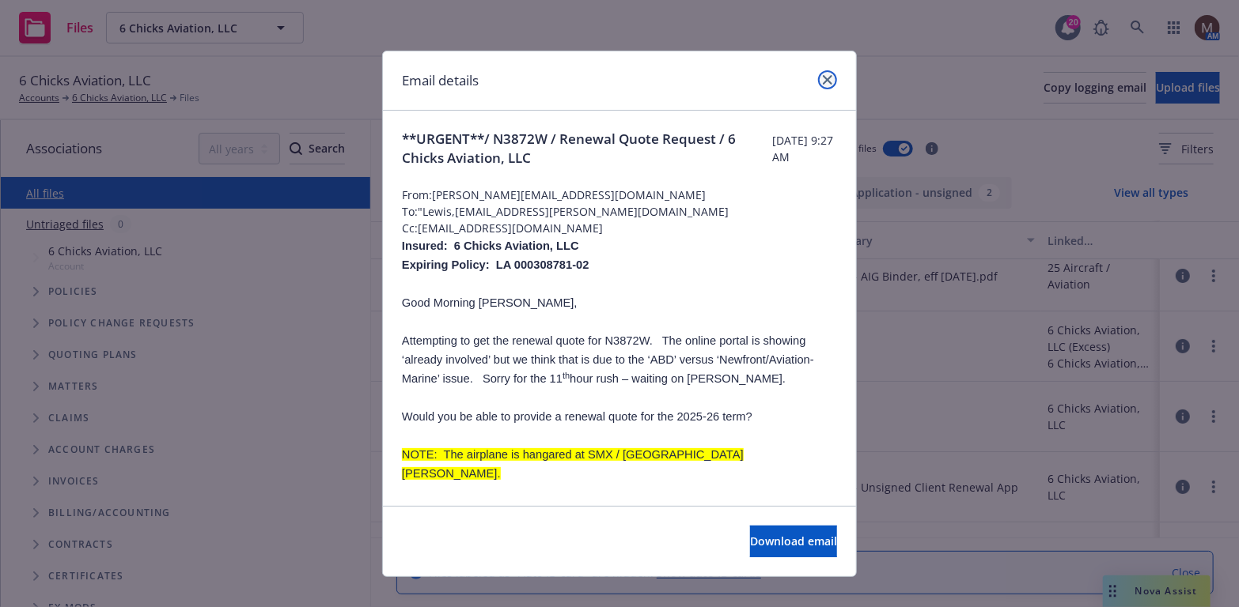
click at [823, 80] on icon "close" at bounding box center [827, 79] width 9 height 9
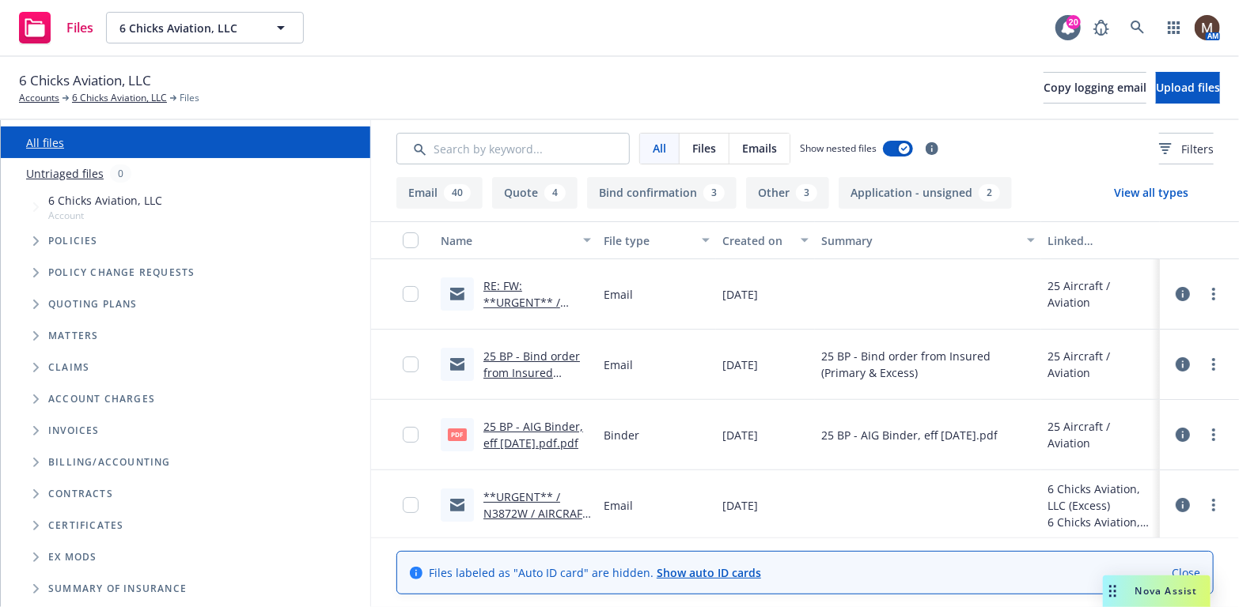
scroll to position [79, 0]
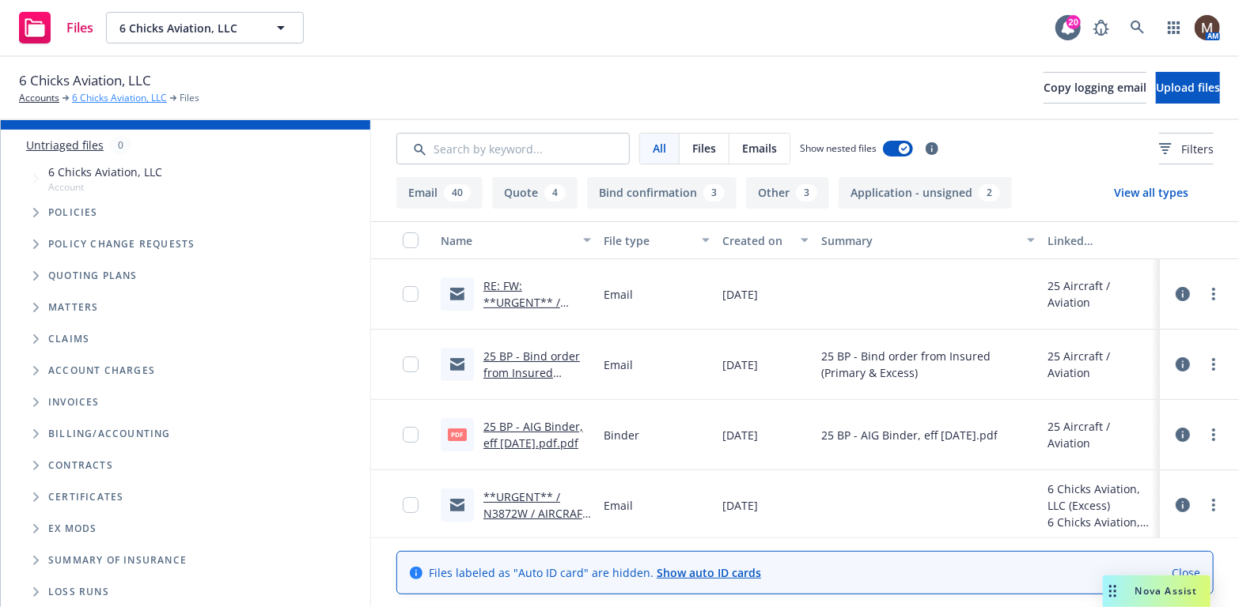
click at [113, 95] on link "6 Chicks Aviation, LLC" at bounding box center [119, 98] width 95 height 14
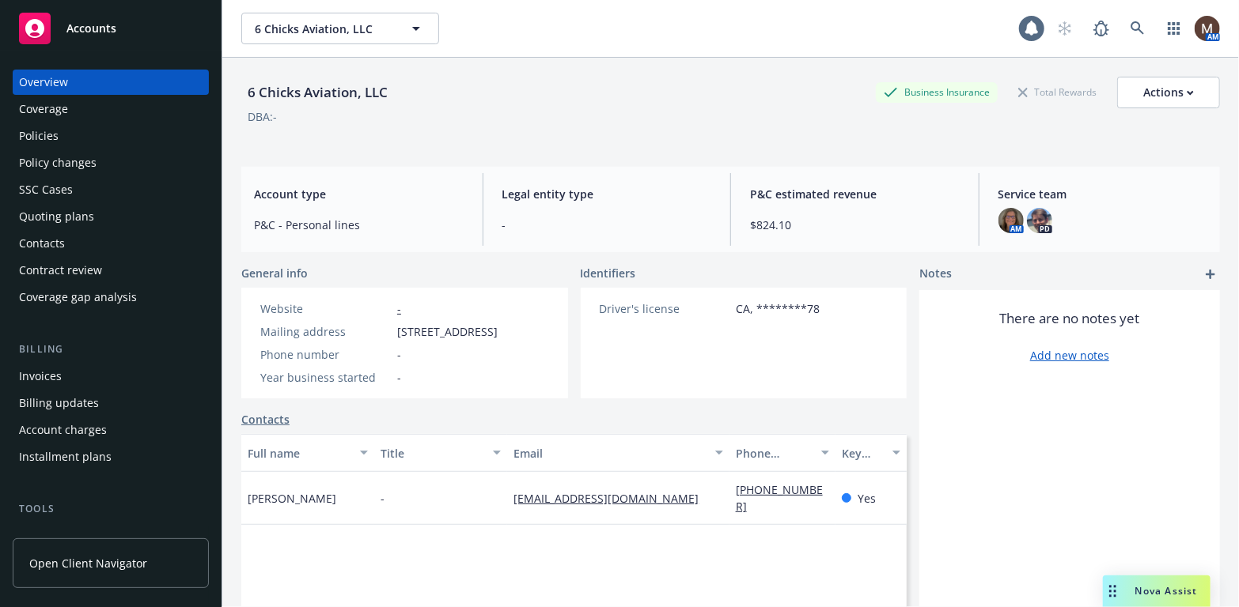
click at [43, 130] on div "Policies" at bounding box center [39, 135] width 40 height 25
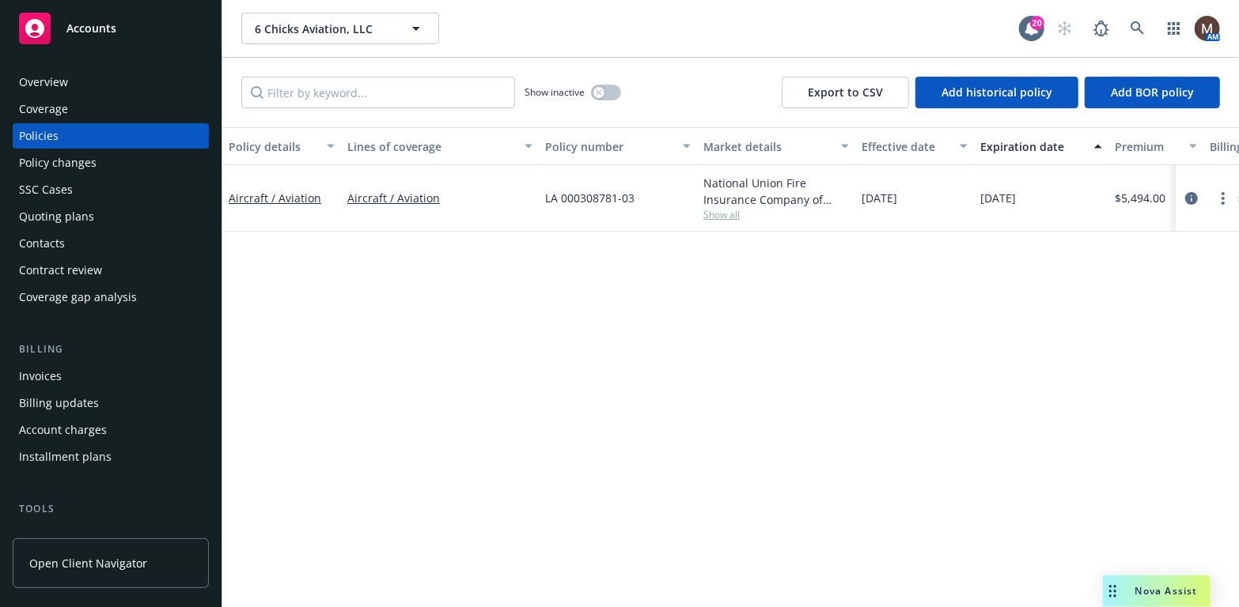
click at [56, 371] on div "Invoices" at bounding box center [40, 376] width 43 height 25
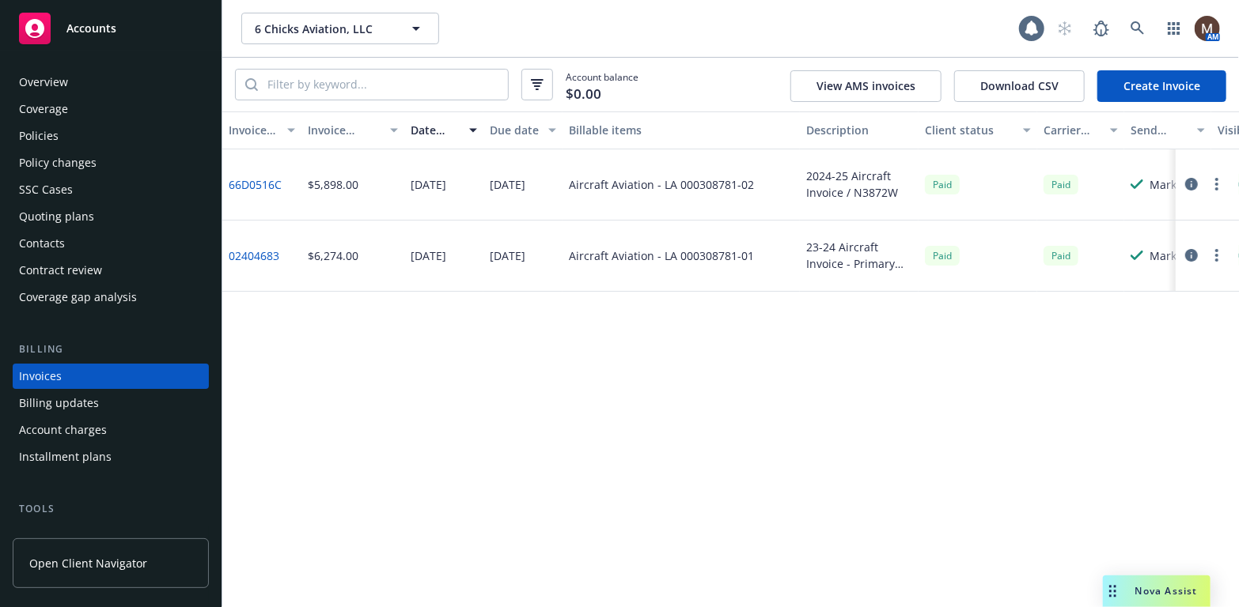
scroll to position [47, 0]
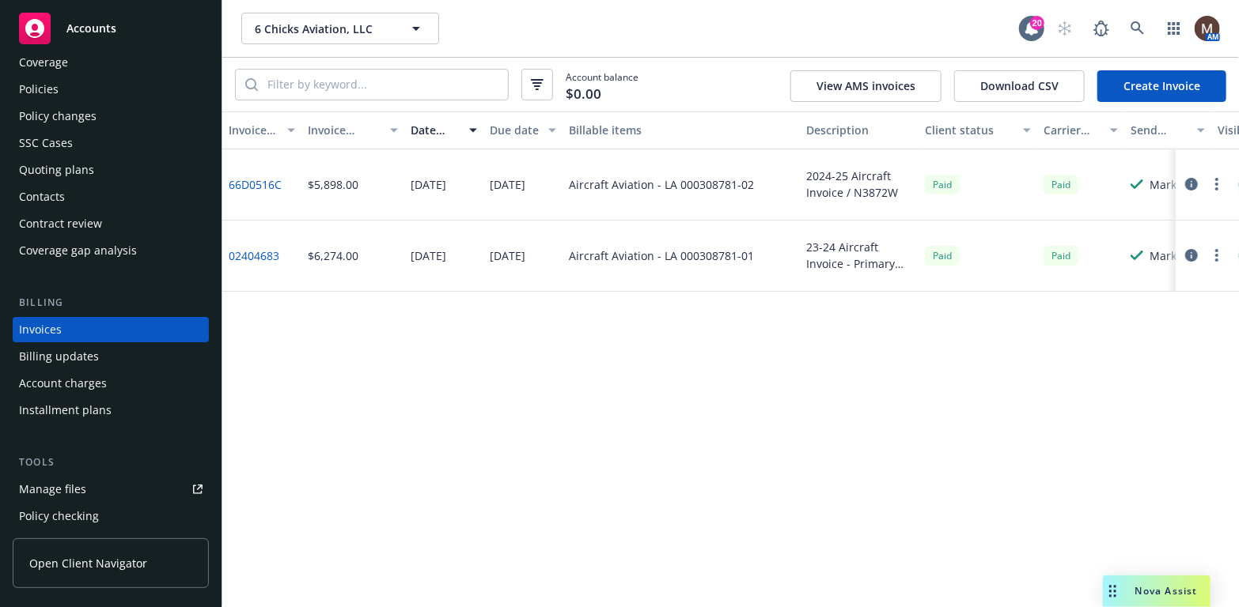
click at [1155, 76] on link "Create Invoice" at bounding box center [1161, 86] width 129 height 32
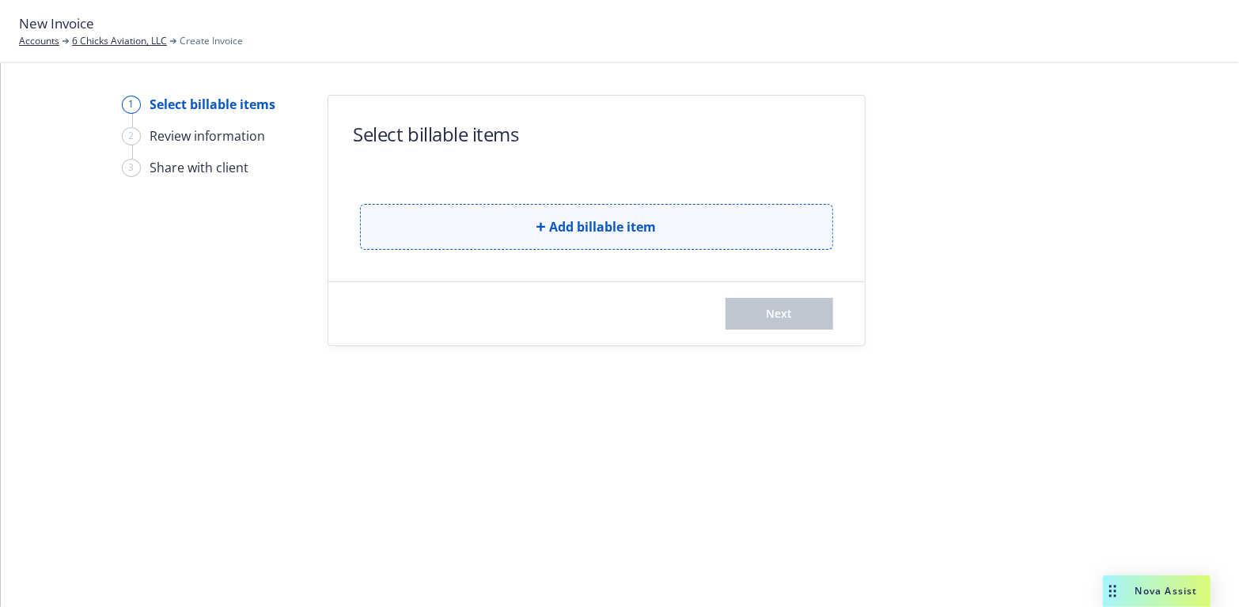
click at [640, 217] on span "Add billable item" at bounding box center [603, 226] width 107 height 19
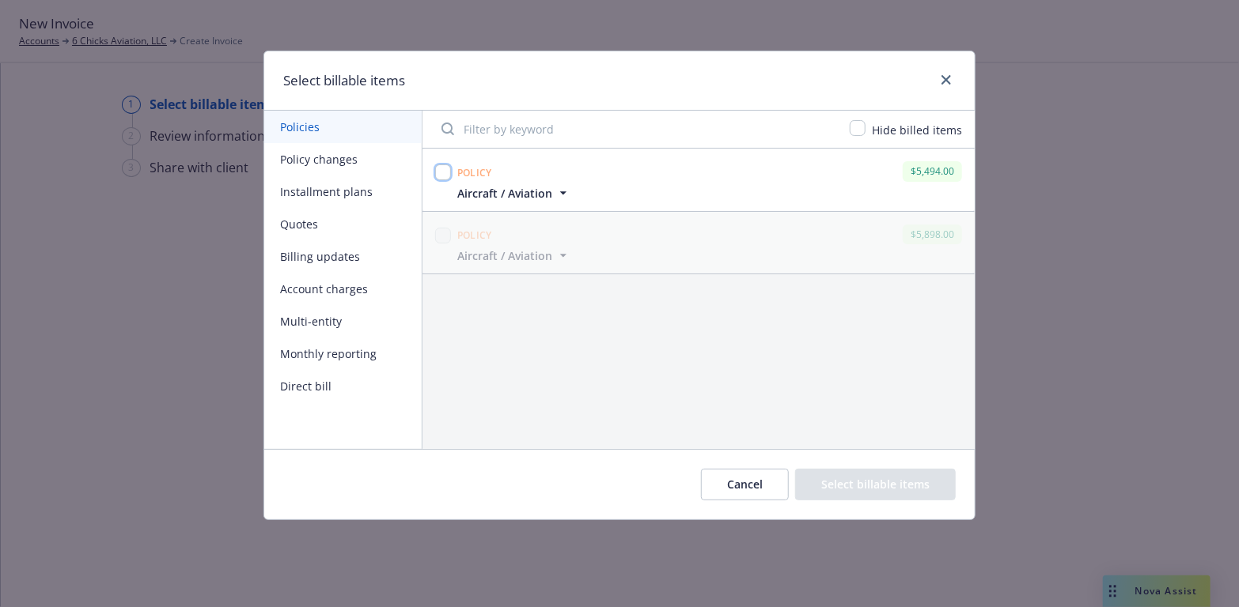
click at [444, 168] on input "checkbox" at bounding box center [443, 173] width 16 height 16
checkbox input "true"
click at [883, 481] on button "Select billable items" at bounding box center [875, 485] width 161 height 32
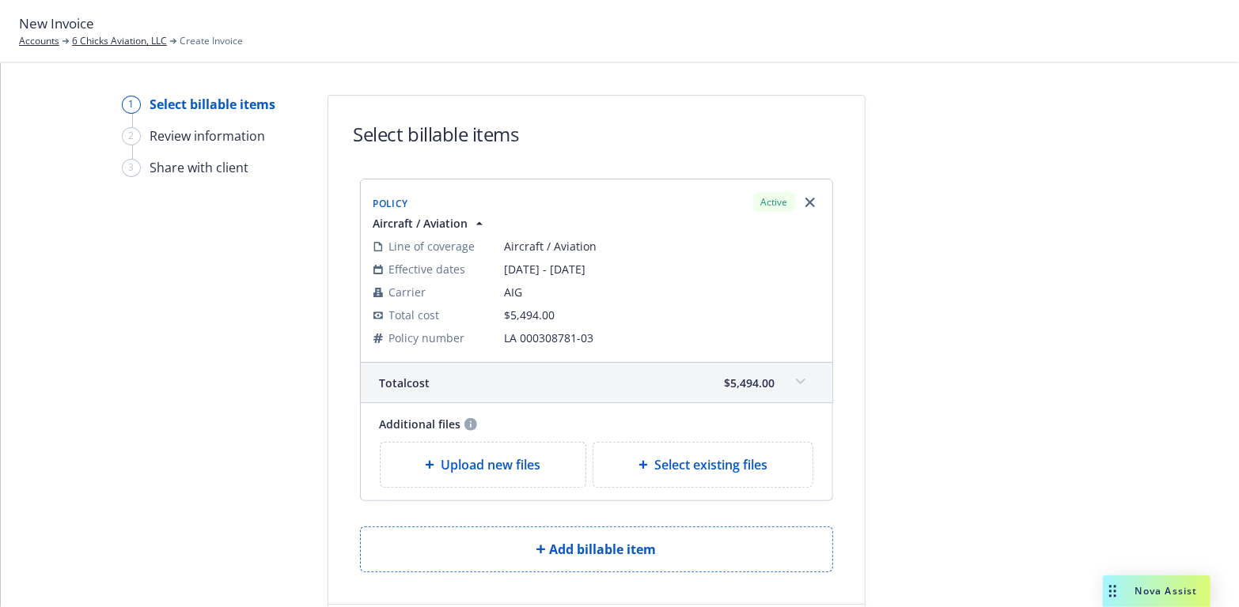
click at [705, 463] on span "Select existing files" at bounding box center [710, 465] width 113 height 19
select select "Invoice - Third Party"
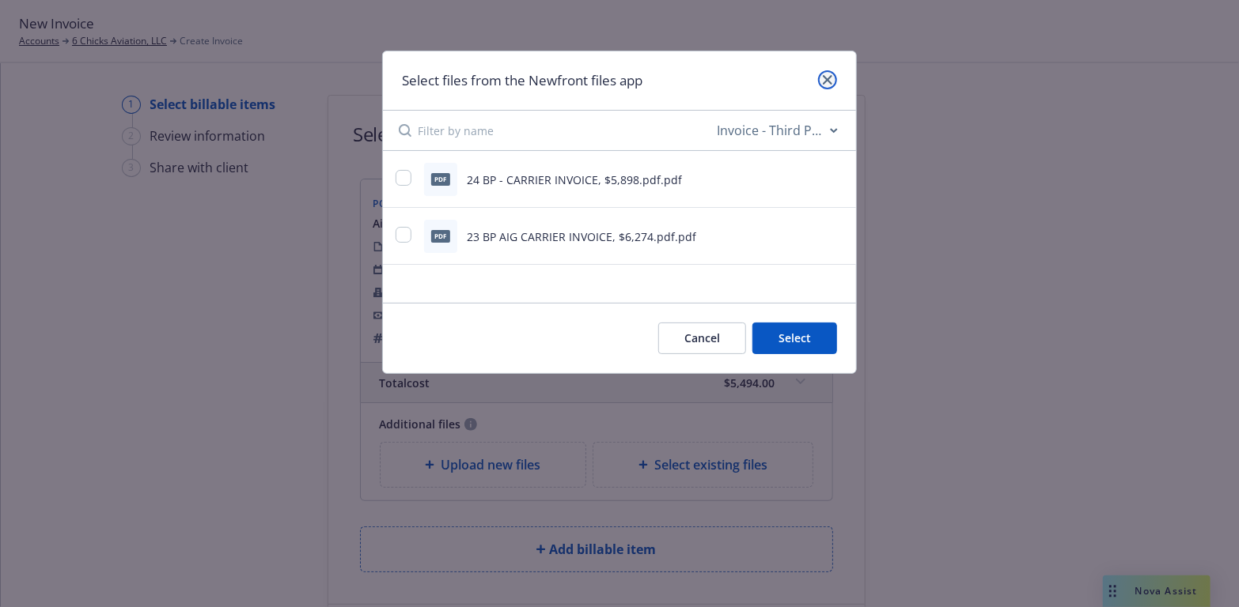
click at [822, 74] on link "close" at bounding box center [827, 79] width 19 height 19
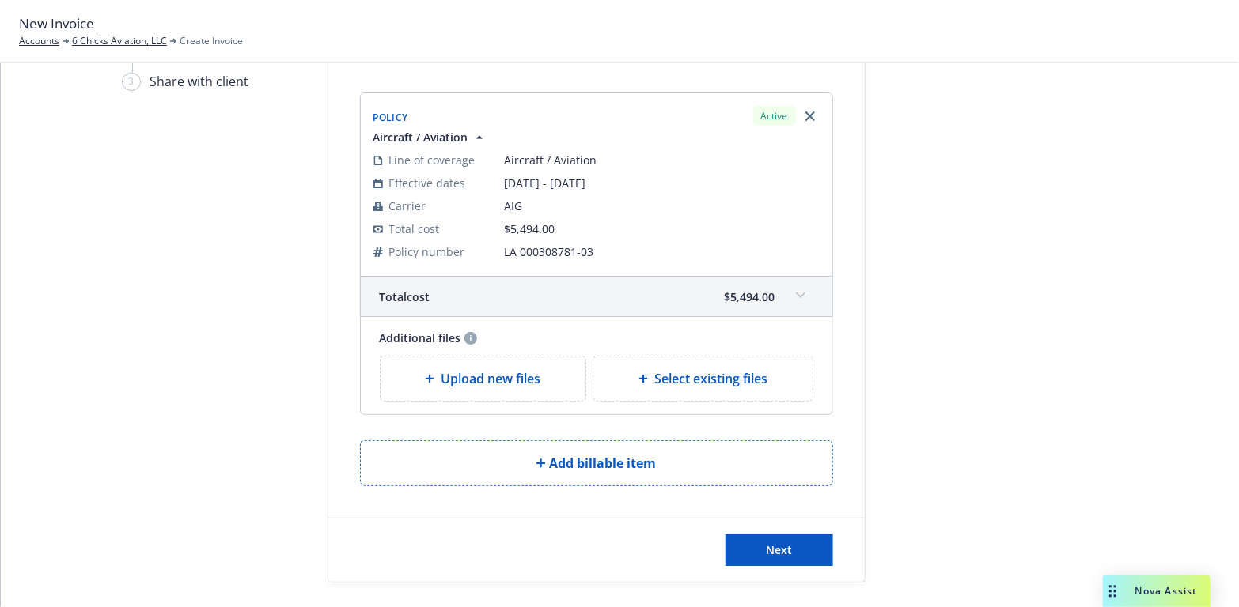
scroll to position [91, 0]
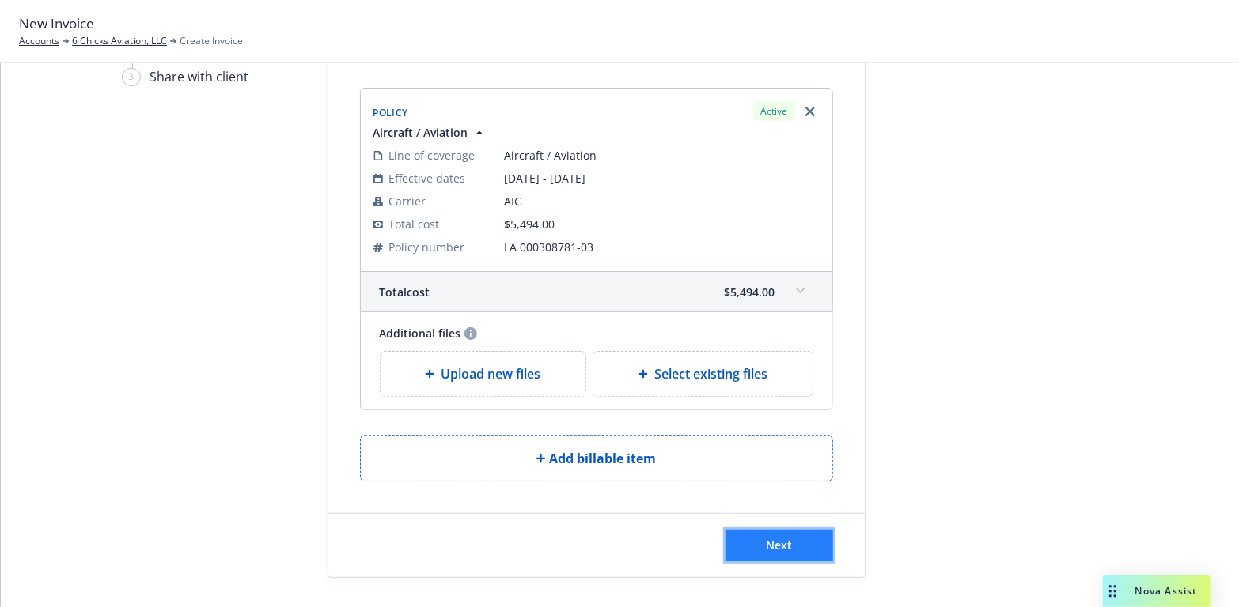
click at [776, 539] on span "Next" at bounding box center [779, 545] width 26 height 15
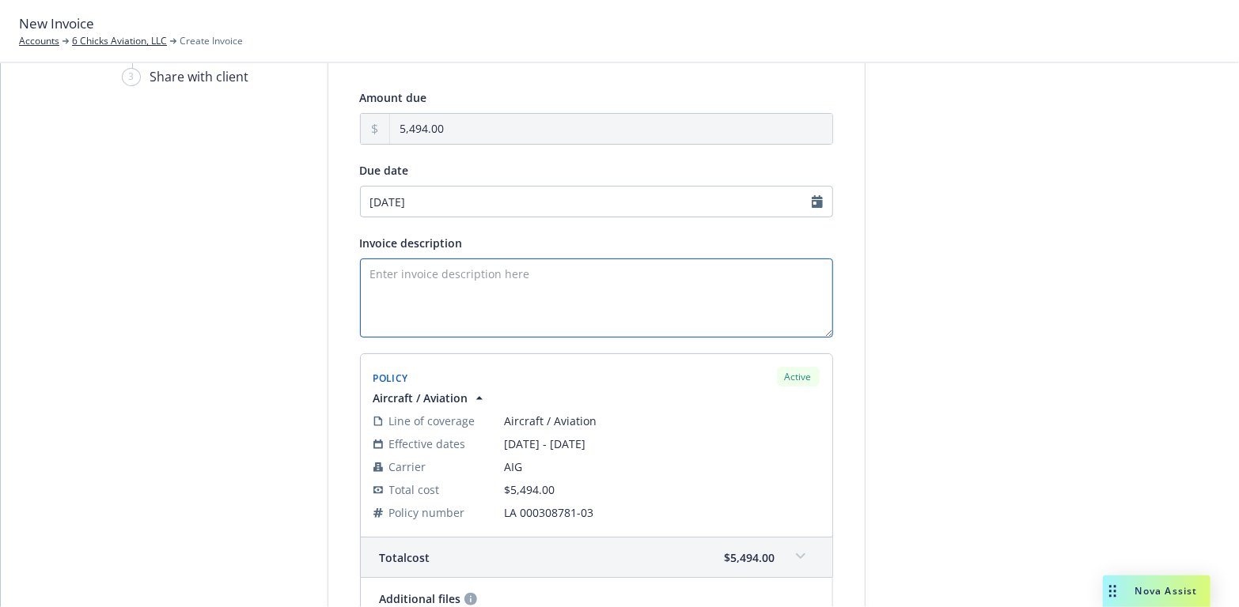
click at [375, 270] on textarea "Invoice description" at bounding box center [596, 298] width 473 height 79
type textarea "2025-26 Aircraft Policy / N3872W"
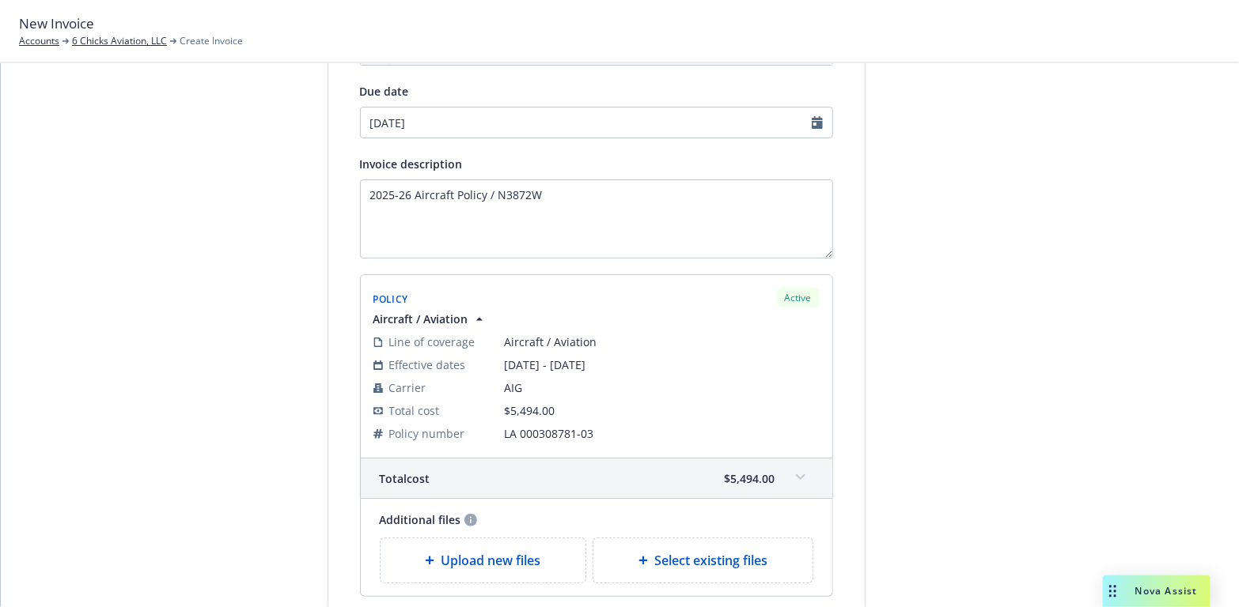
scroll to position [249, 0]
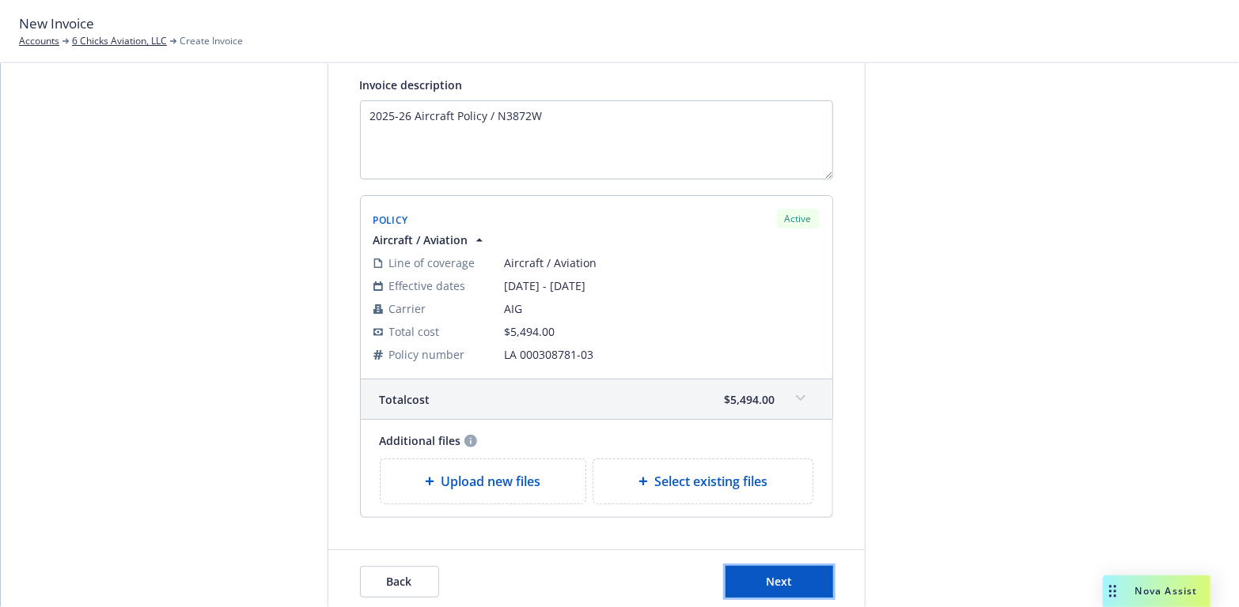
drag, startPoint x: 747, startPoint y: 577, endPoint x: 626, endPoint y: 558, distance: 122.5
click at [747, 577] on button "Next" at bounding box center [779, 582] width 108 height 32
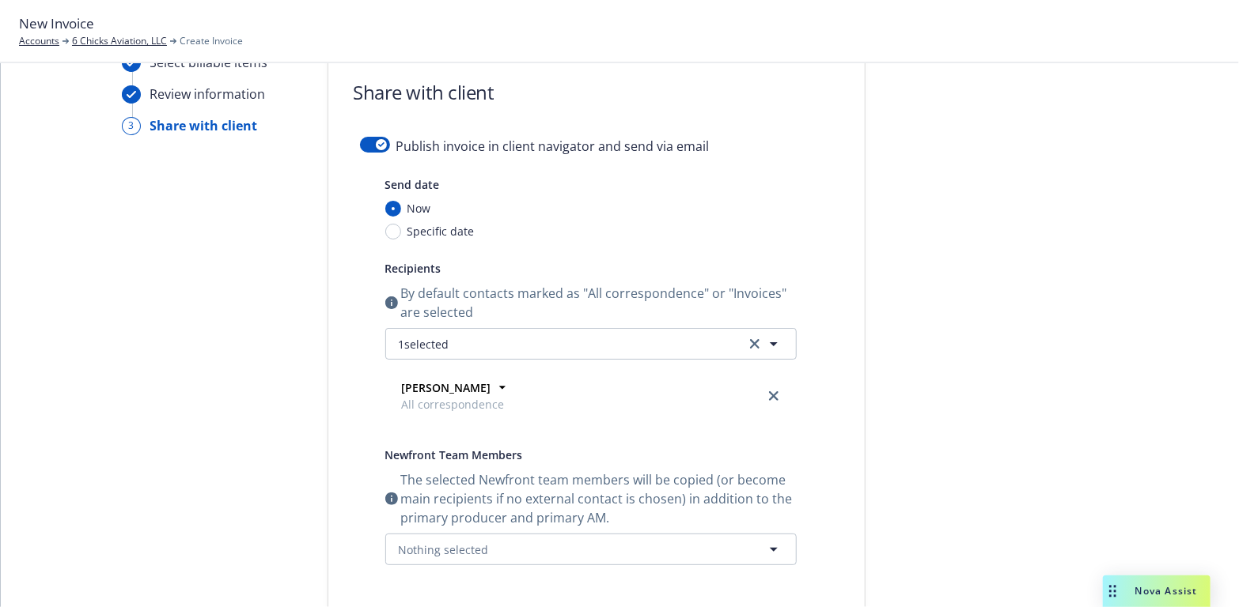
scroll to position [12, 0]
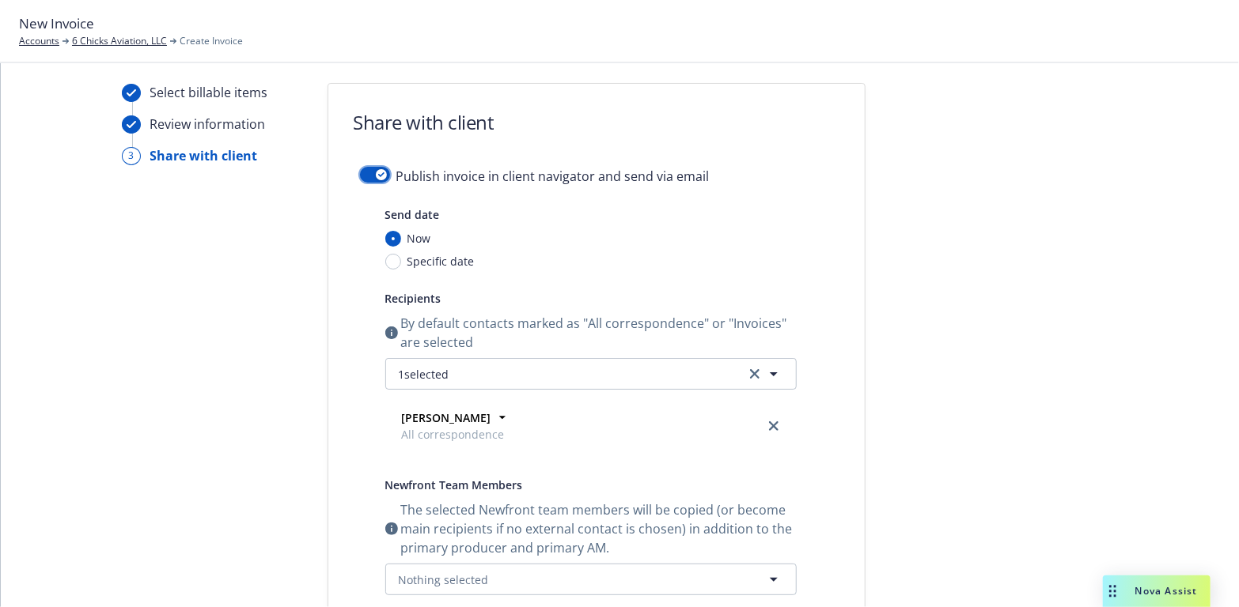
click at [377, 167] on button "button" at bounding box center [375, 175] width 30 height 16
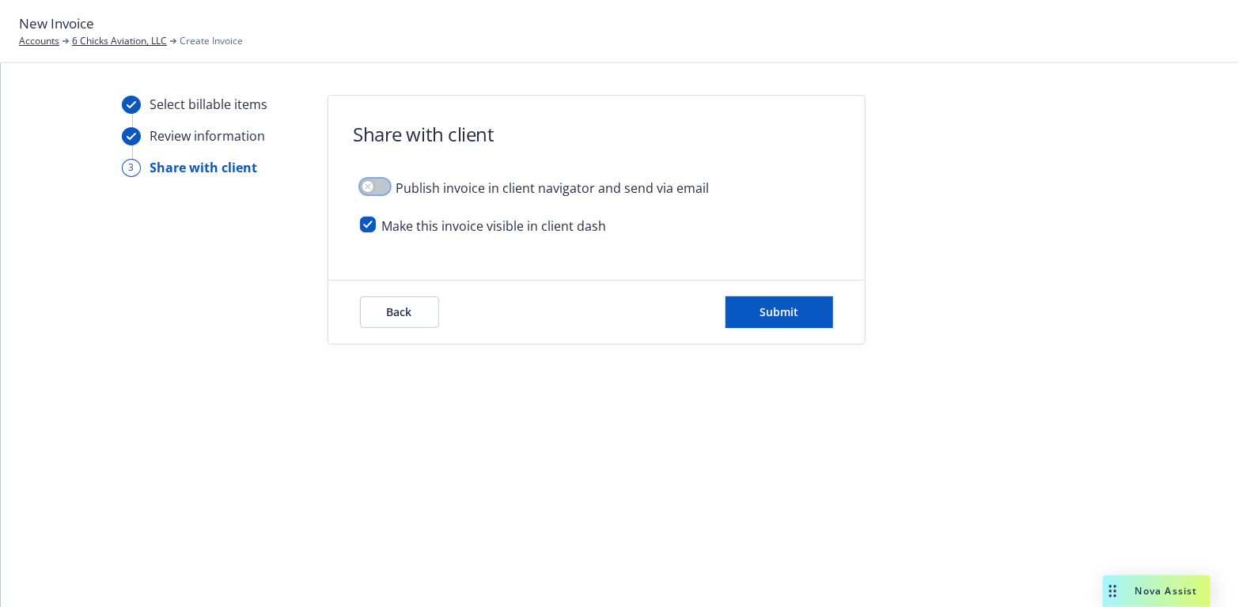
scroll to position [0, 0]
click at [782, 305] on span "Submit" at bounding box center [778, 311] width 39 height 15
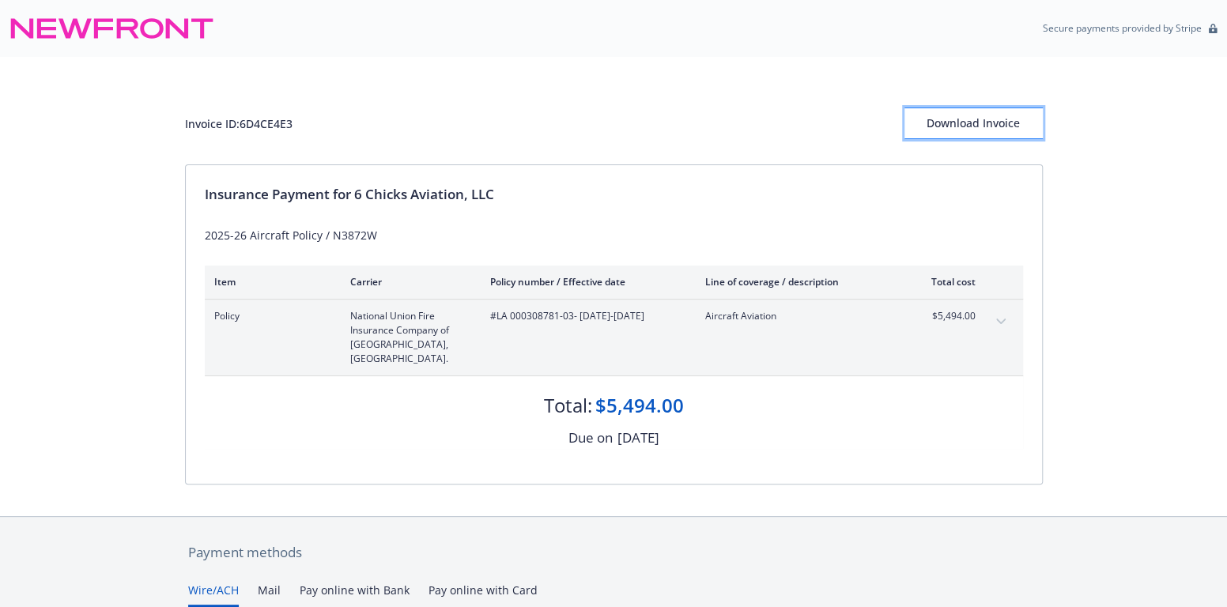
click at [992, 119] on div "Download Invoice" at bounding box center [974, 123] width 138 height 30
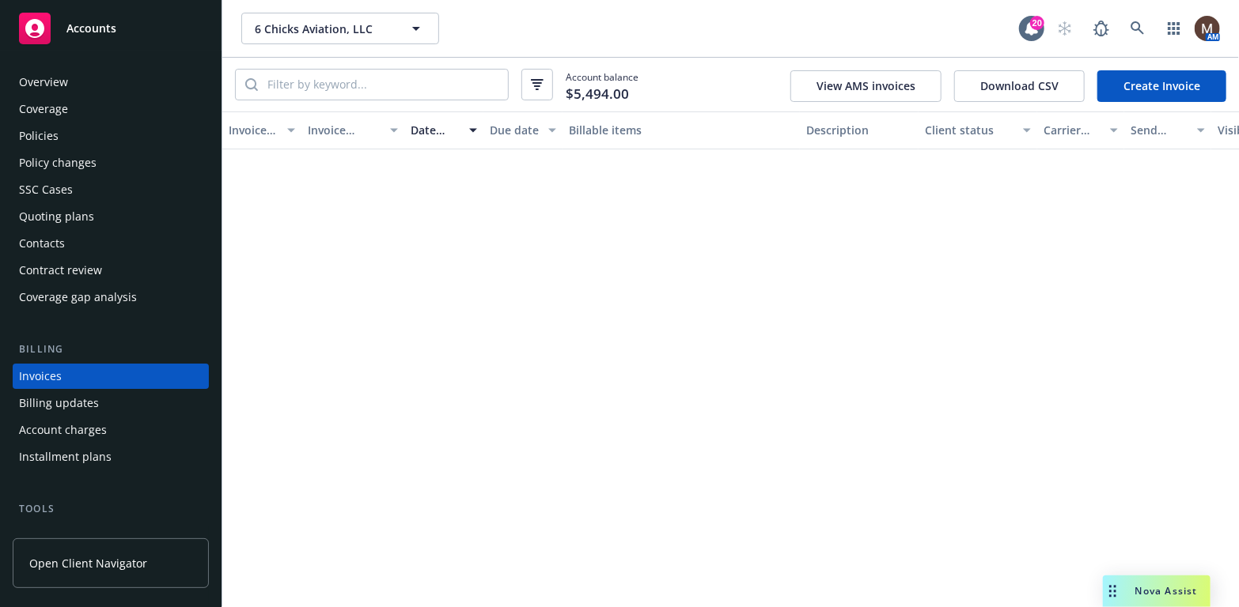
scroll to position [46, 0]
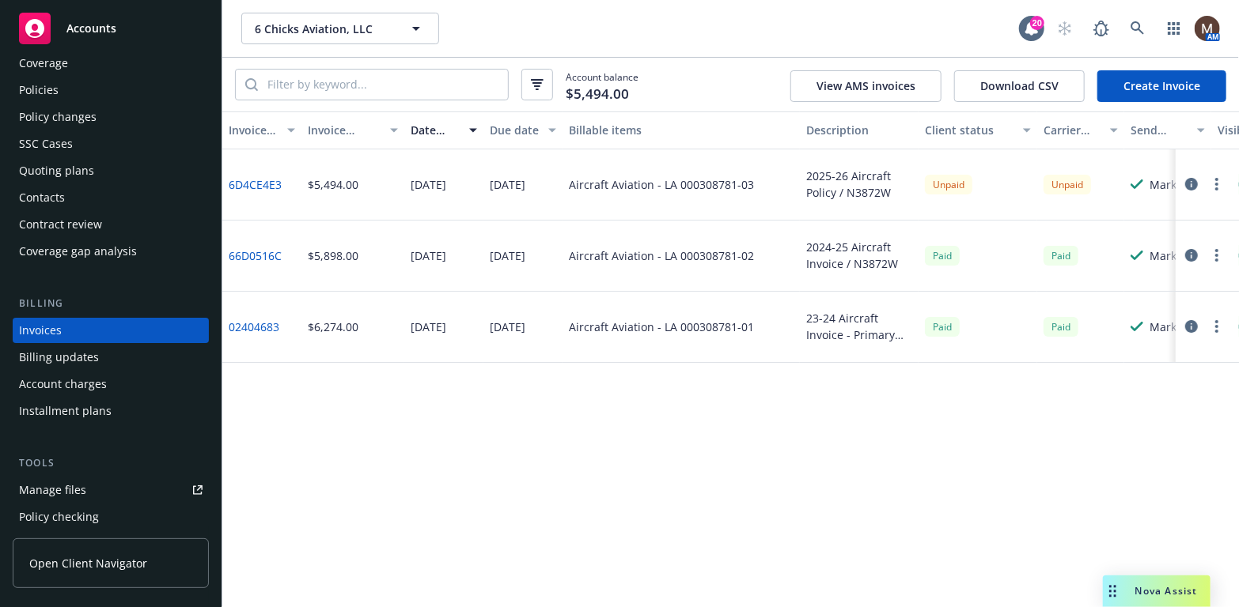
click at [1212, 179] on button "button" at bounding box center [1216, 184] width 19 height 19
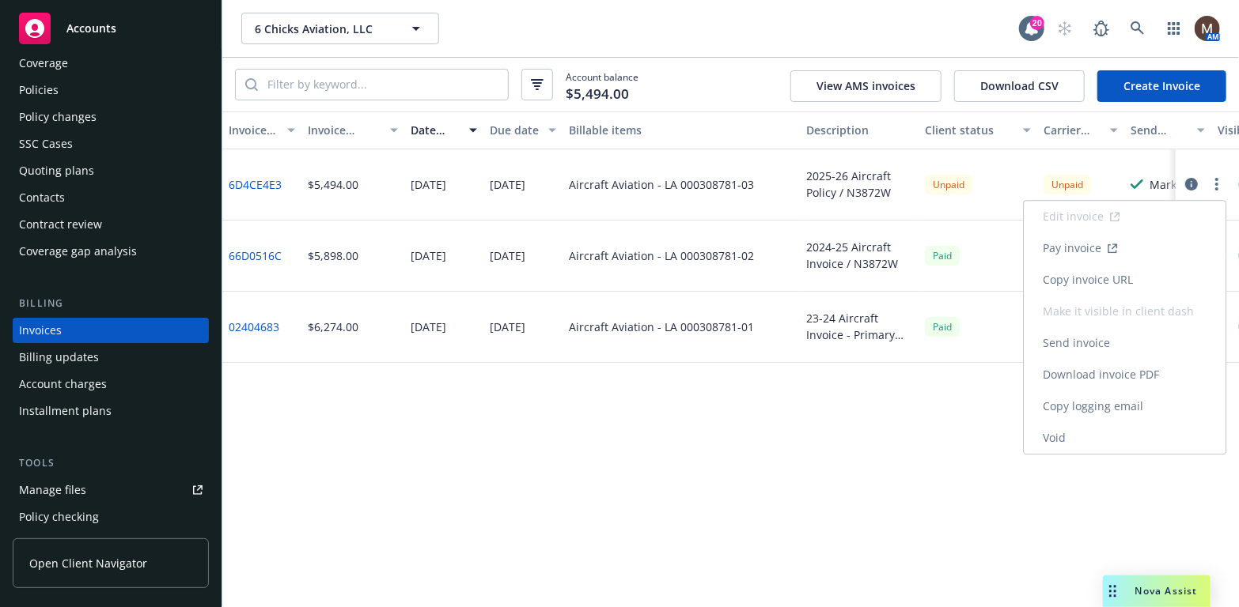
click at [1134, 274] on link "Copy invoice URL" at bounding box center [1124, 280] width 202 height 32
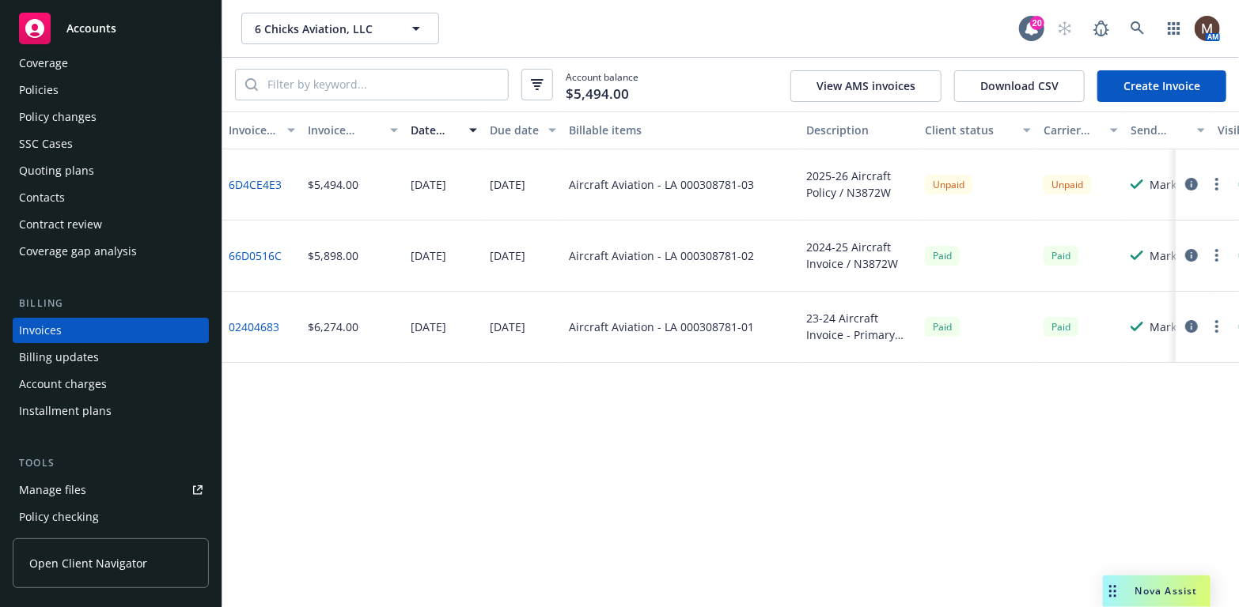
drag, startPoint x: 58, startPoint y: 81, endPoint x: 80, endPoint y: 114, distance: 39.3
click at [58, 81] on div "Policies" at bounding box center [110, 90] width 183 height 25
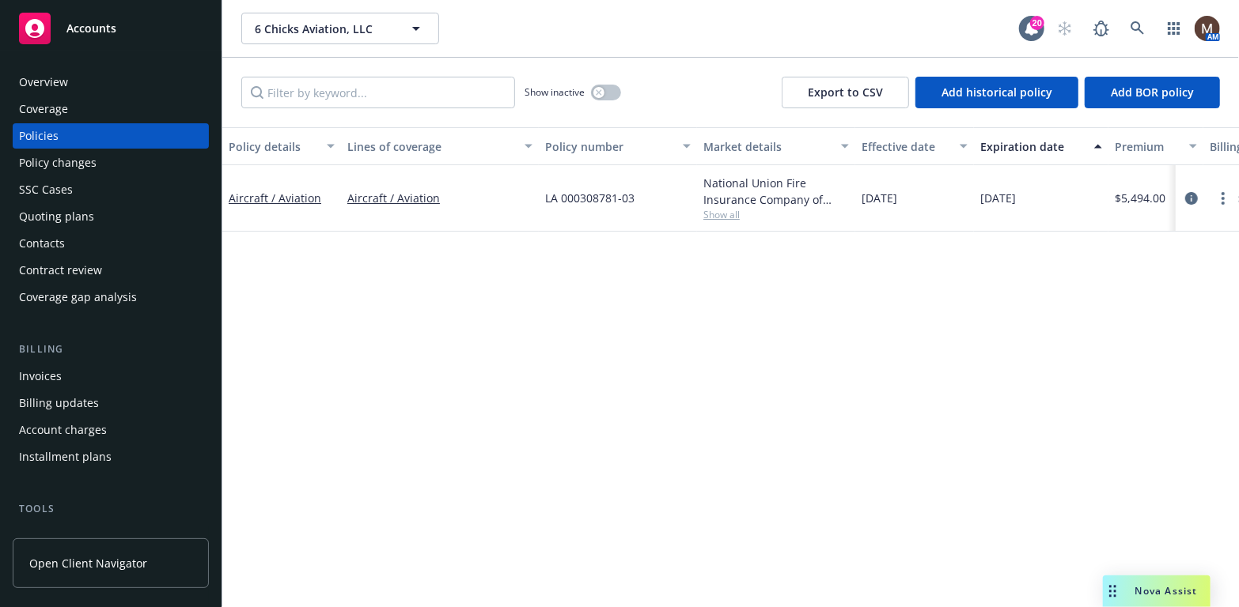
click at [52, 135] on div "Policies" at bounding box center [39, 135] width 40 height 25
click at [1223, 198] on circle "more" at bounding box center [1222, 198] width 3 height 3
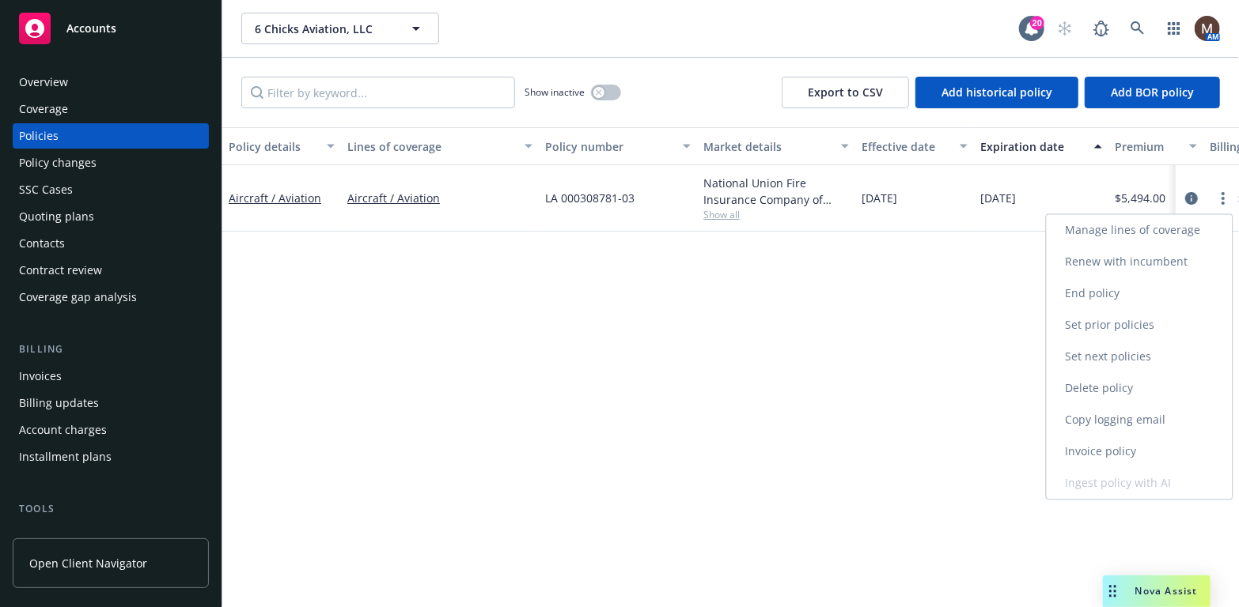
click at [1133, 416] on link "Copy logging email" at bounding box center [1139, 420] width 186 height 32
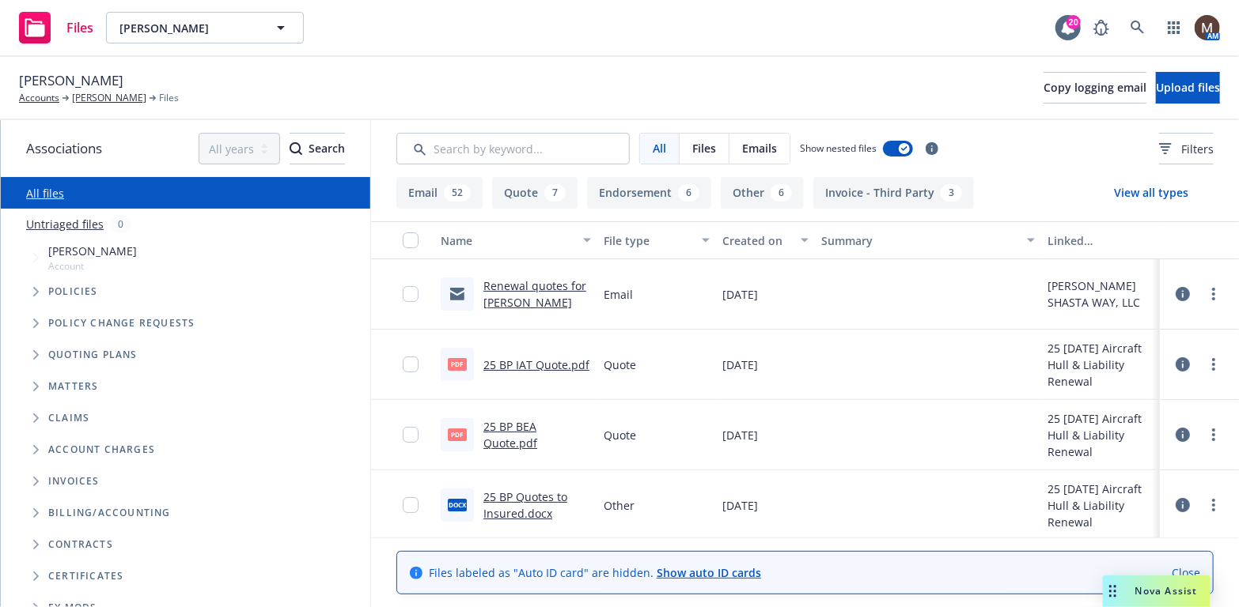
click at [533, 283] on link "Renewal quotes for [PERSON_NAME]" at bounding box center [534, 294] width 103 height 32
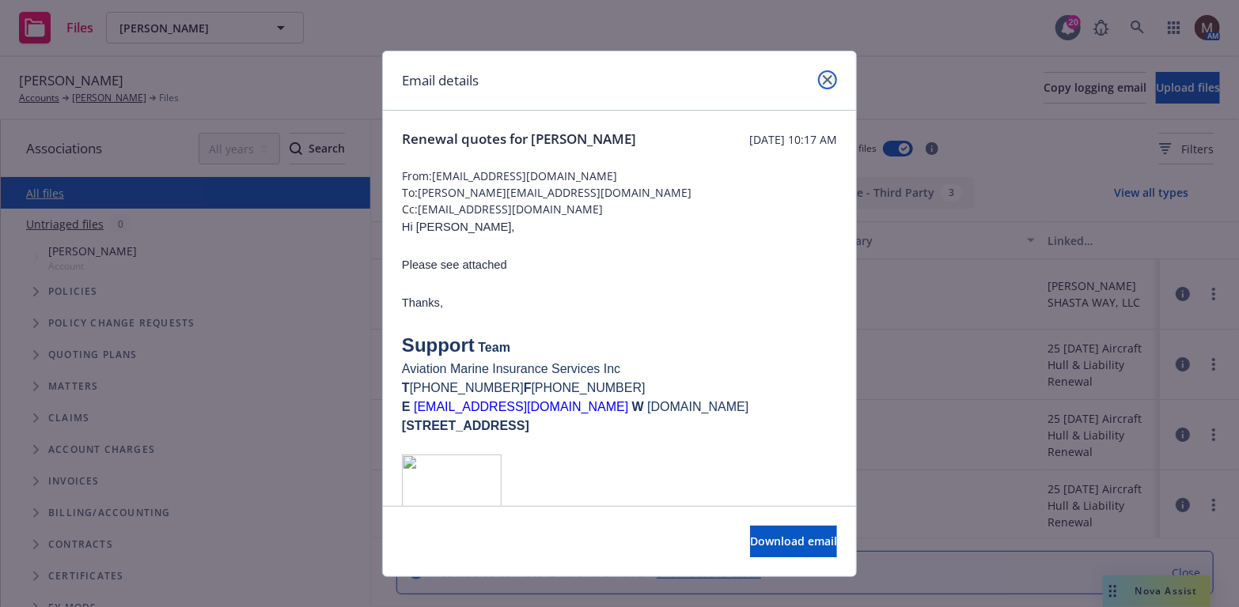
click at [827, 74] on link "close" at bounding box center [827, 79] width 19 height 19
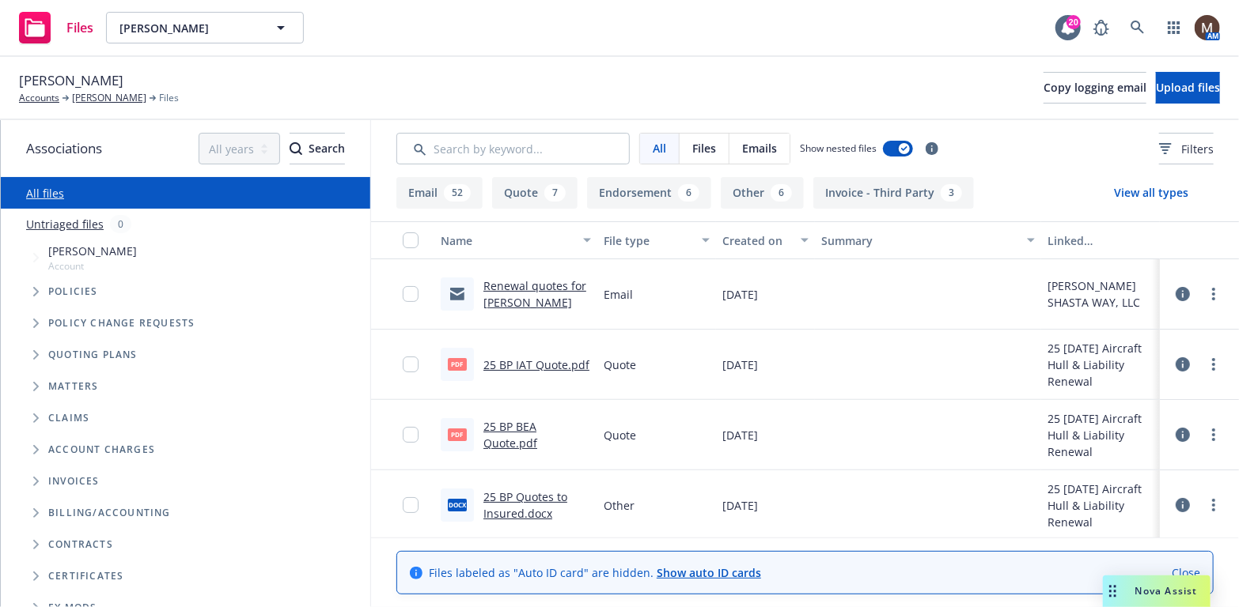
click at [548, 361] on link "25 BP IAT Quote.pdf" at bounding box center [536, 364] width 106 height 15
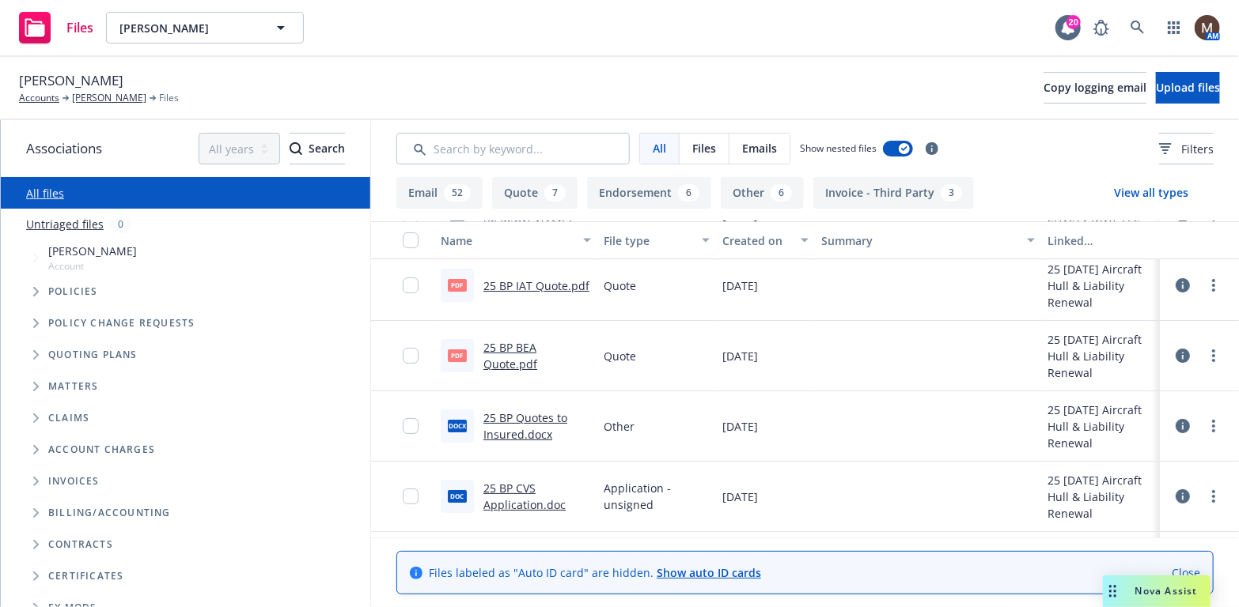
scroll to position [158, 0]
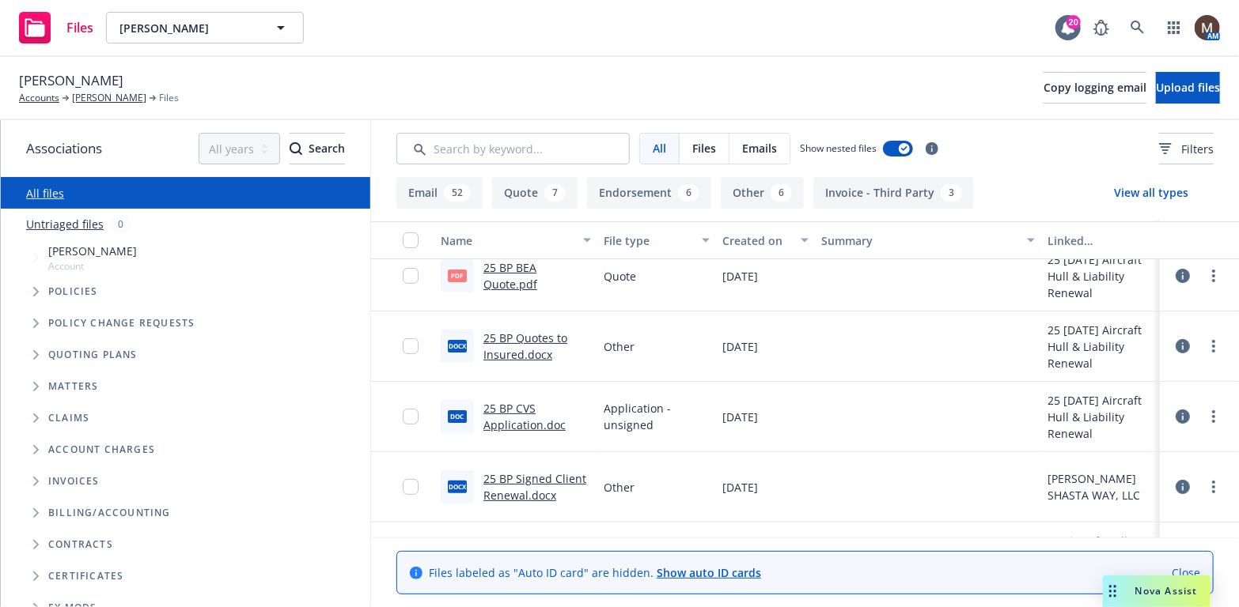
click at [524, 479] on link "25 BP Signed Client Renewal.docx" at bounding box center [534, 487] width 103 height 32
click at [1212, 482] on circle "more" at bounding box center [1213, 482] width 3 height 3
click at [1130, 398] on link "Download" at bounding box center [1143, 403] width 157 height 32
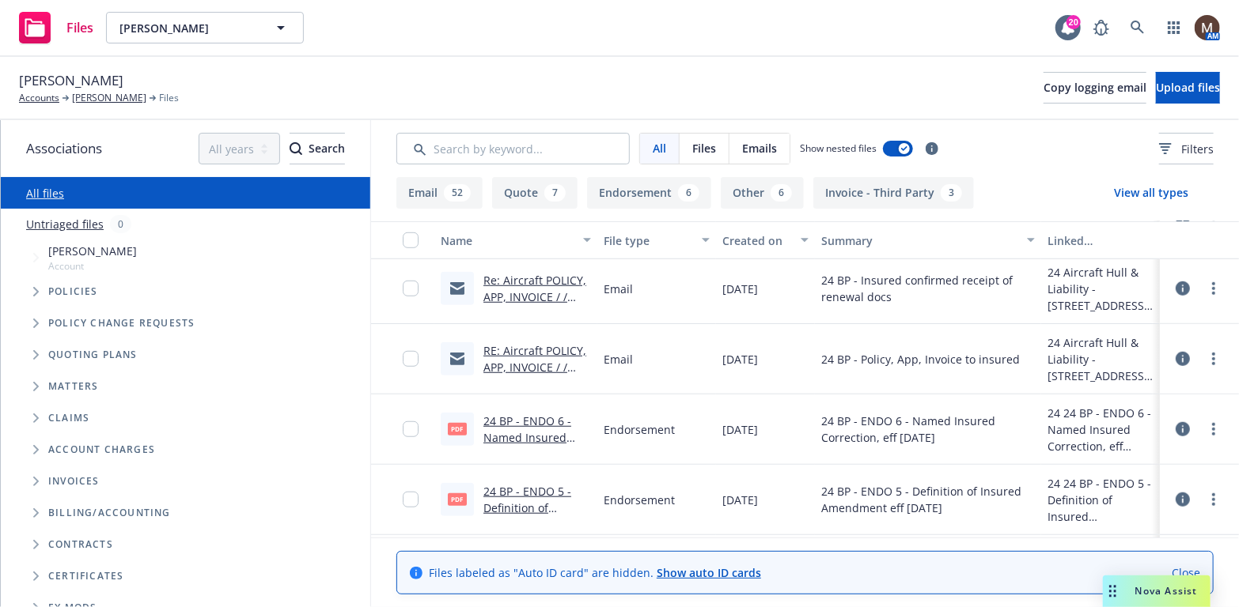
scroll to position [712, 0]
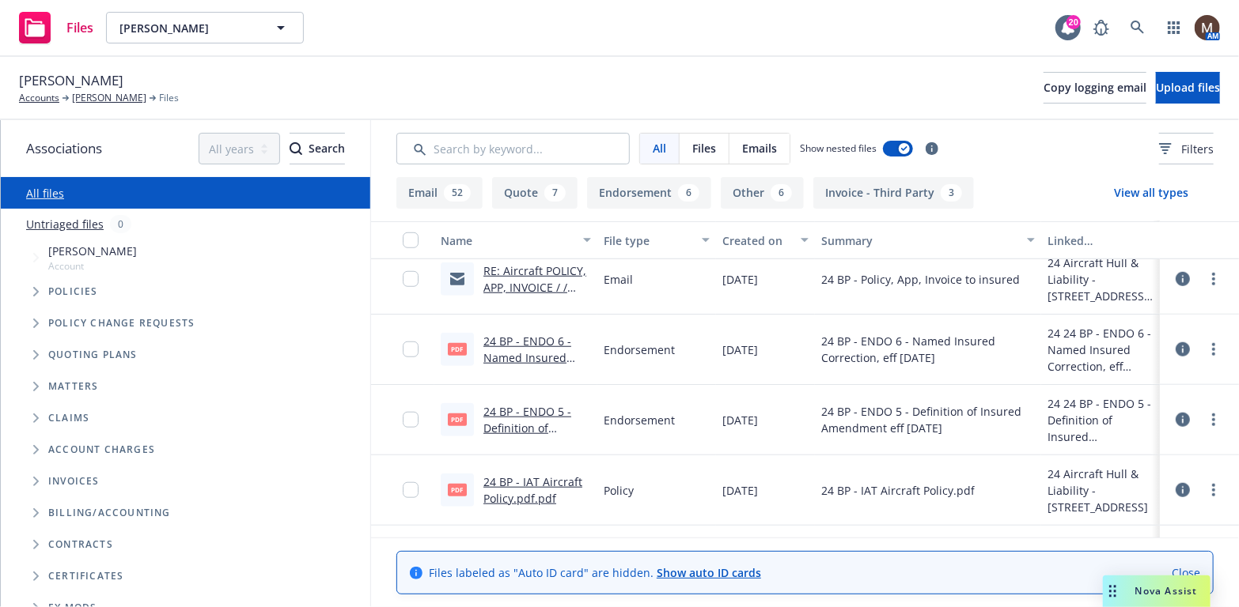
click at [618, 380] on div "Endorsement" at bounding box center [656, 350] width 119 height 70
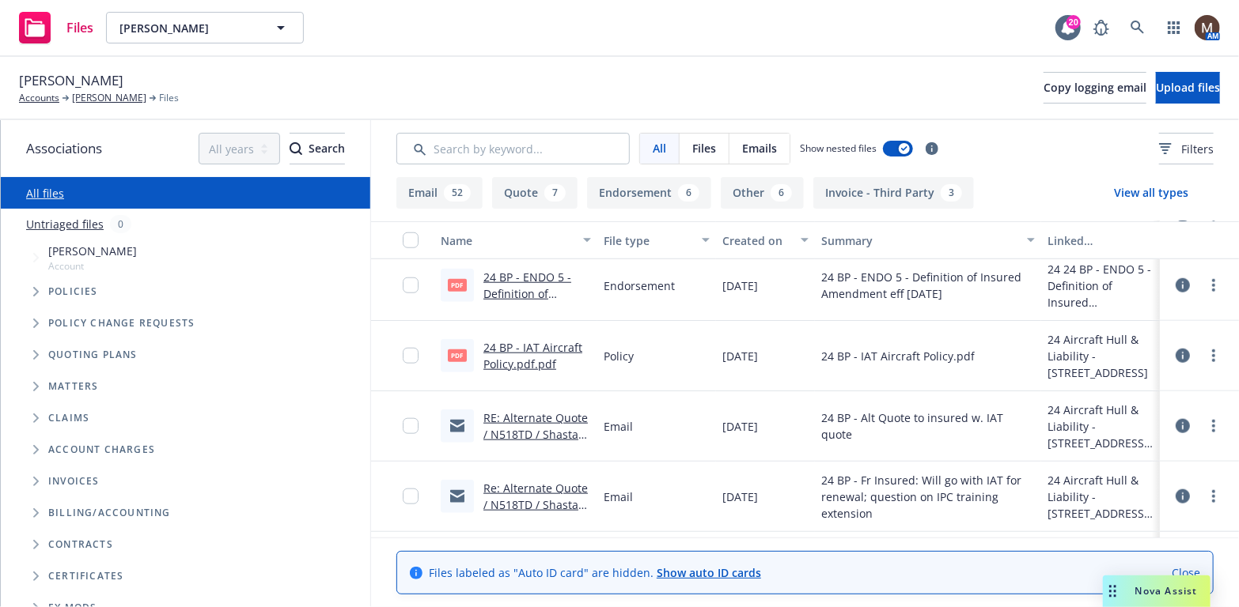
scroll to position [870, 0]
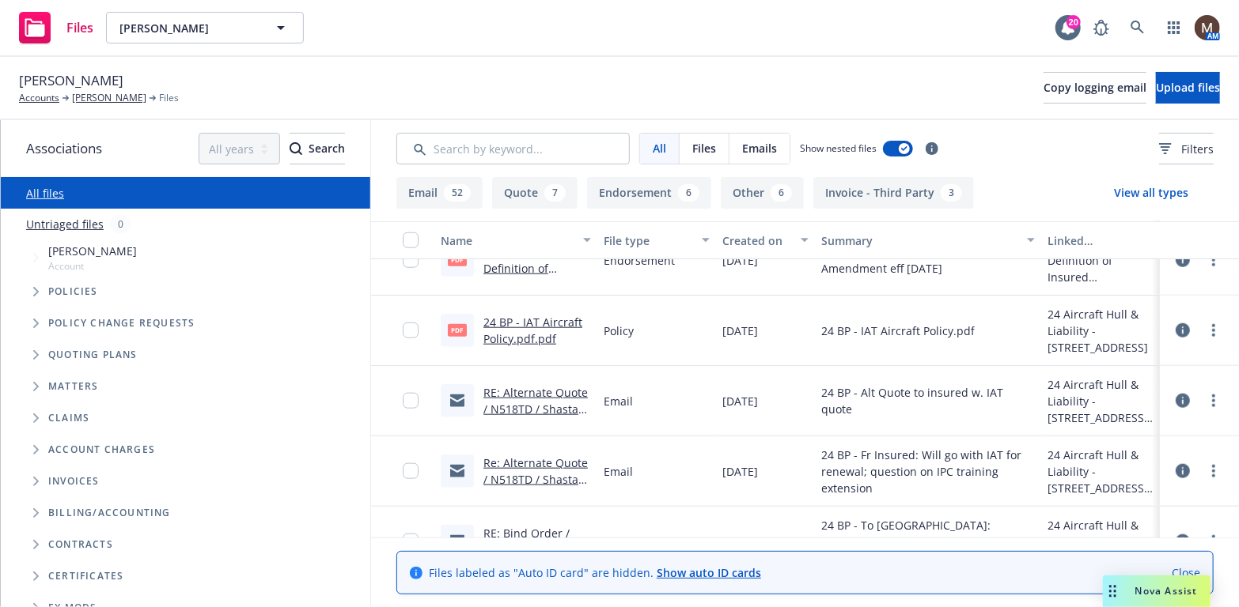
click at [535, 316] on link "24 BP - IAT Aircraft Policy.pdf.pdf" at bounding box center [532, 331] width 99 height 32
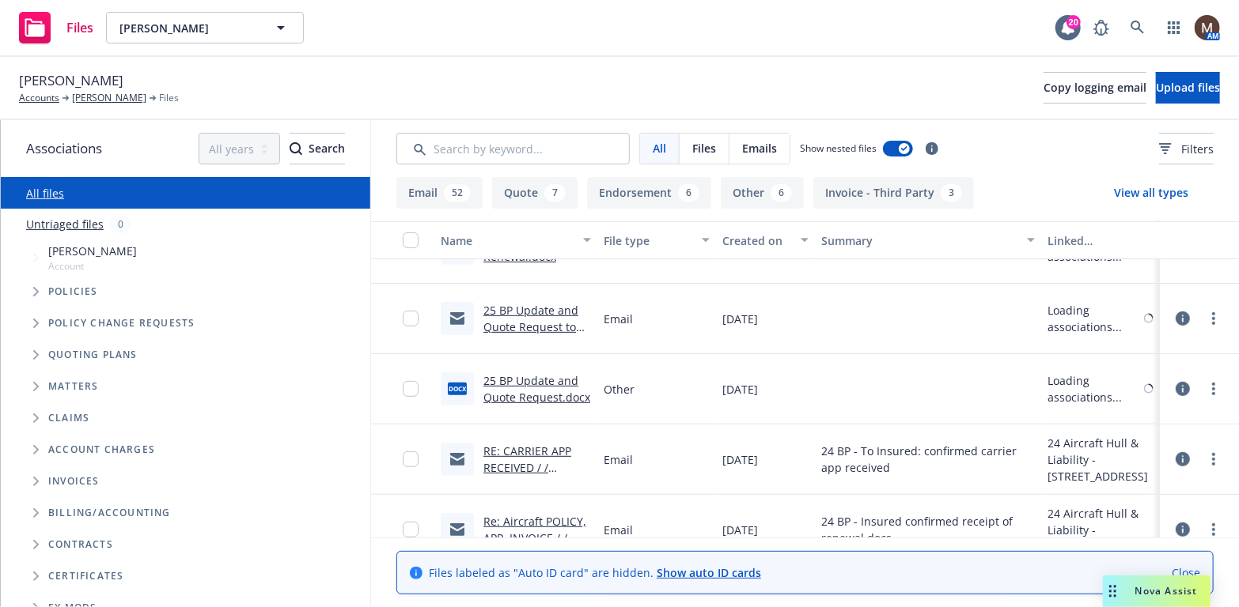
scroll to position [79, 0]
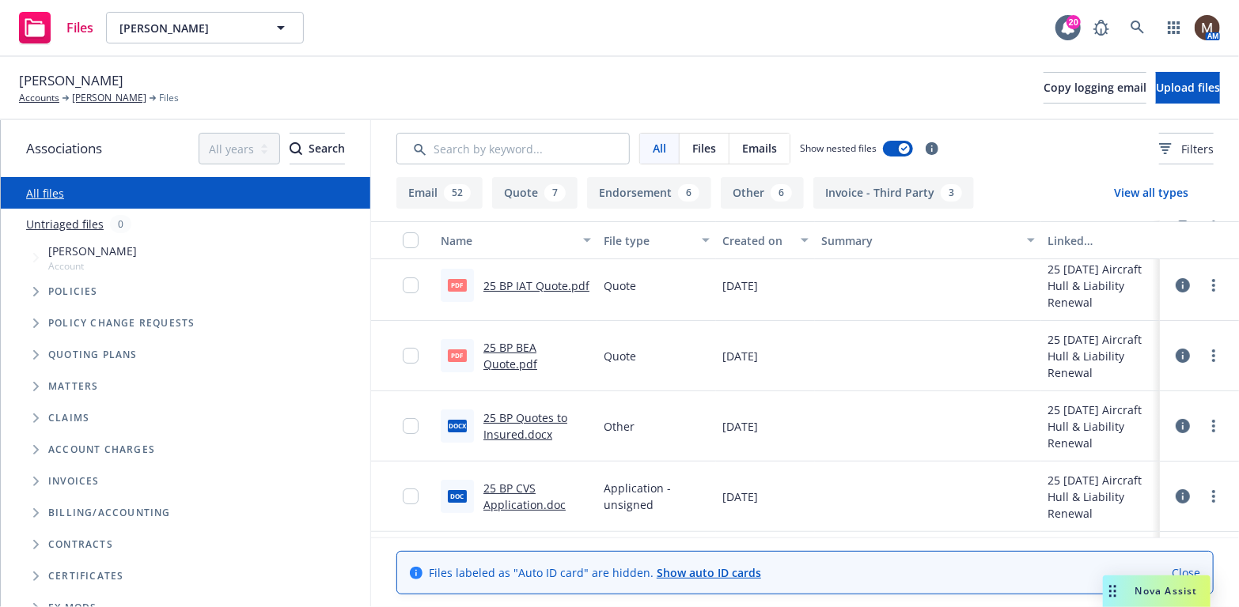
click at [539, 283] on link "25 BP IAT Quote.pdf" at bounding box center [536, 285] width 106 height 15
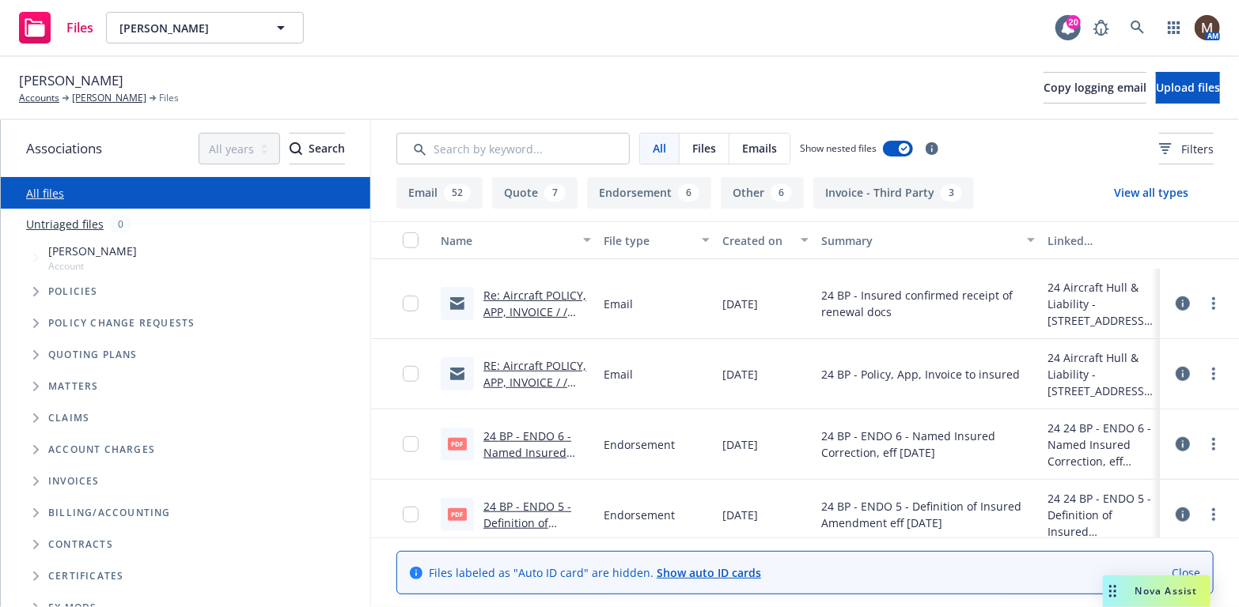
scroll to position [712, 0]
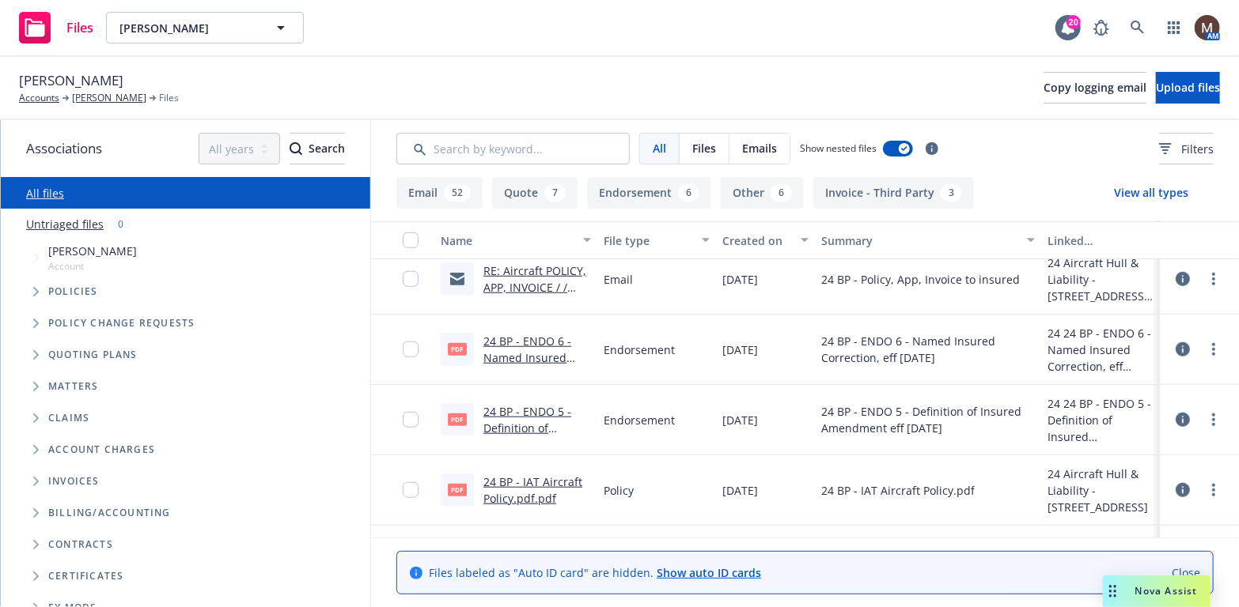
click at [531, 357] on link "24 BP - ENDO 6 - Named Insured Correction, eff 09.19.2024.pdf" at bounding box center [527, 366] width 88 height 65
click at [535, 267] on link "RE: Aircraft POLICY, APP, INVOICE / / N518TD / Shasta Way, LLC / 09.19.2024" at bounding box center [534, 295] width 103 height 65
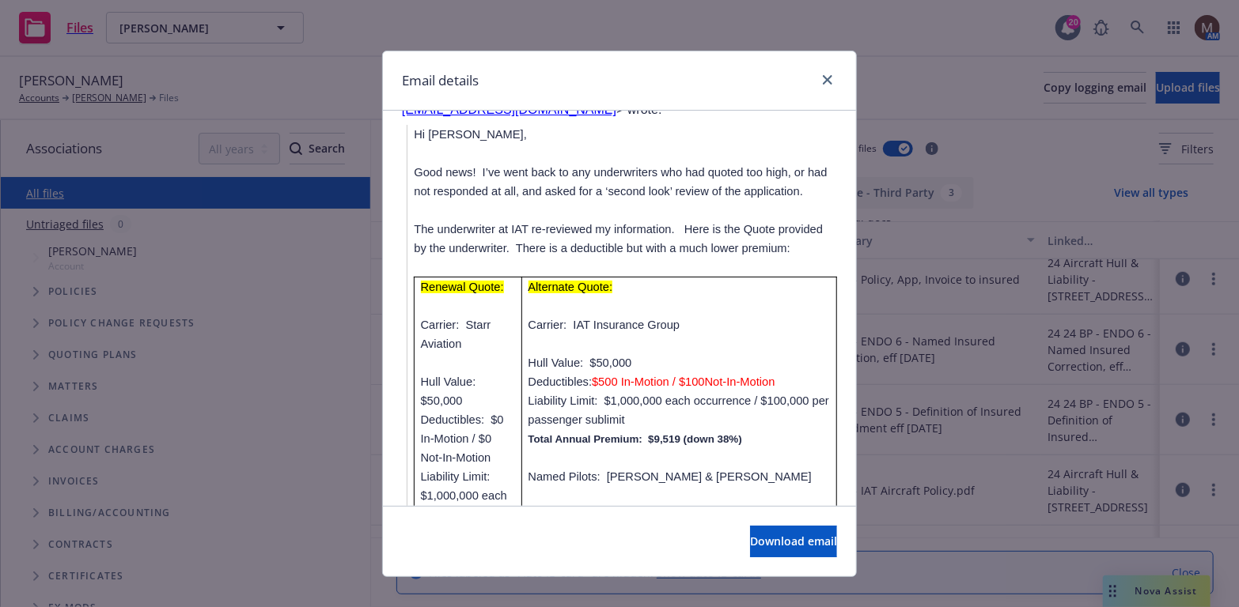
scroll to position [4350, 0]
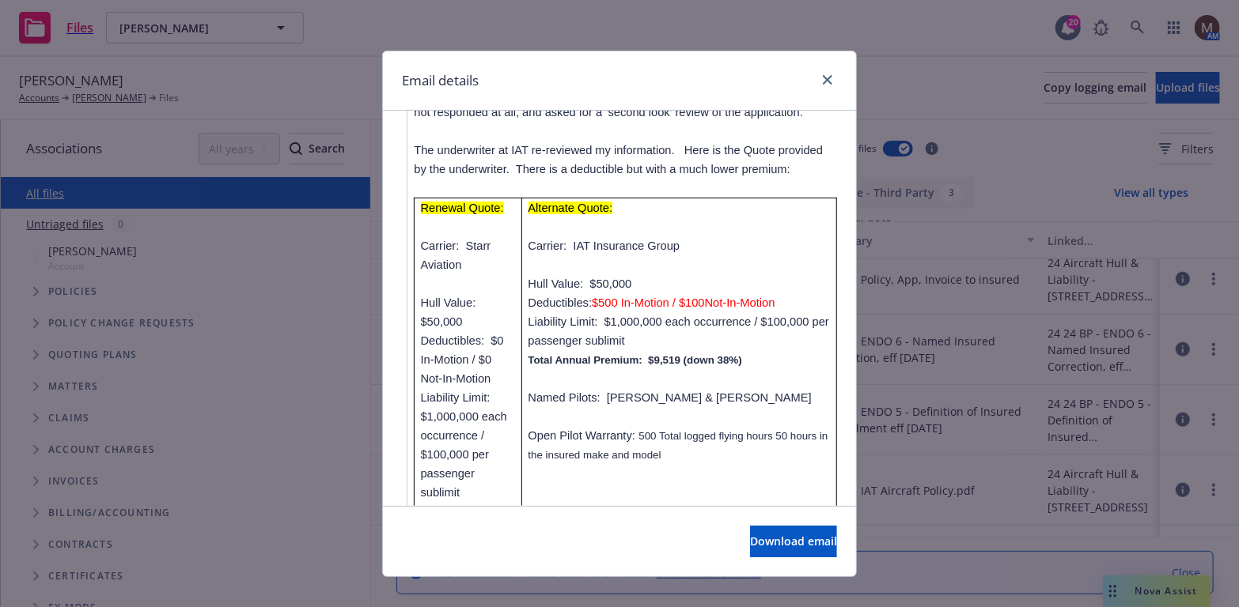
click at [656, 423] on td "Alternate Quote: Carrier: IAT Insurance Group Hull Value: $50,000 Deductibles: …" at bounding box center [679, 502] width 315 height 608
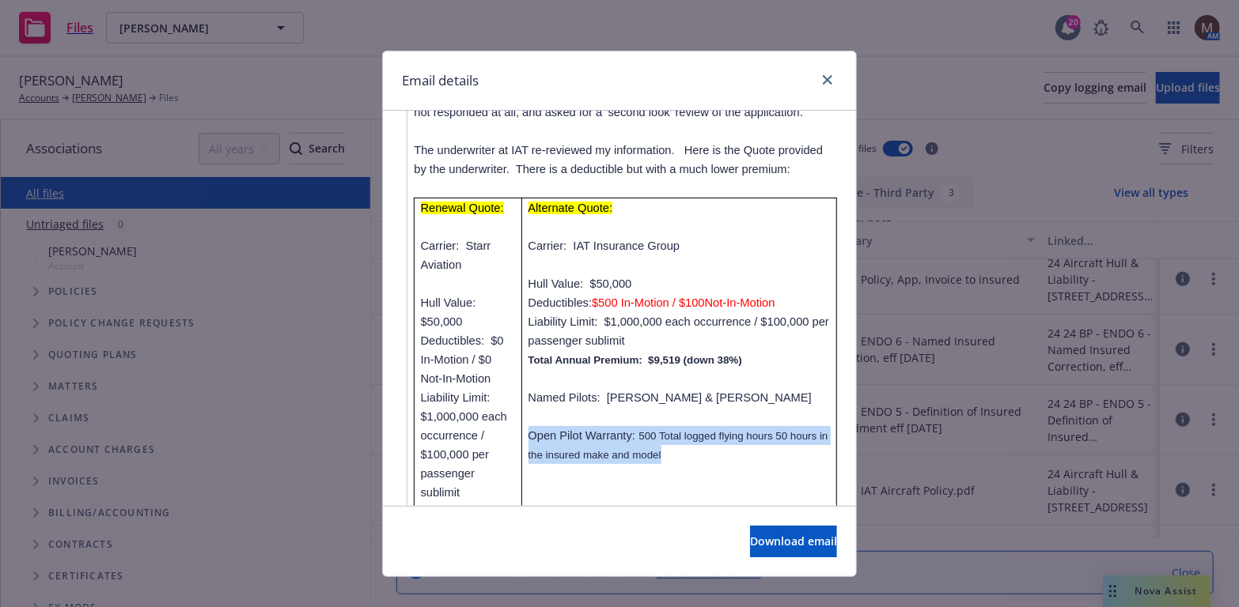
drag, startPoint x: 493, startPoint y: 375, endPoint x: 631, endPoint y: 391, distance: 139.4
click at [631, 426] on p "Open Pilot Warranty: 500 Total logged flying hours 50 hours in the insured make…" at bounding box center [679, 445] width 302 height 38
copy p "Open Pilot Warranty: 500 Total logged flying hours 50 hours in the insured make…"
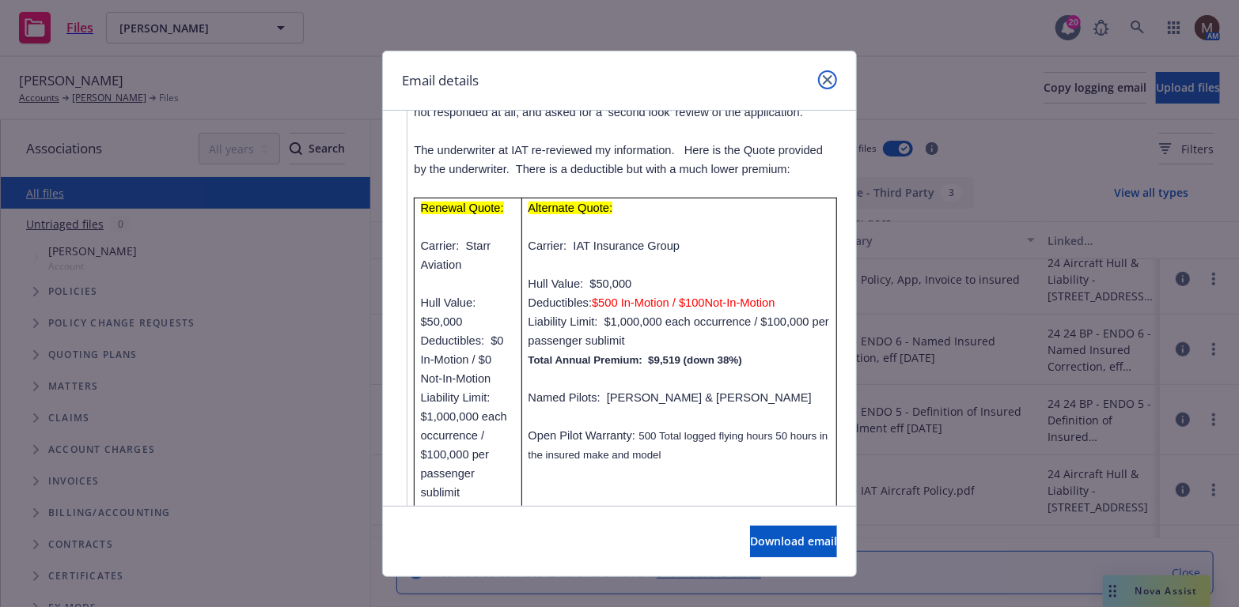
drag, startPoint x: 823, startPoint y: 74, endPoint x: 809, endPoint y: 87, distance: 18.5
click at [823, 75] on icon "close" at bounding box center [827, 79] width 9 height 9
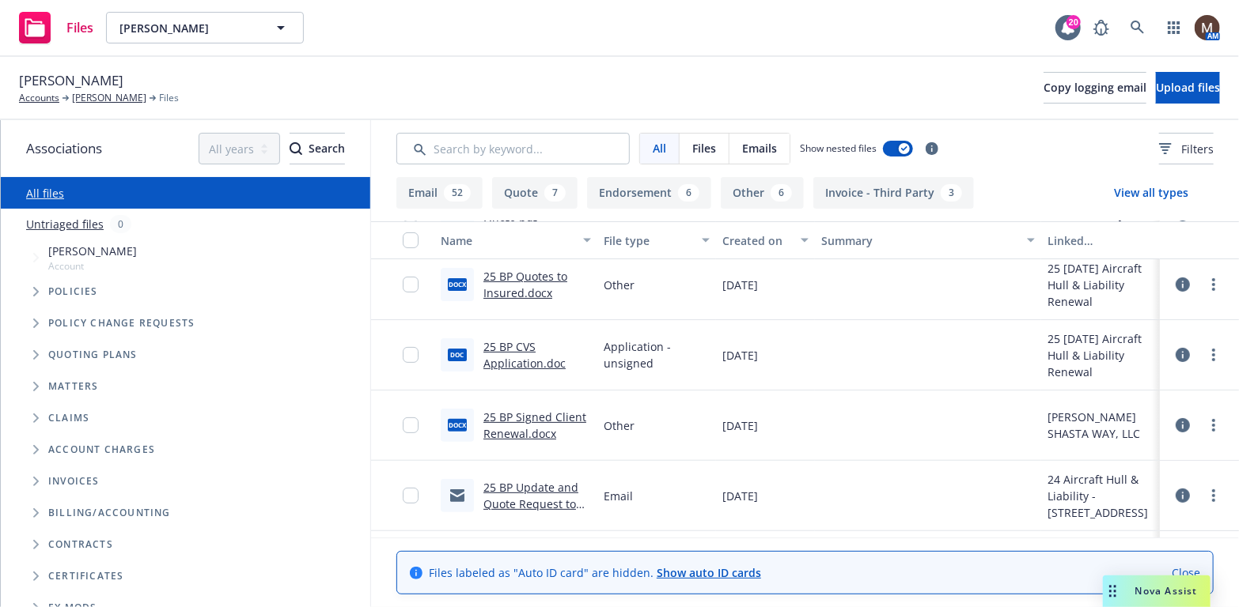
scroll to position [237, 0]
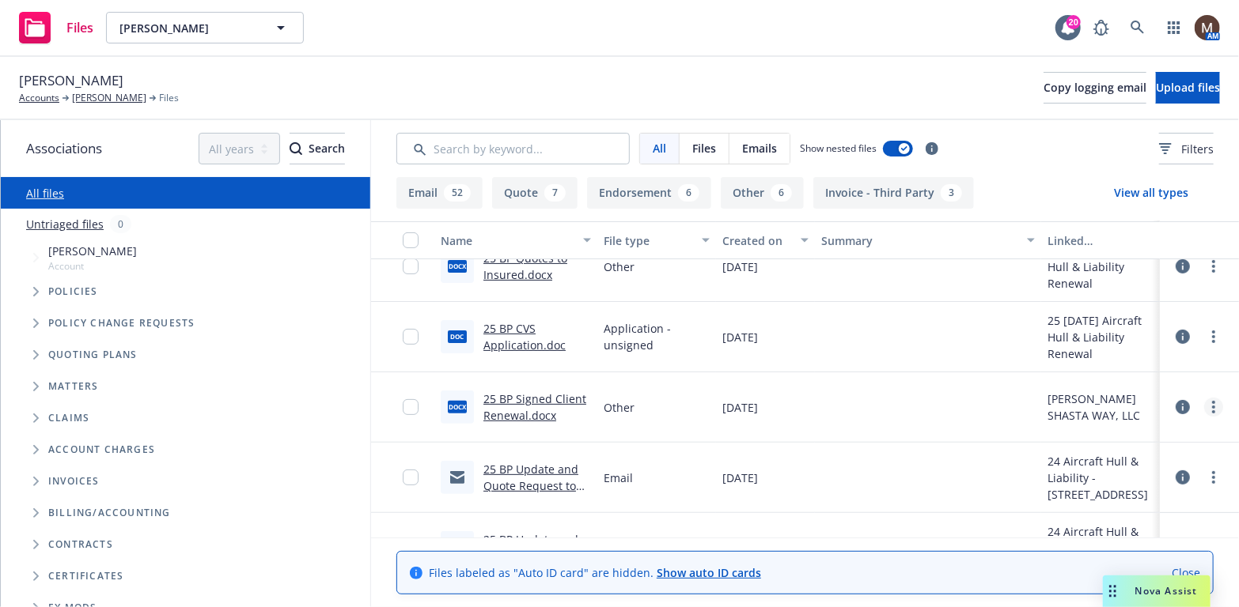
click at [1204, 399] on link "more" at bounding box center [1213, 407] width 19 height 19
click at [1094, 463] on link "Download" at bounding box center [1131, 471] width 157 height 32
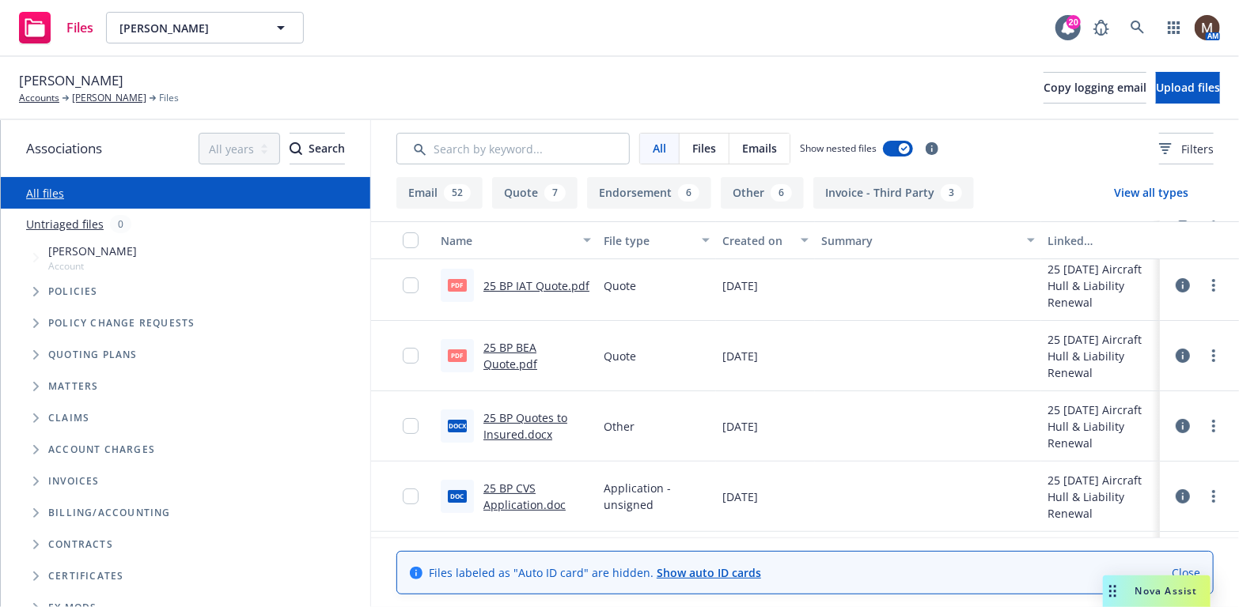
scroll to position [0, 0]
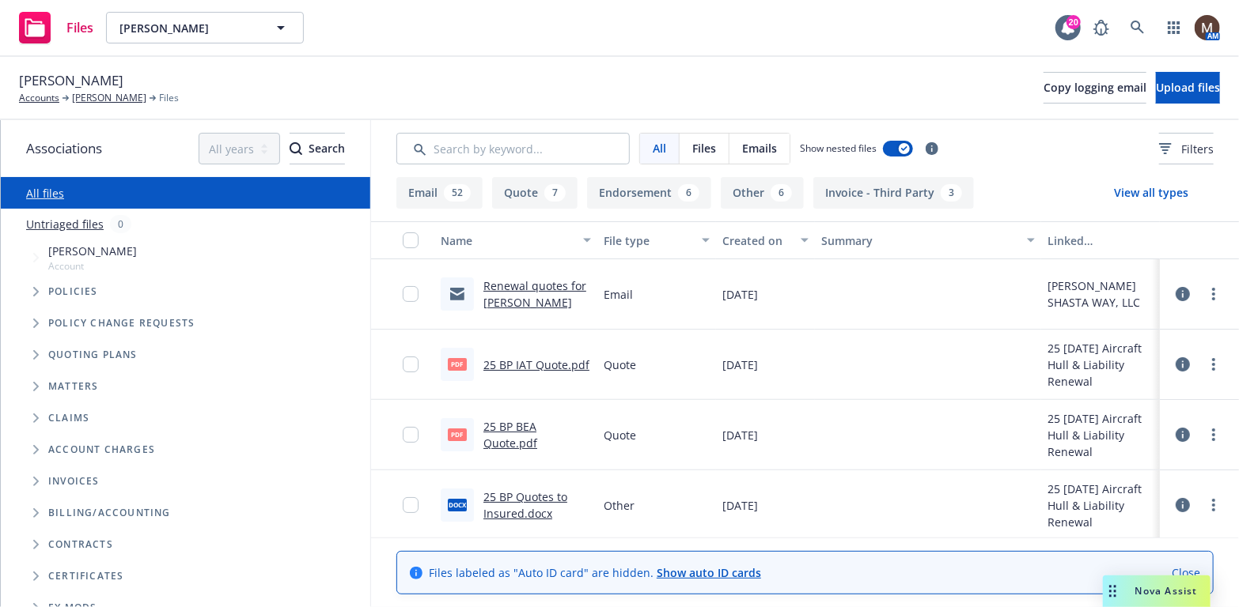
click at [533, 361] on link "25 BP IAT Quote.pdf" at bounding box center [536, 364] width 106 height 15
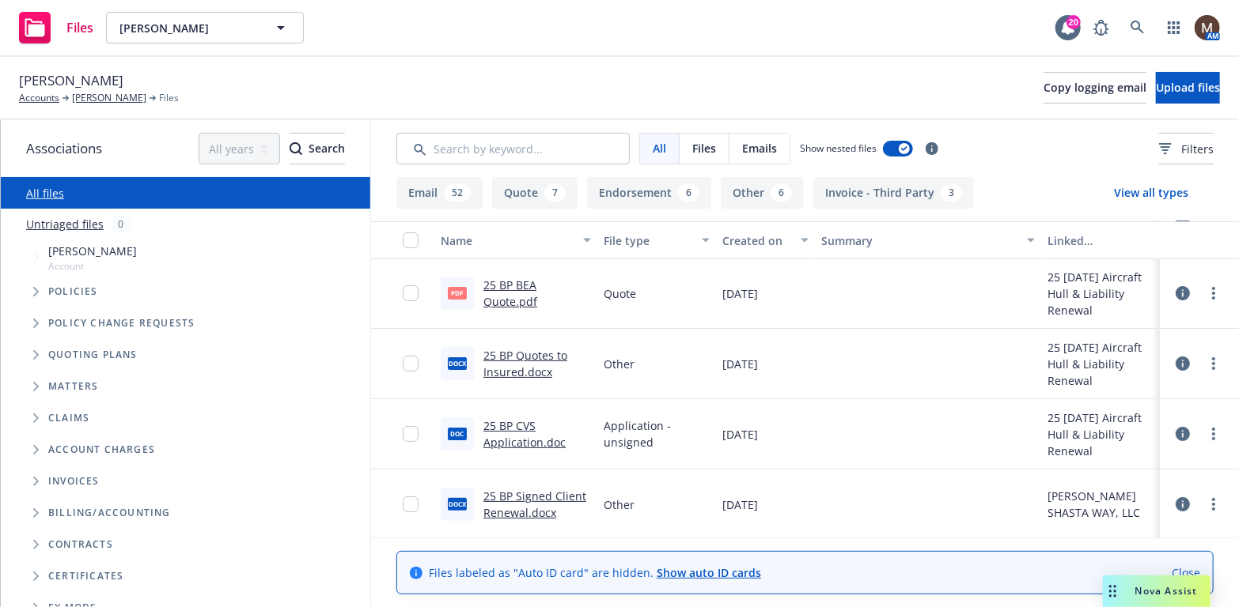
scroll to position [158, 0]
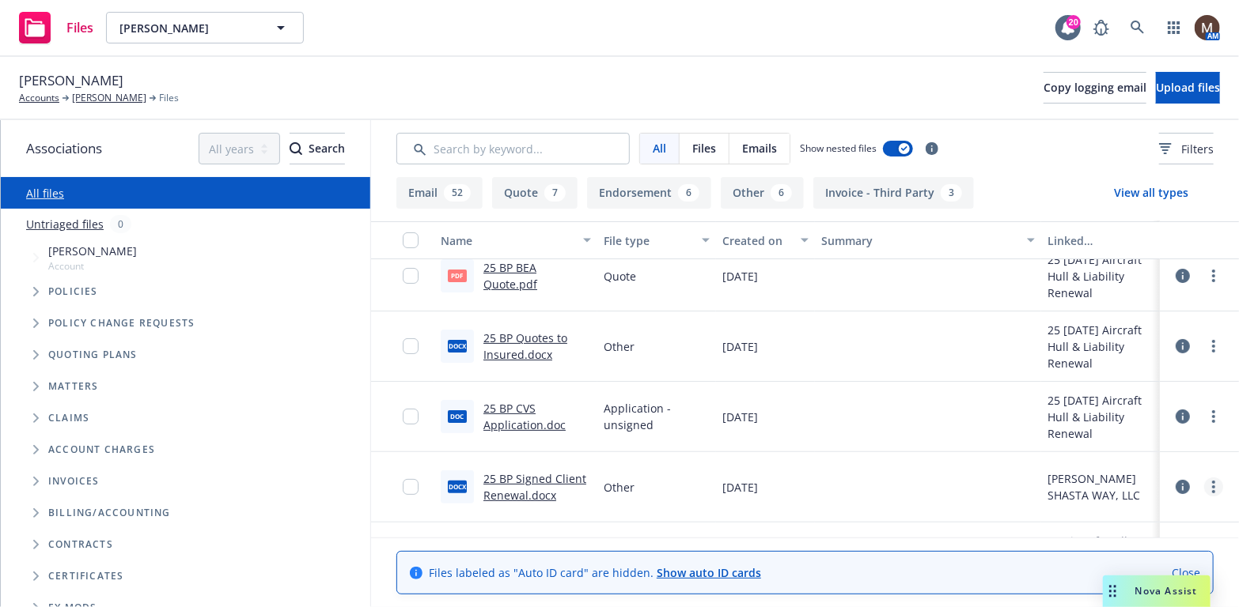
click at [1204, 484] on link "more" at bounding box center [1213, 487] width 19 height 19
click at [1116, 402] on link "Download" at bounding box center [1143, 403] width 157 height 32
click at [120, 96] on link "Tom Donnelly" at bounding box center [109, 98] width 74 height 14
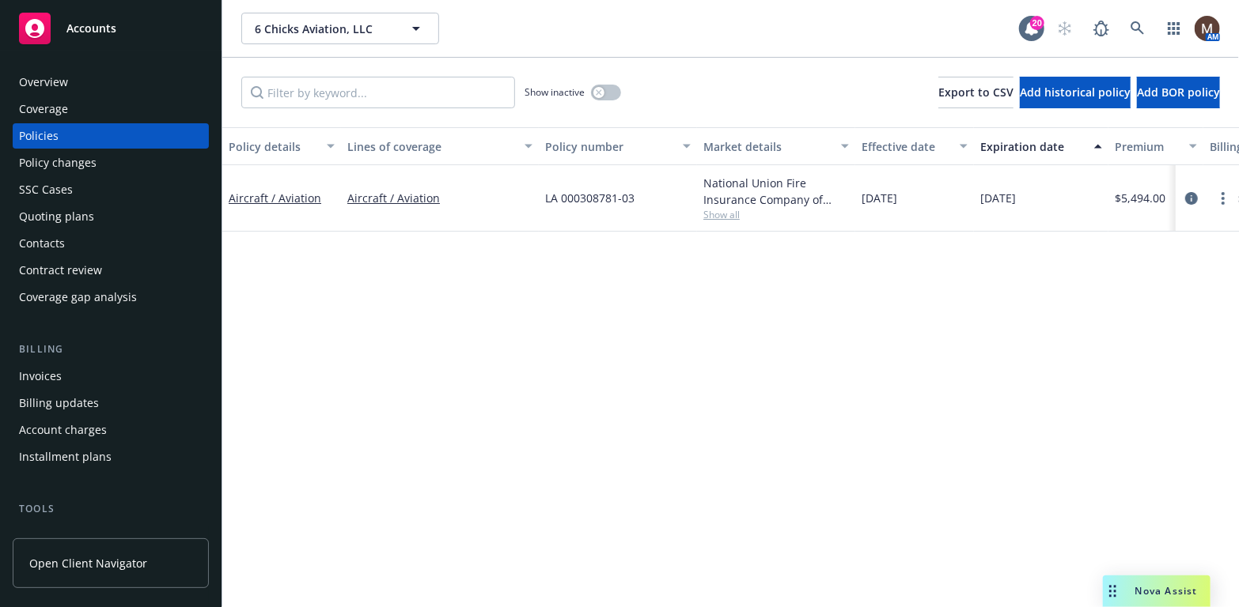
scroll to position [158, 0]
